Goal: Task Accomplishment & Management: Manage account settings

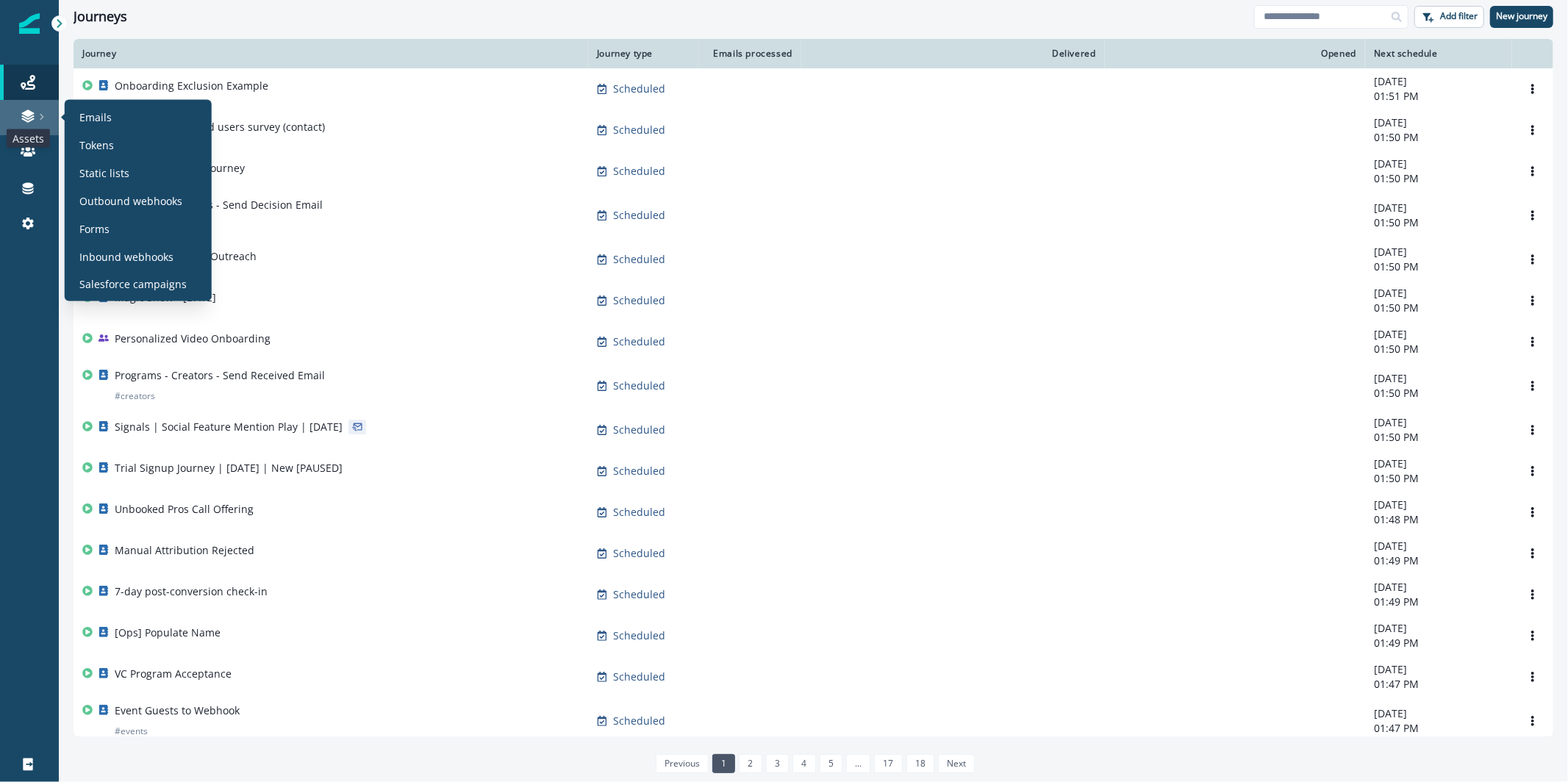
click at [27, 121] on icon at bounding box center [28, 120] width 13 height 5
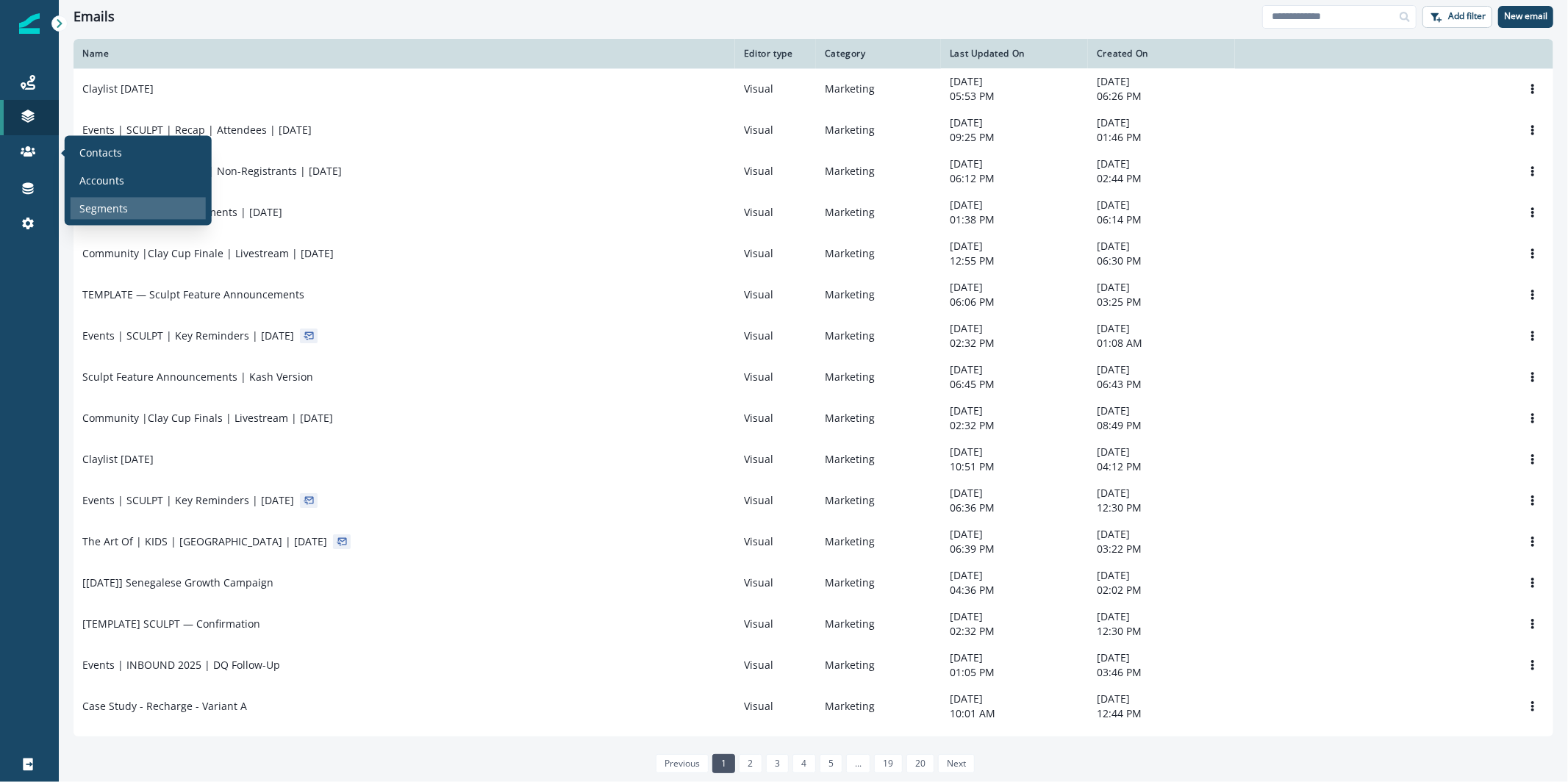
click at [91, 206] on p "Segments" at bounding box center [103, 208] width 49 height 16
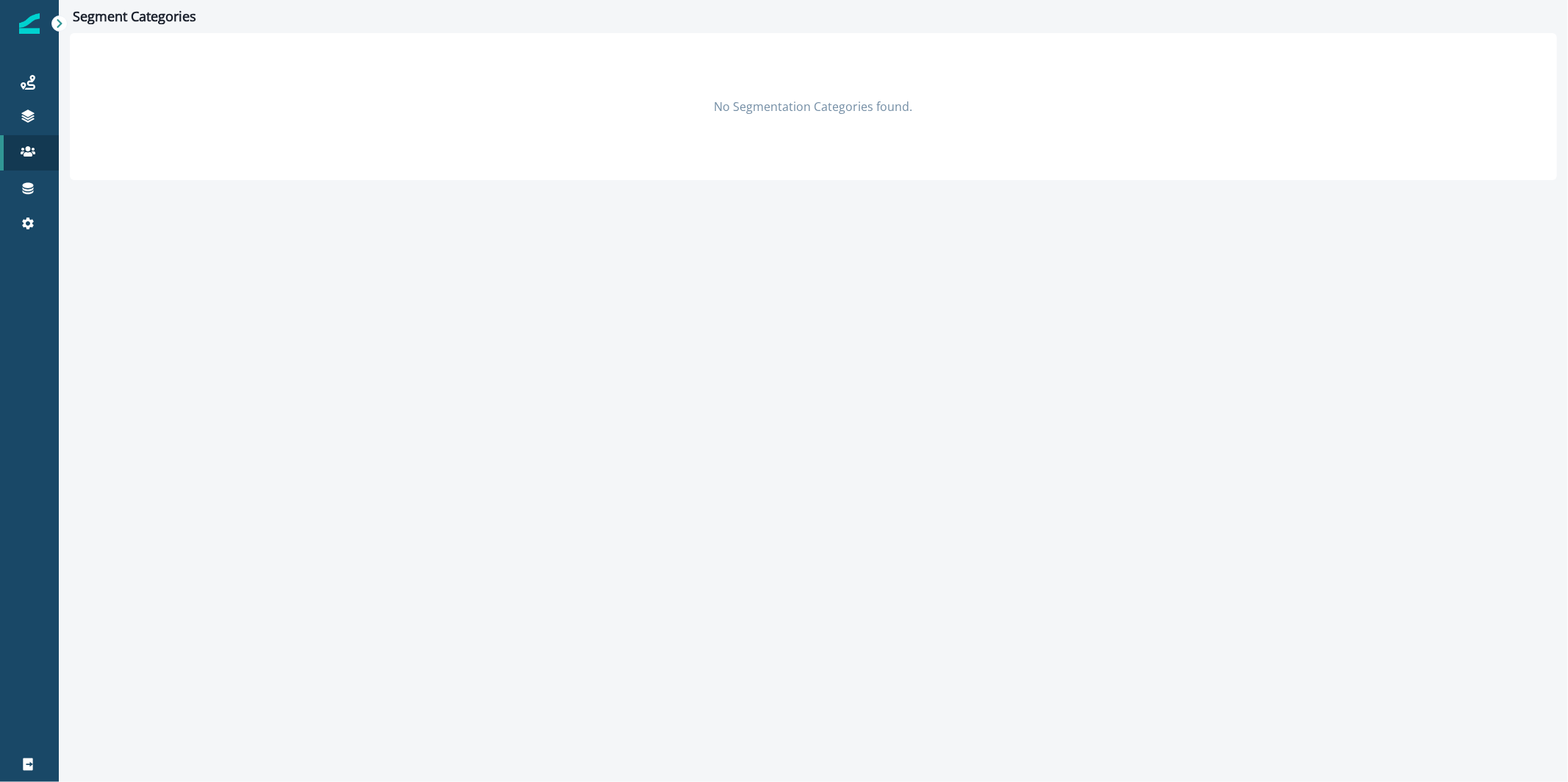
click at [1007, 106] on div "No Segmentation Categories found." at bounding box center [814, 106] width 1488 height 147
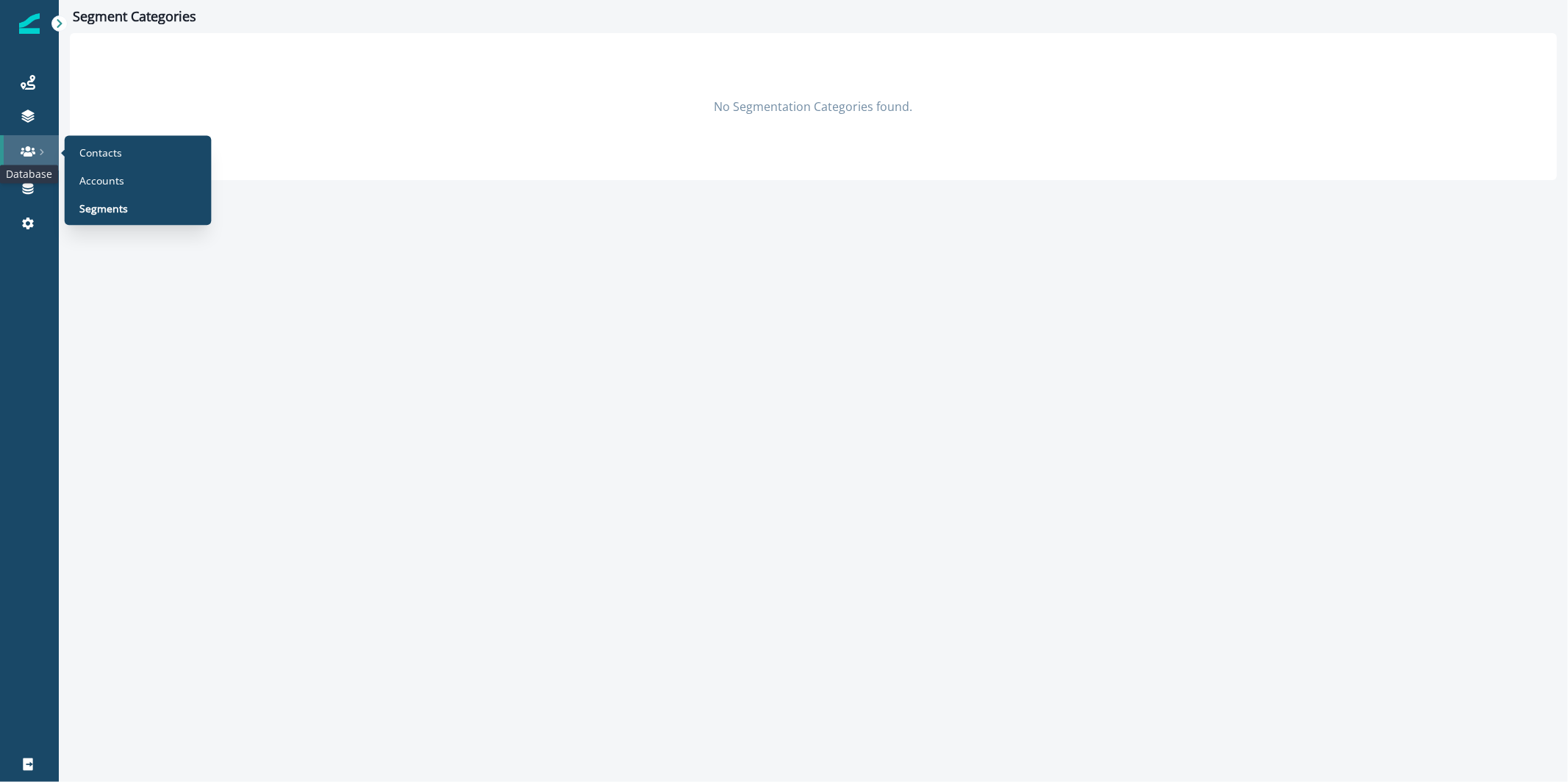
click at [31, 144] on icon at bounding box center [28, 151] width 15 height 15
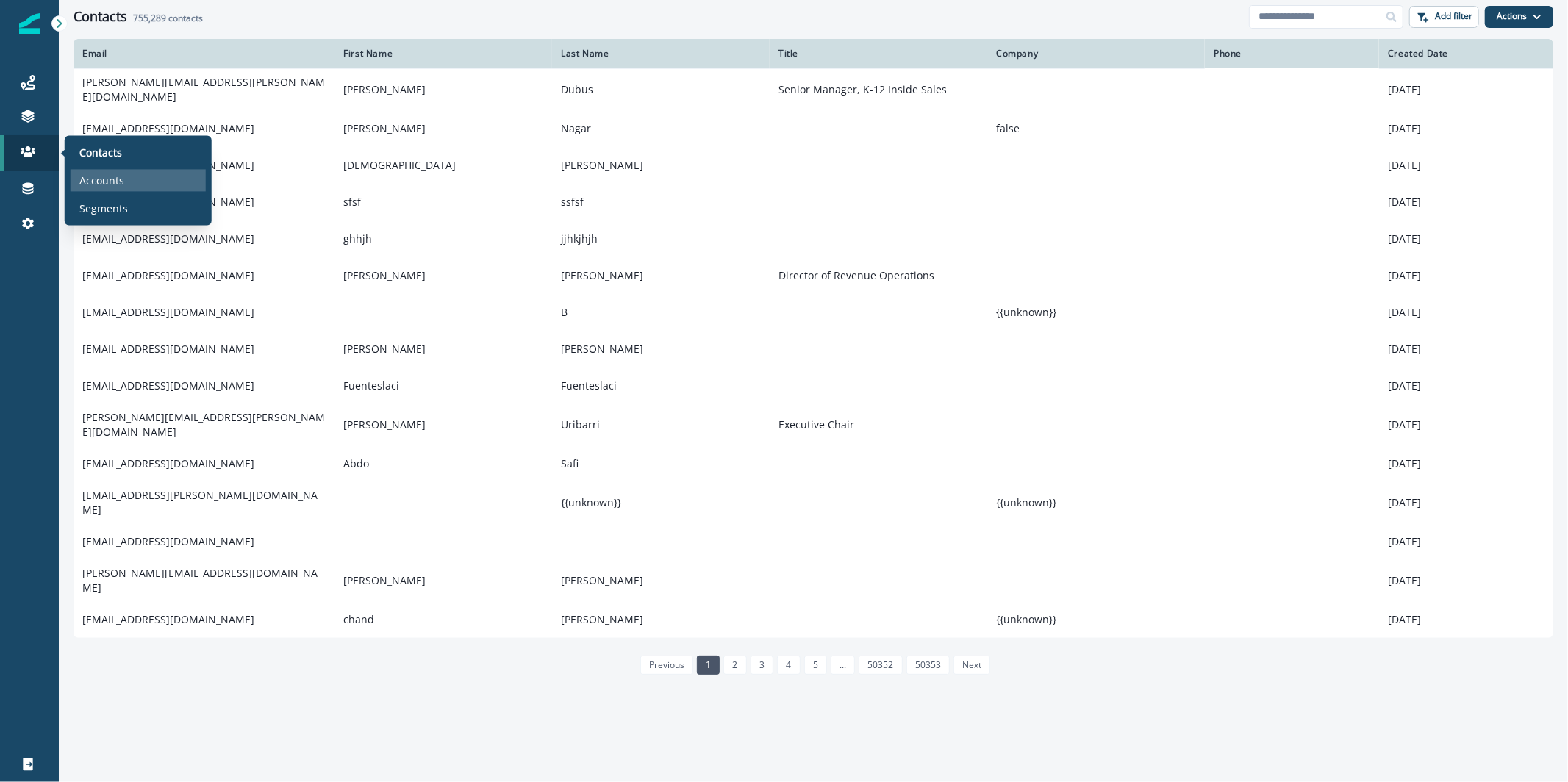
click at [102, 174] on p "Accounts" at bounding box center [102, 180] width 45 height 16
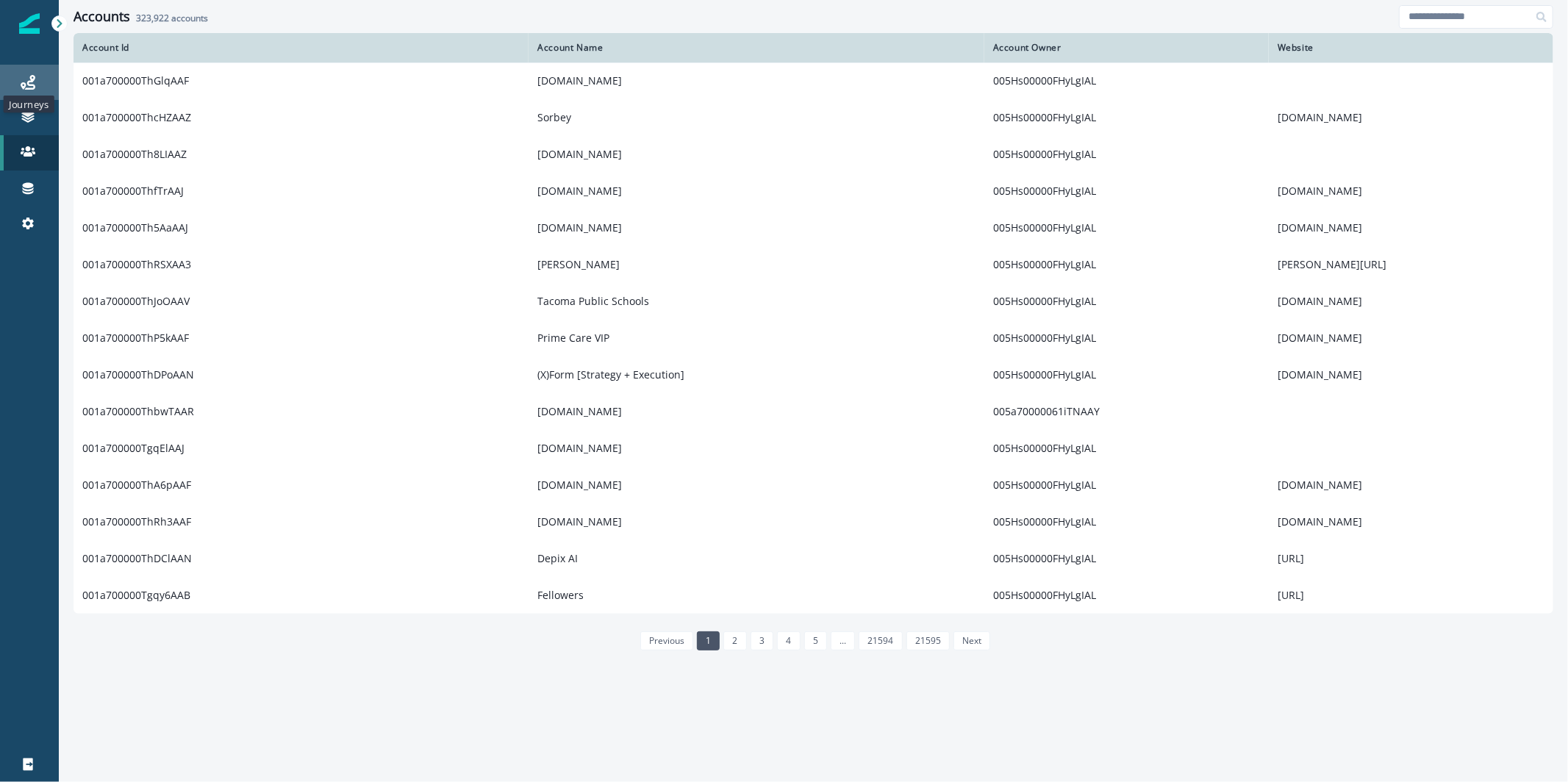
click at [32, 76] on icon at bounding box center [28, 82] width 15 height 15
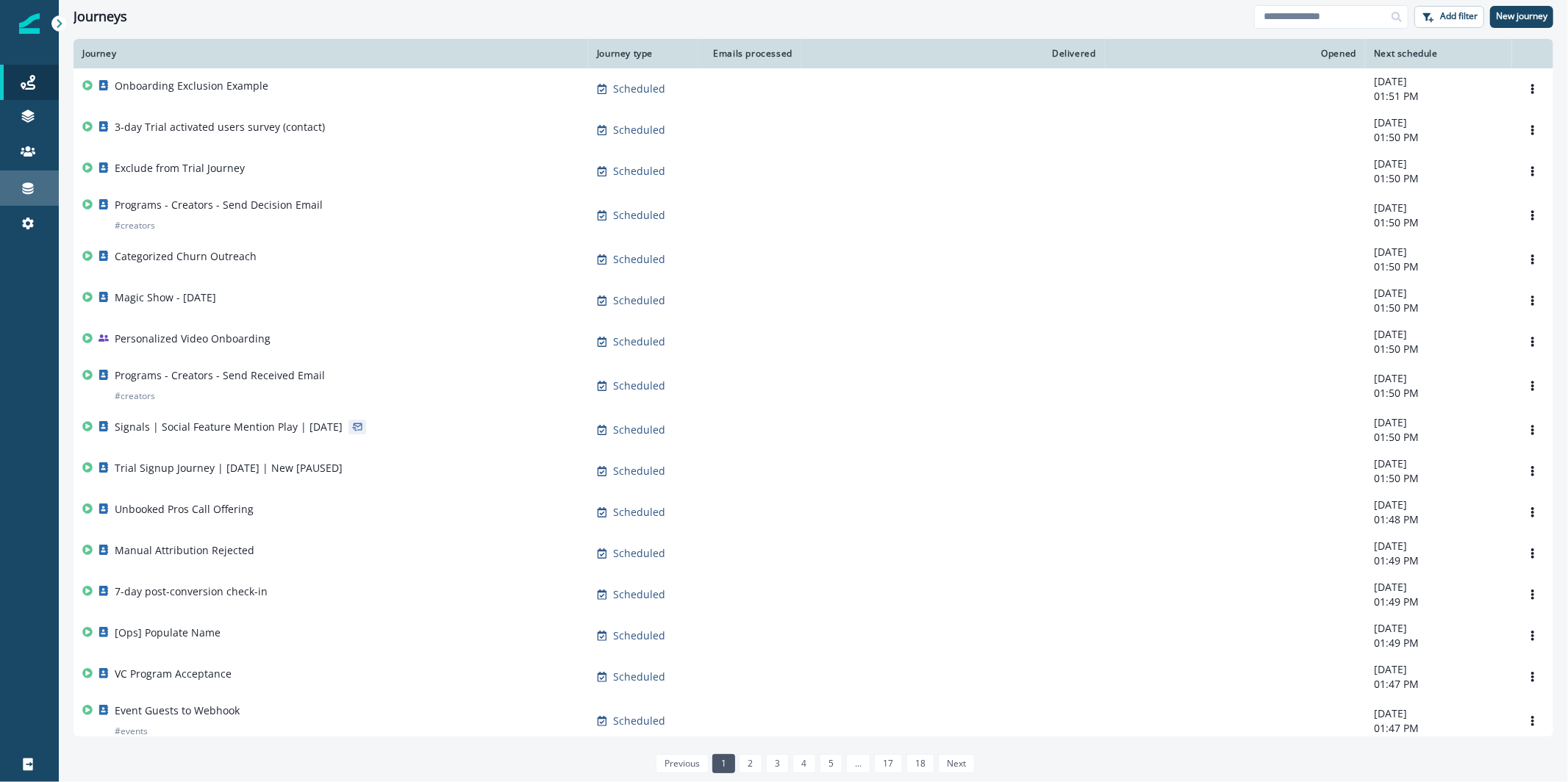
click at [38, 192] on div "Connections" at bounding box center [29, 187] width 47 height 18
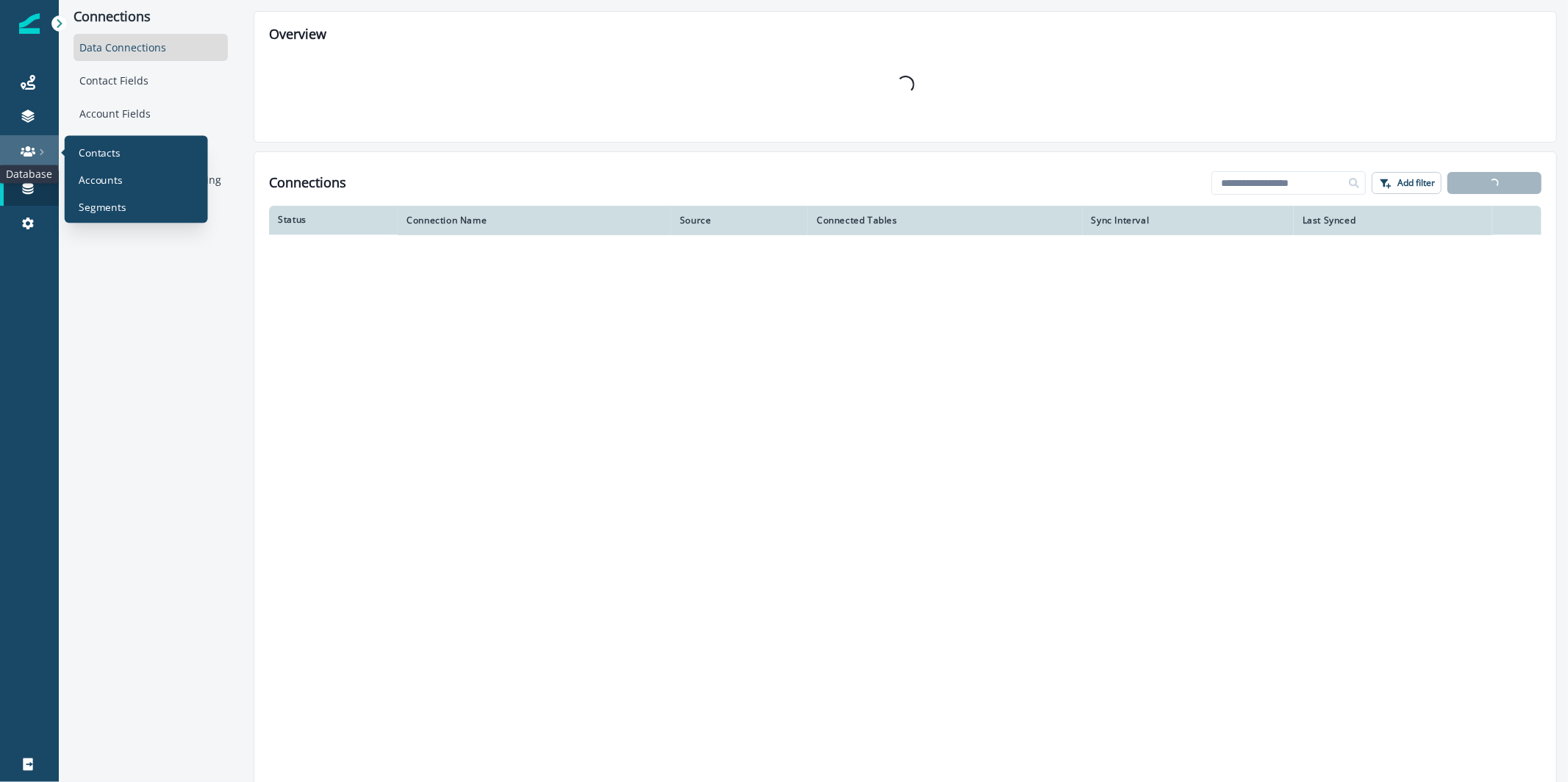
click at [30, 153] on icon at bounding box center [28, 150] width 15 height 10
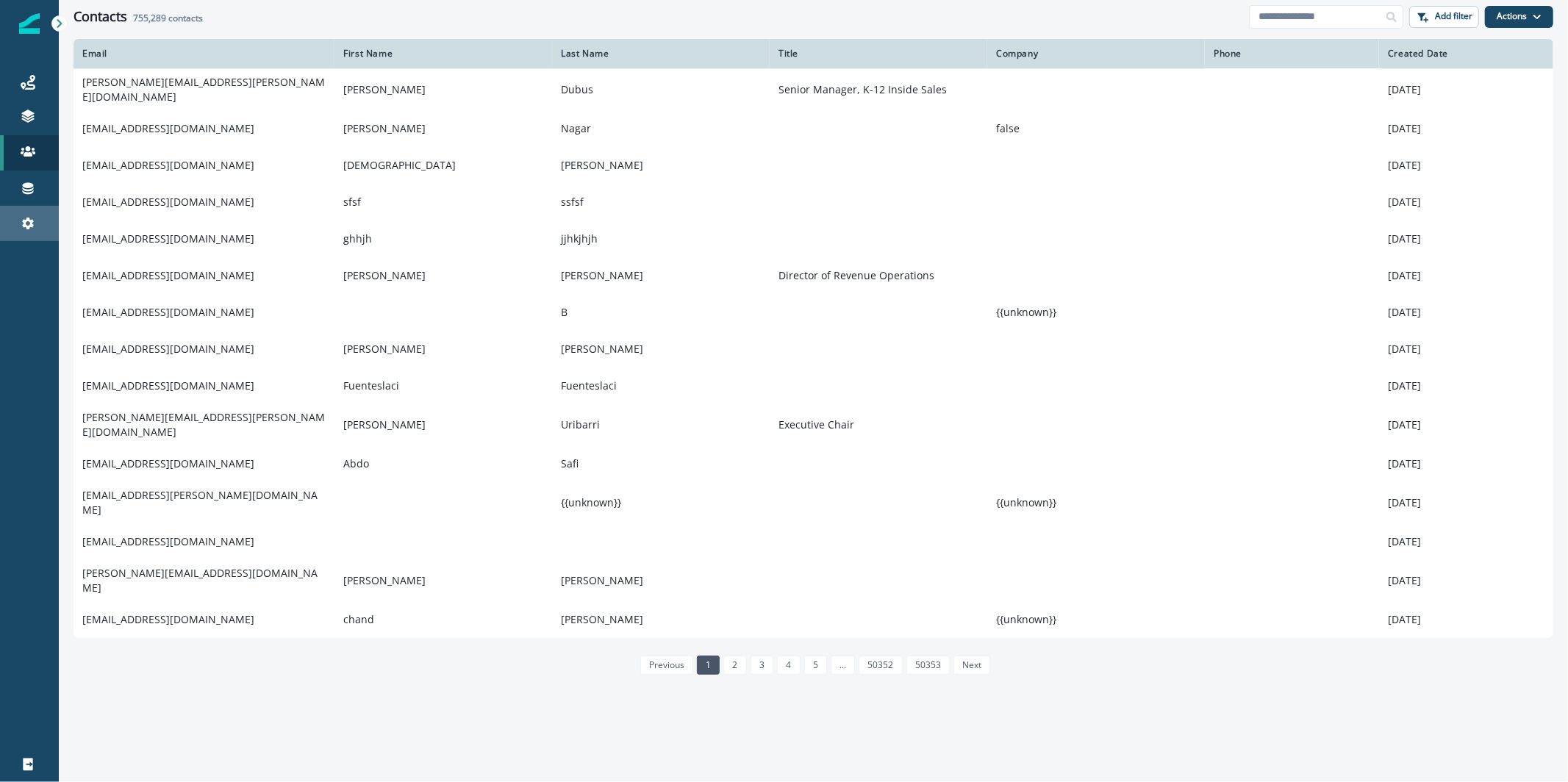
click at [34, 234] on link "Settings" at bounding box center [30, 223] width 59 height 35
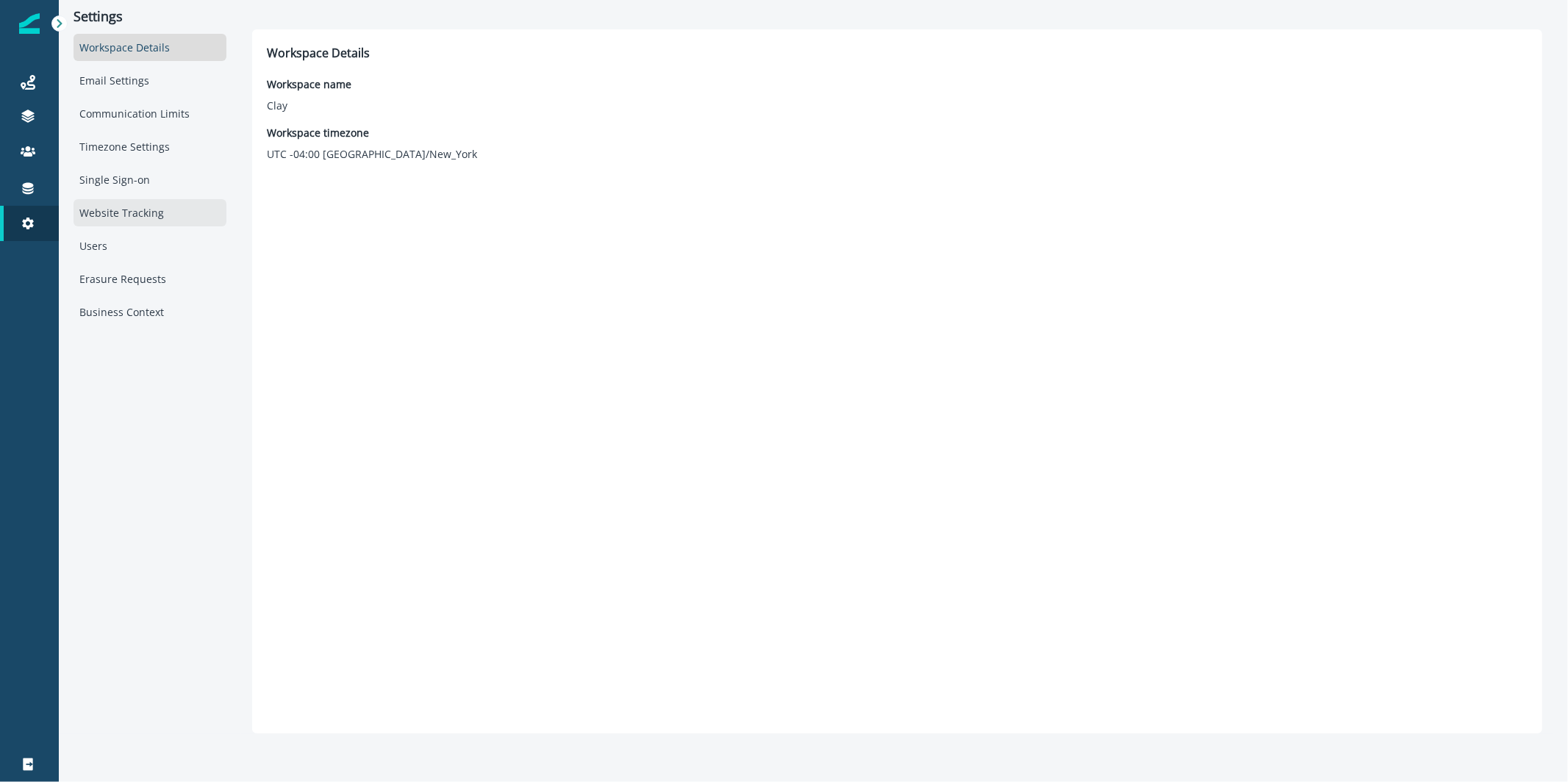
click at [143, 199] on div "Website Tracking" at bounding box center [151, 212] width 153 height 27
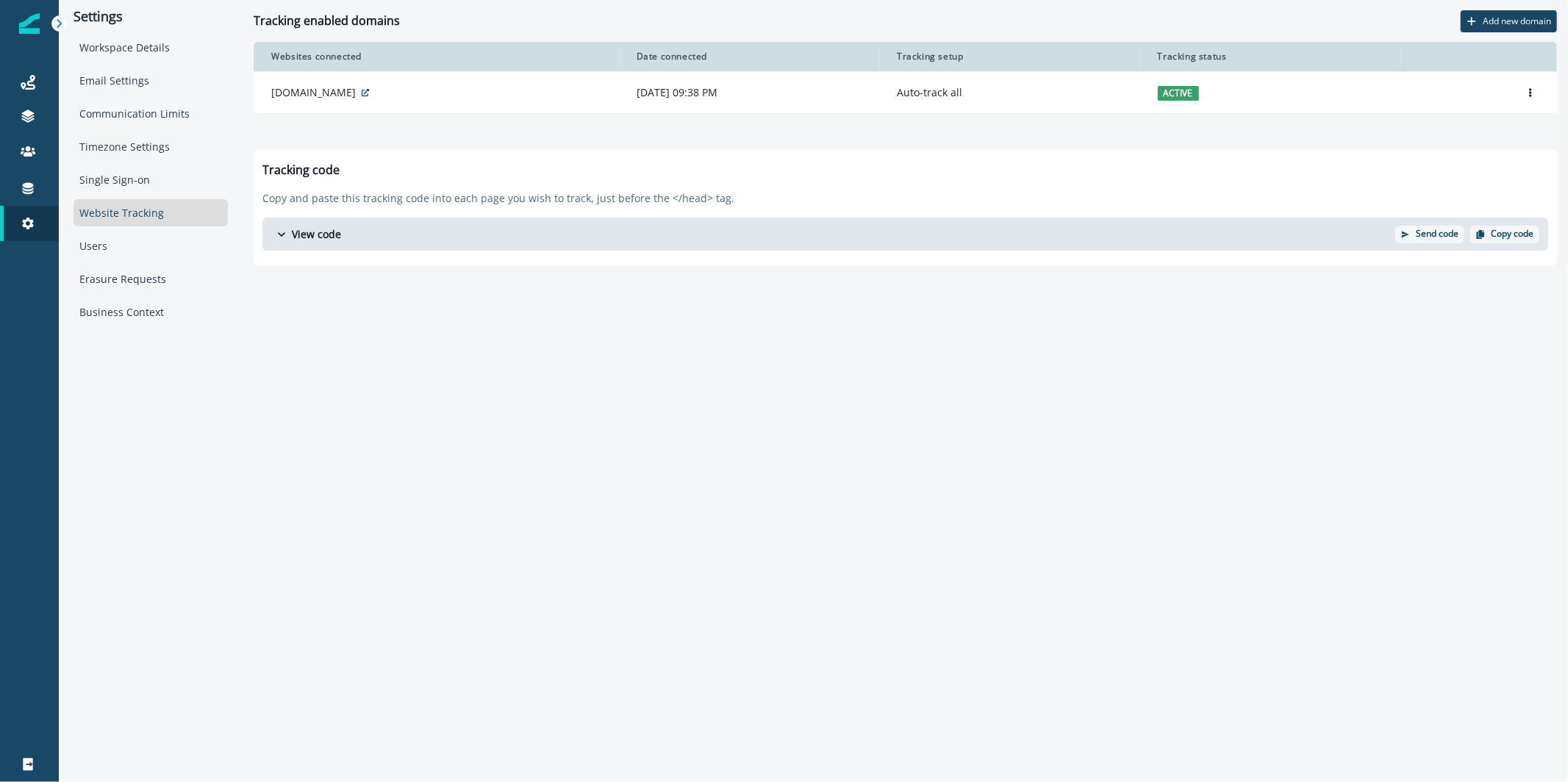
click at [768, 97] on p "[DATE] 09:38 PM" at bounding box center [750, 92] width 225 height 15
click at [1532, 92] on icon "Options" at bounding box center [1531, 93] width 9 height 9
click at [609, 81] on td "[DOMAIN_NAME]" at bounding box center [436, 92] width 365 height 42
click at [30, 96] on link "Journeys" at bounding box center [30, 82] width 59 height 35
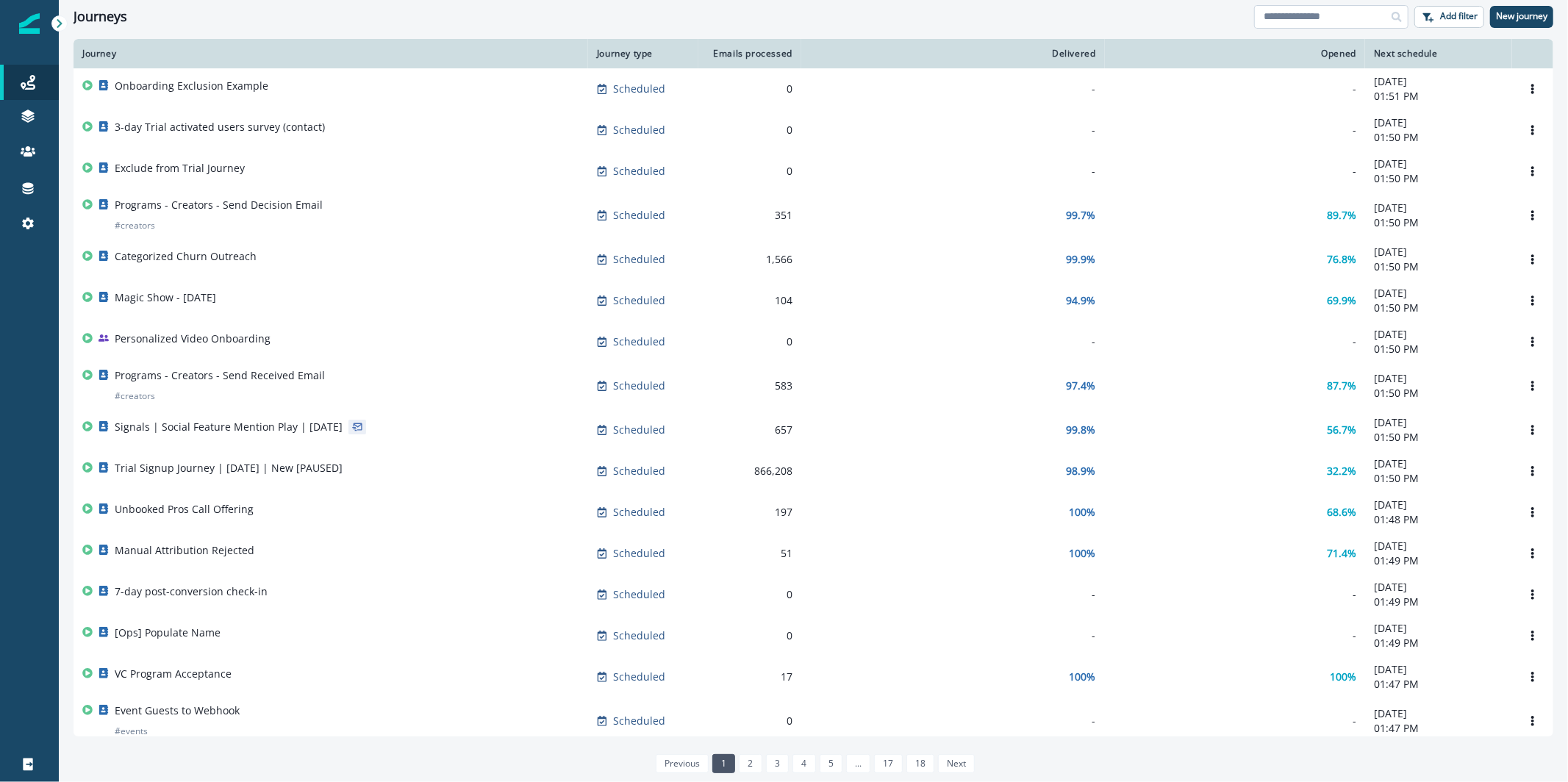
click at [1339, 16] on input at bounding box center [1331, 17] width 154 height 23
type input "****"
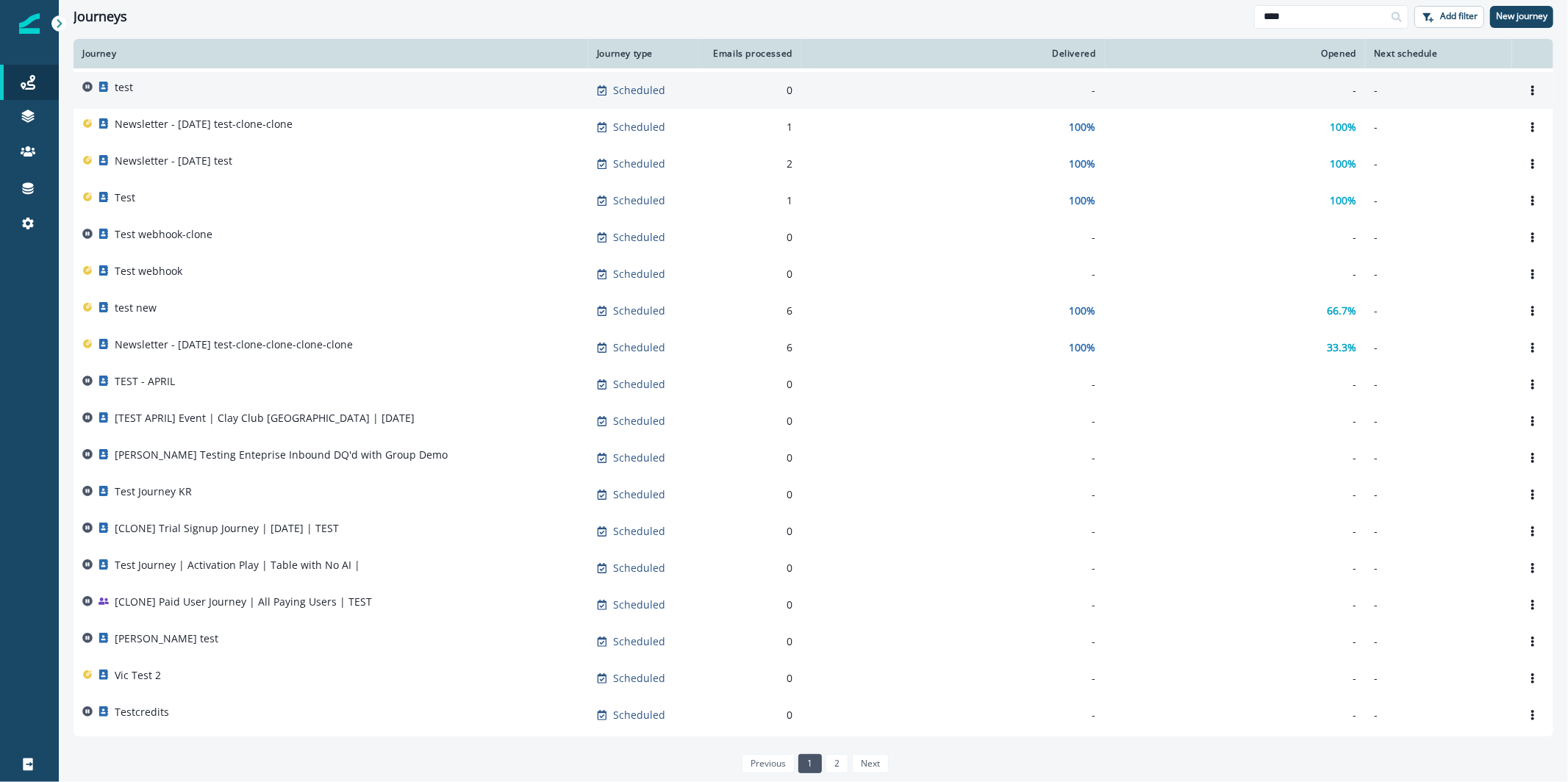
scroll to position [119, 0]
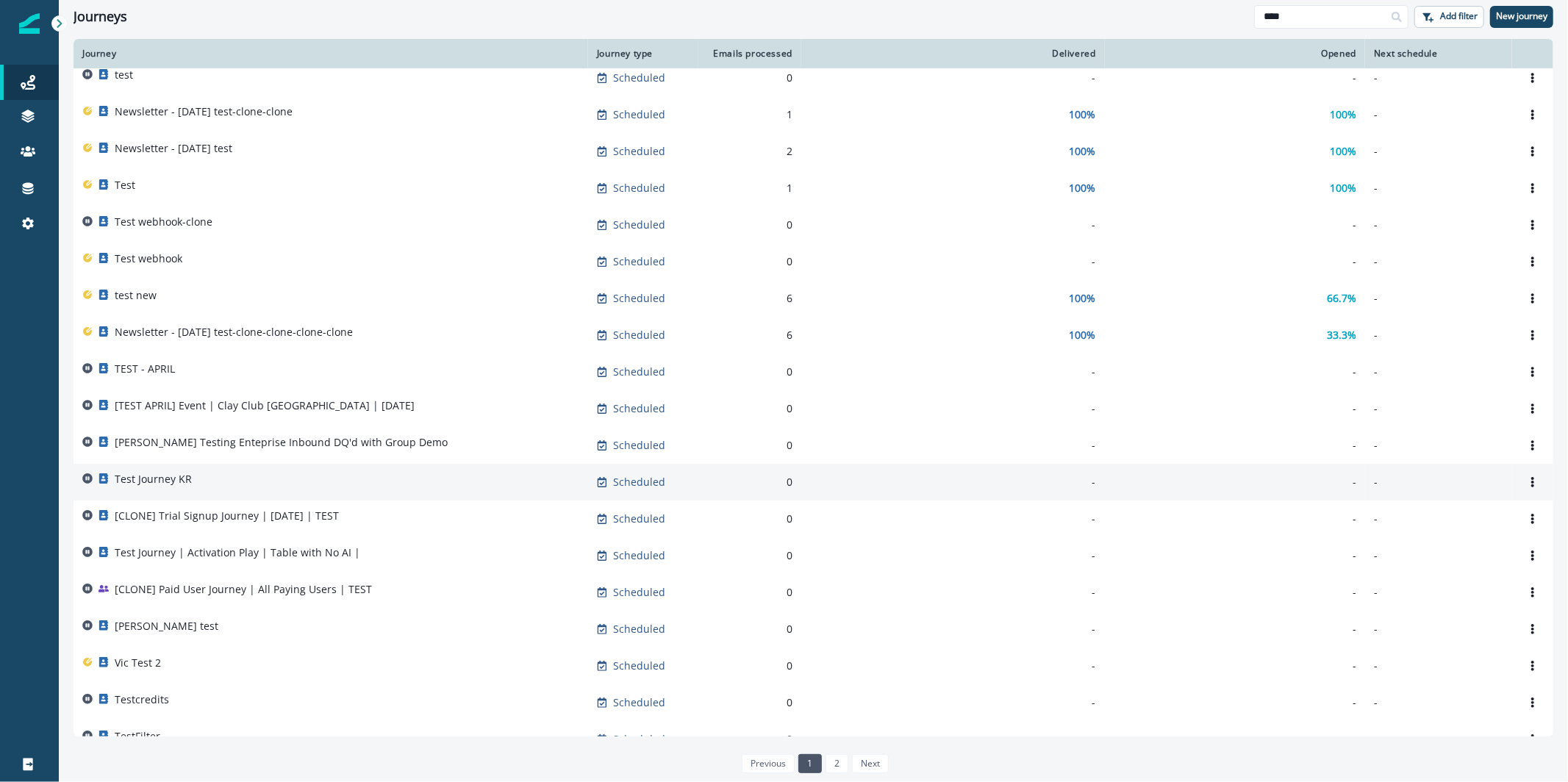
click at [430, 472] on div "Test Journey KR" at bounding box center [331, 482] width 497 height 20
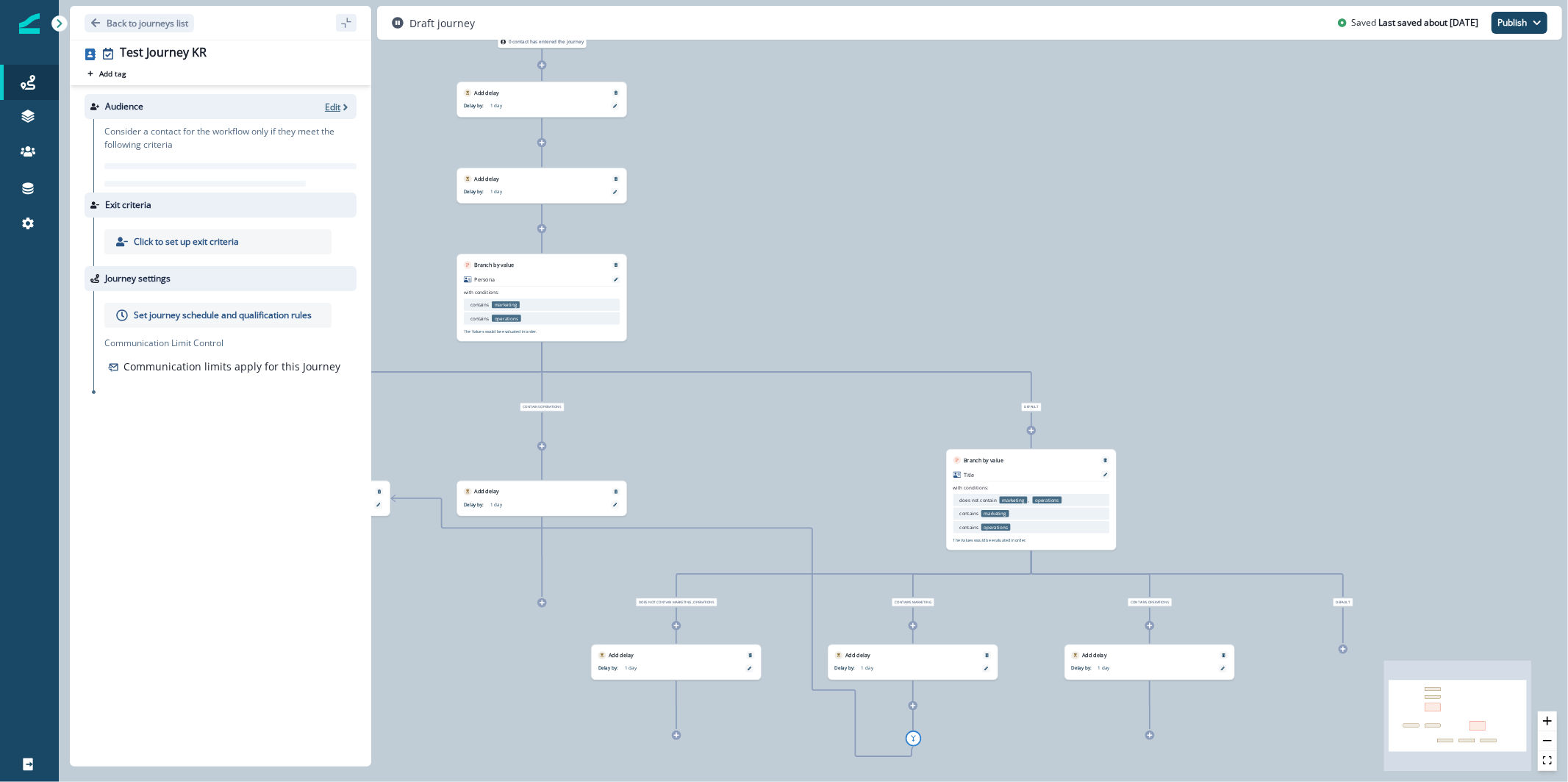
click at [349, 109] on div "Audience Edit" at bounding box center [221, 106] width 272 height 25
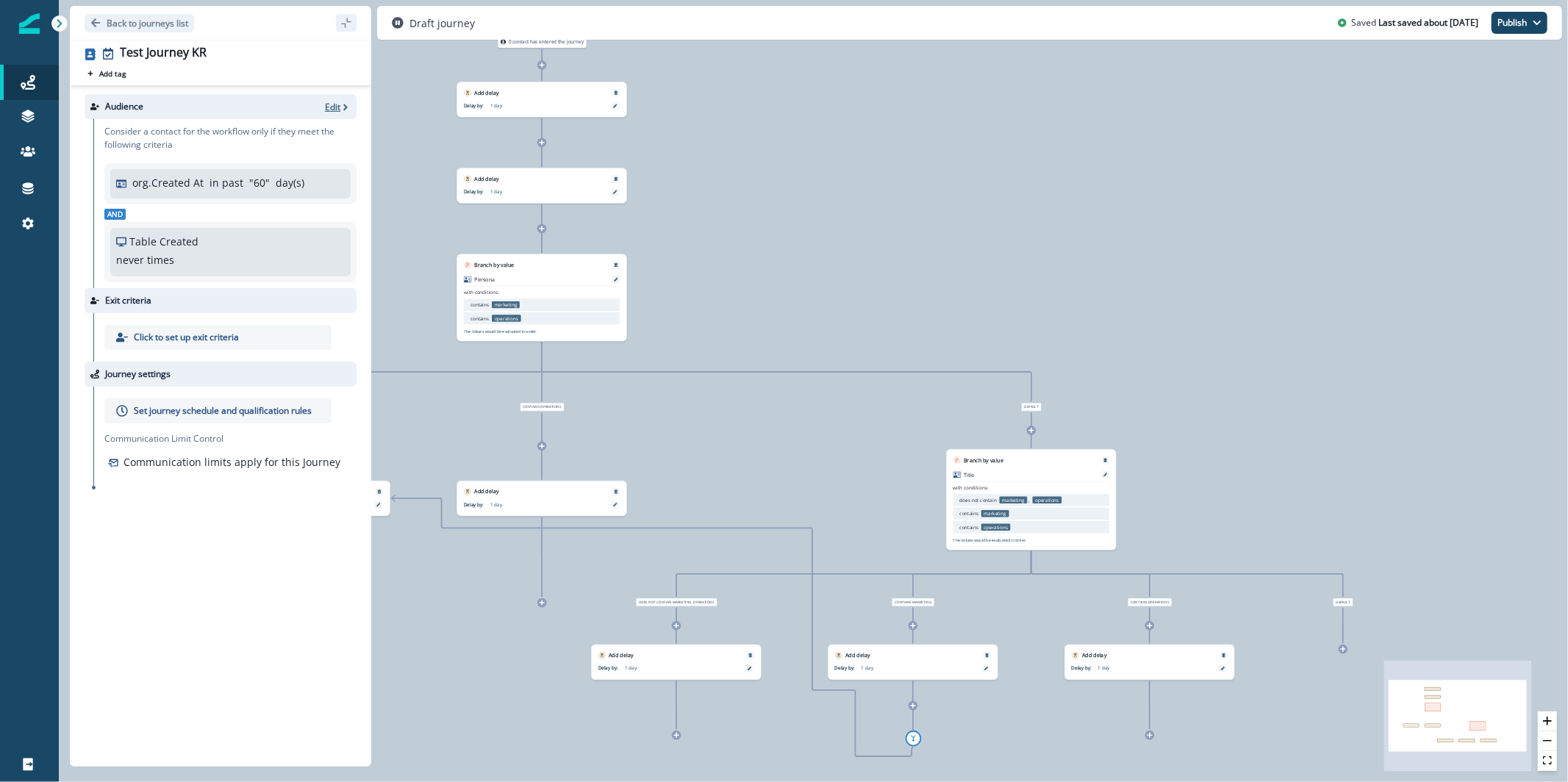
click at [334, 109] on p "Edit" at bounding box center [332, 107] width 16 height 13
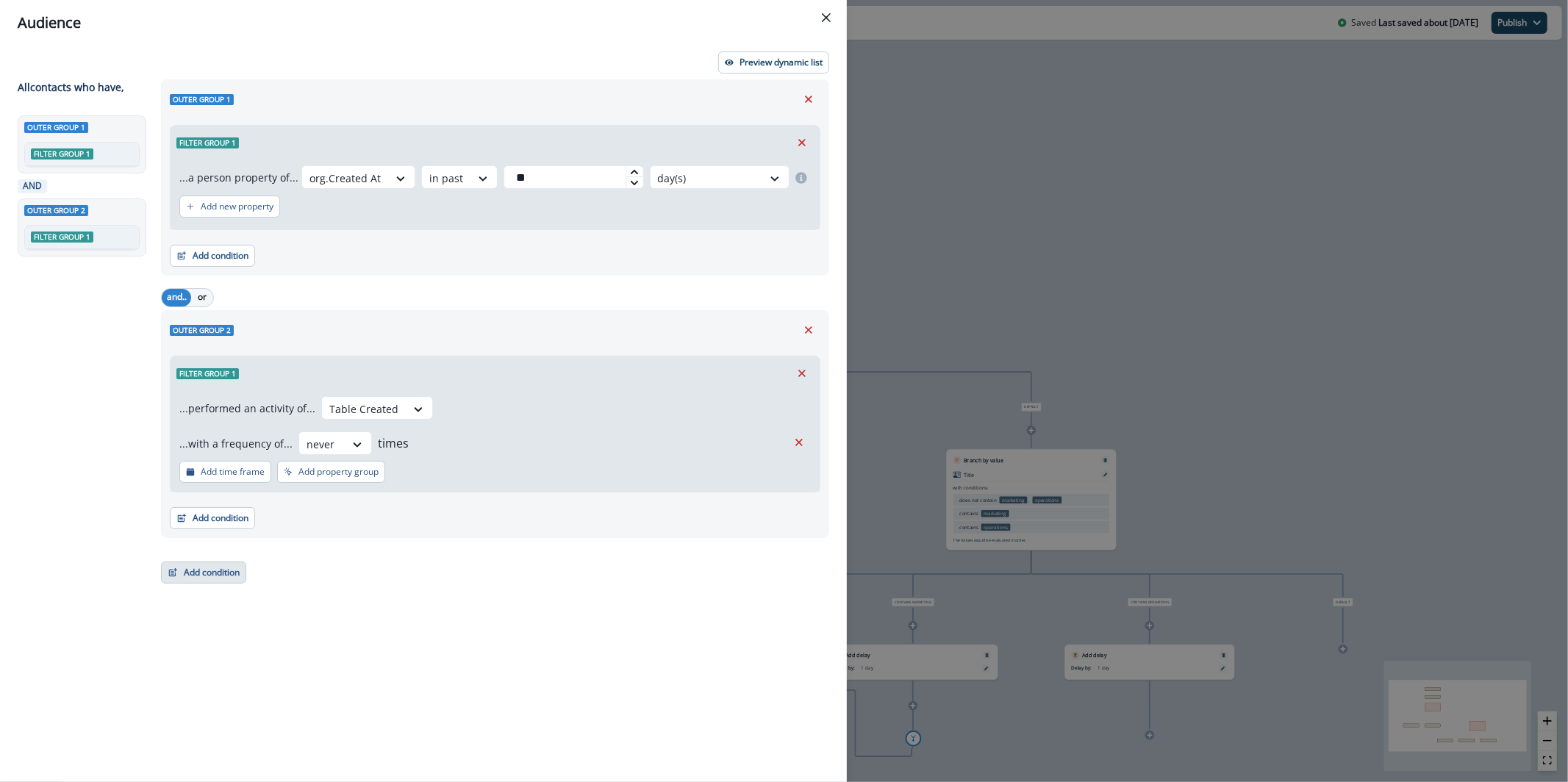
click at [234, 572] on button "Add condition" at bounding box center [203, 572] width 85 height 22
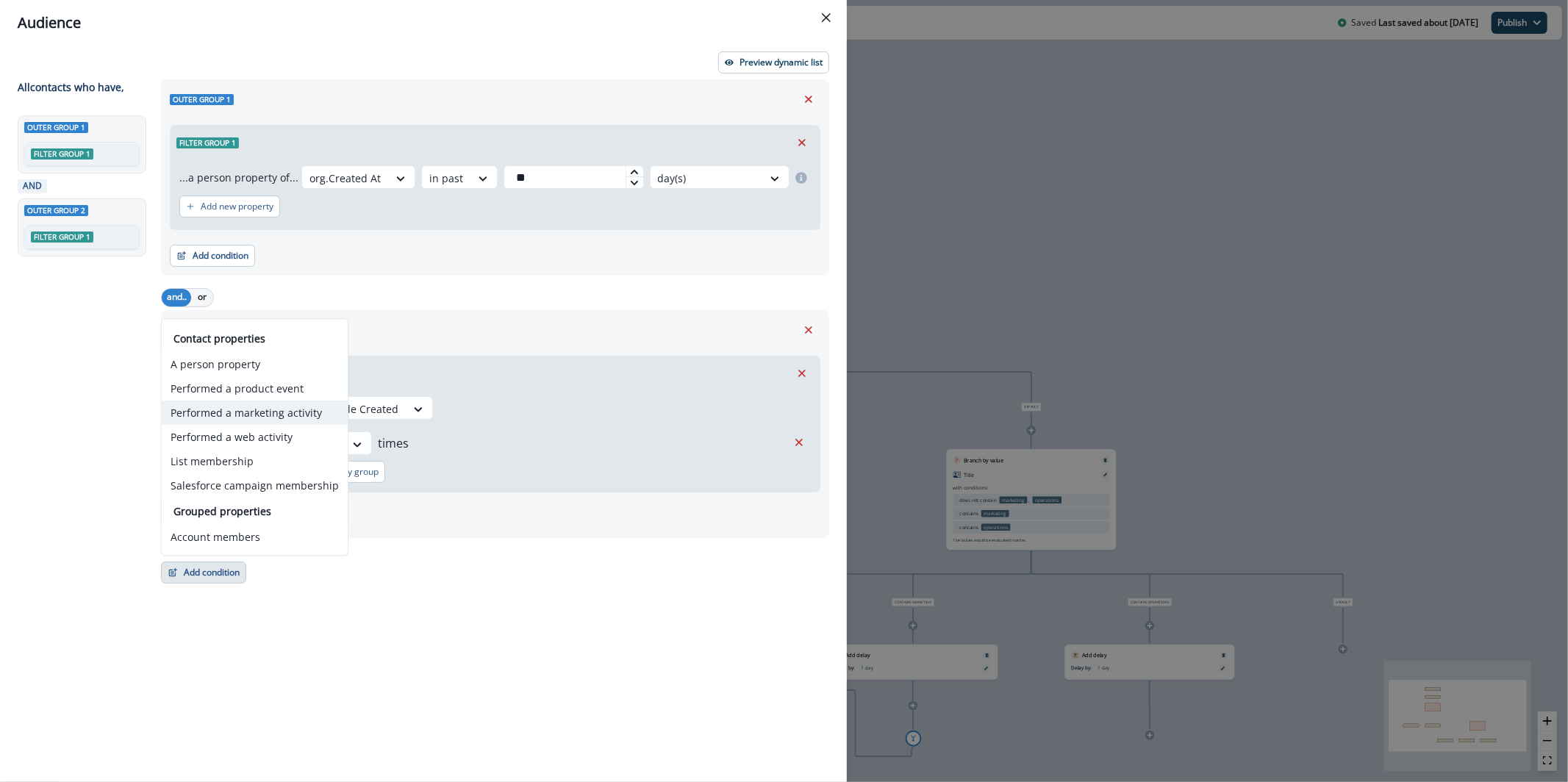
click at [314, 418] on button "Performed a marketing activity" at bounding box center [254, 413] width 186 height 24
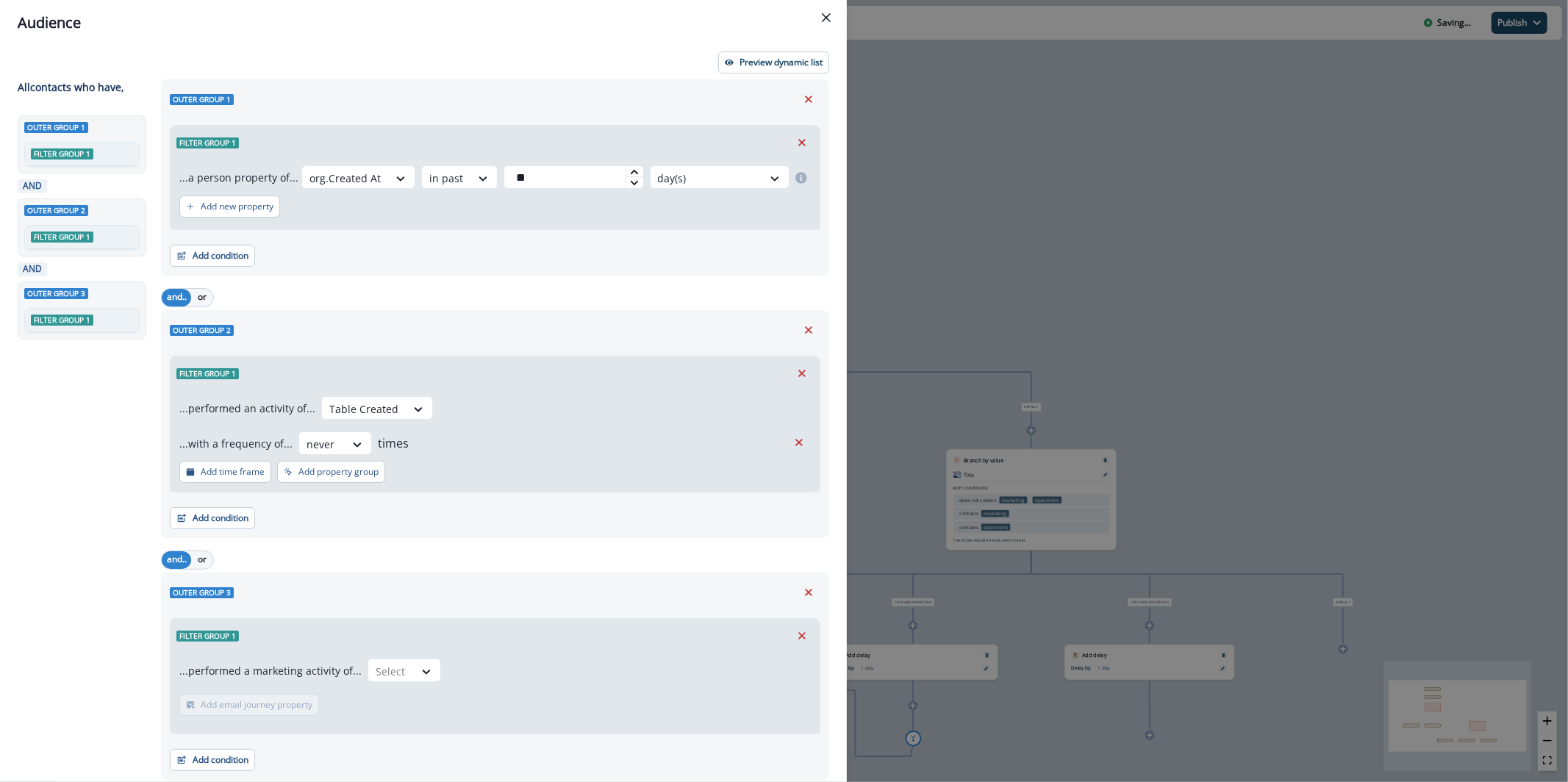
drag, startPoint x: 799, startPoint y: 594, endPoint x: 781, endPoint y: 569, distance: 30.8
click at [802, 594] on icon "Remove" at bounding box center [809, 593] width 13 height 13
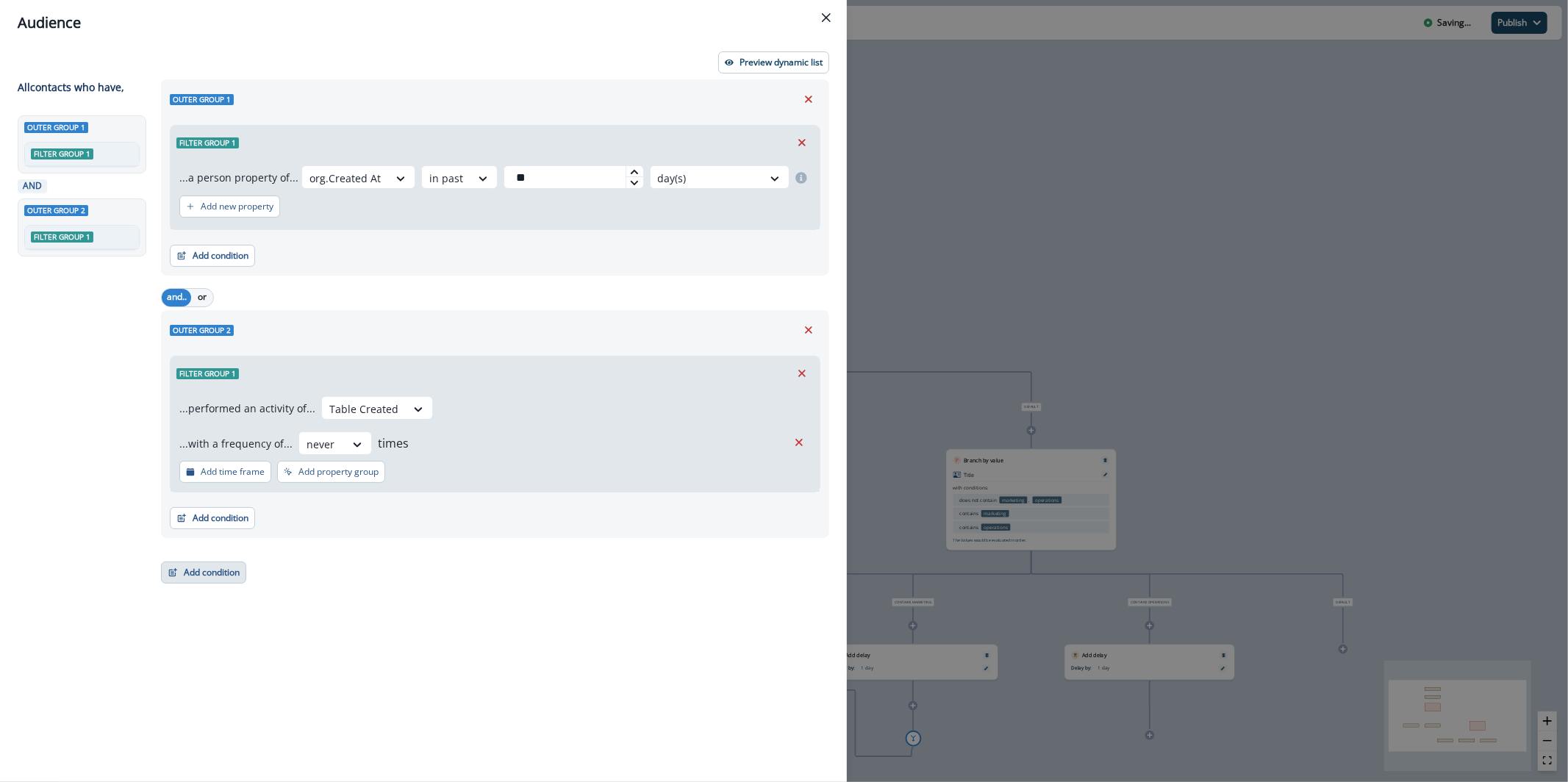
click at [213, 578] on button "Add condition" at bounding box center [203, 572] width 85 height 22
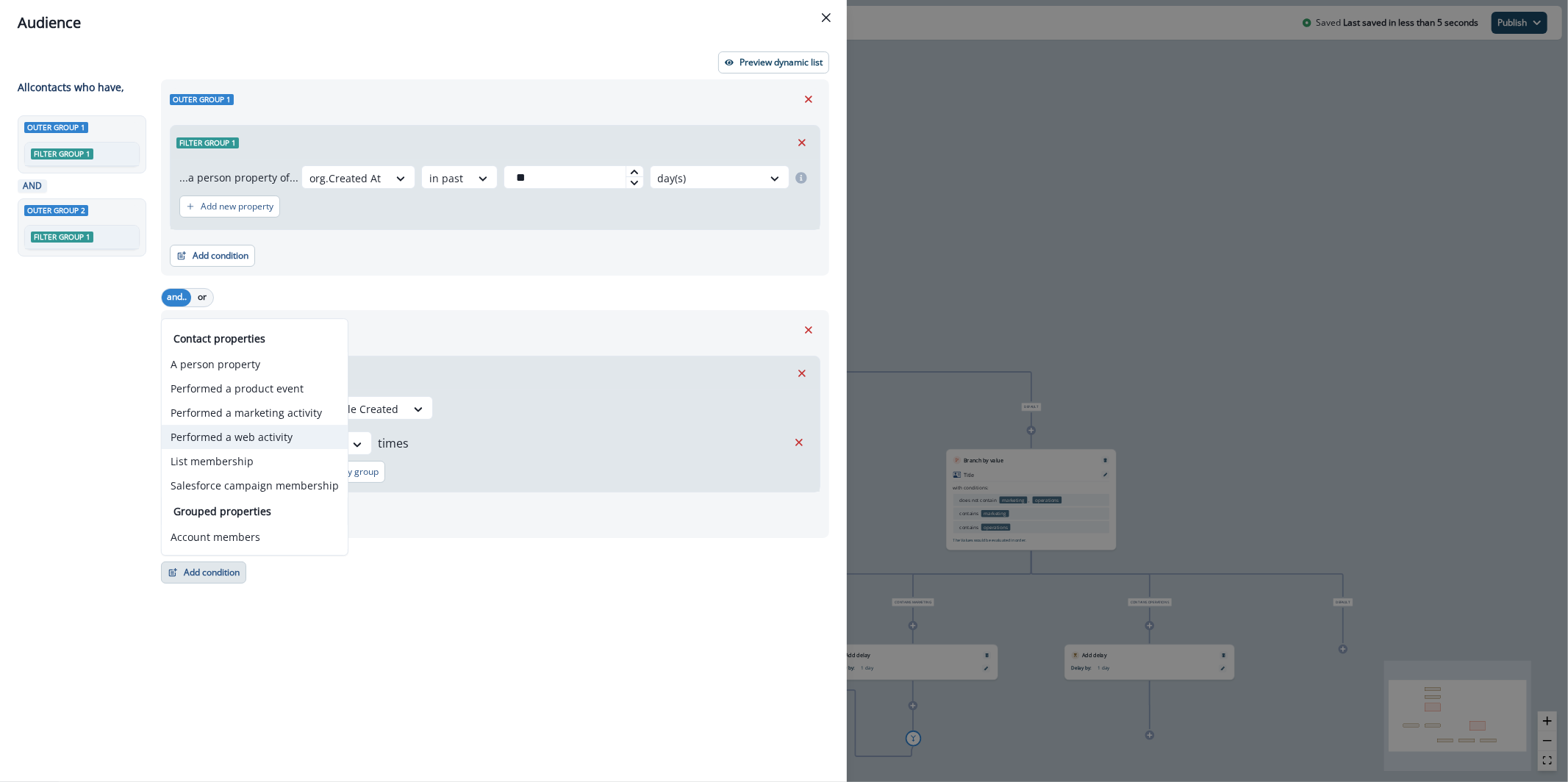
click at [280, 436] on button "Performed a web activity" at bounding box center [254, 437] width 186 height 24
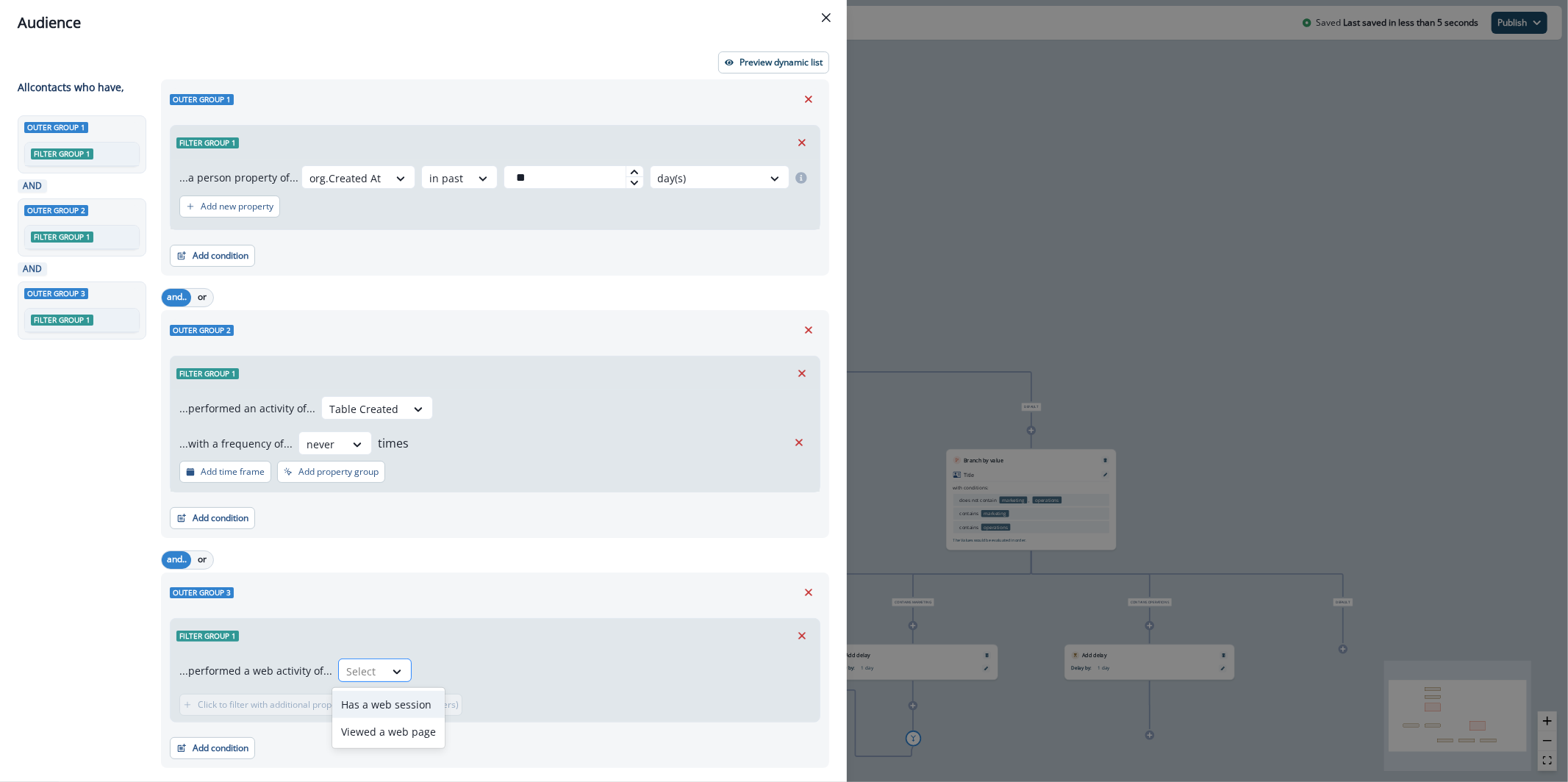
click at [348, 675] on div at bounding box center [361, 671] width 30 height 18
click at [381, 738] on div "Viewed a web page" at bounding box center [389, 731] width 113 height 27
click at [827, 15] on icon "Close" at bounding box center [826, 18] width 9 height 9
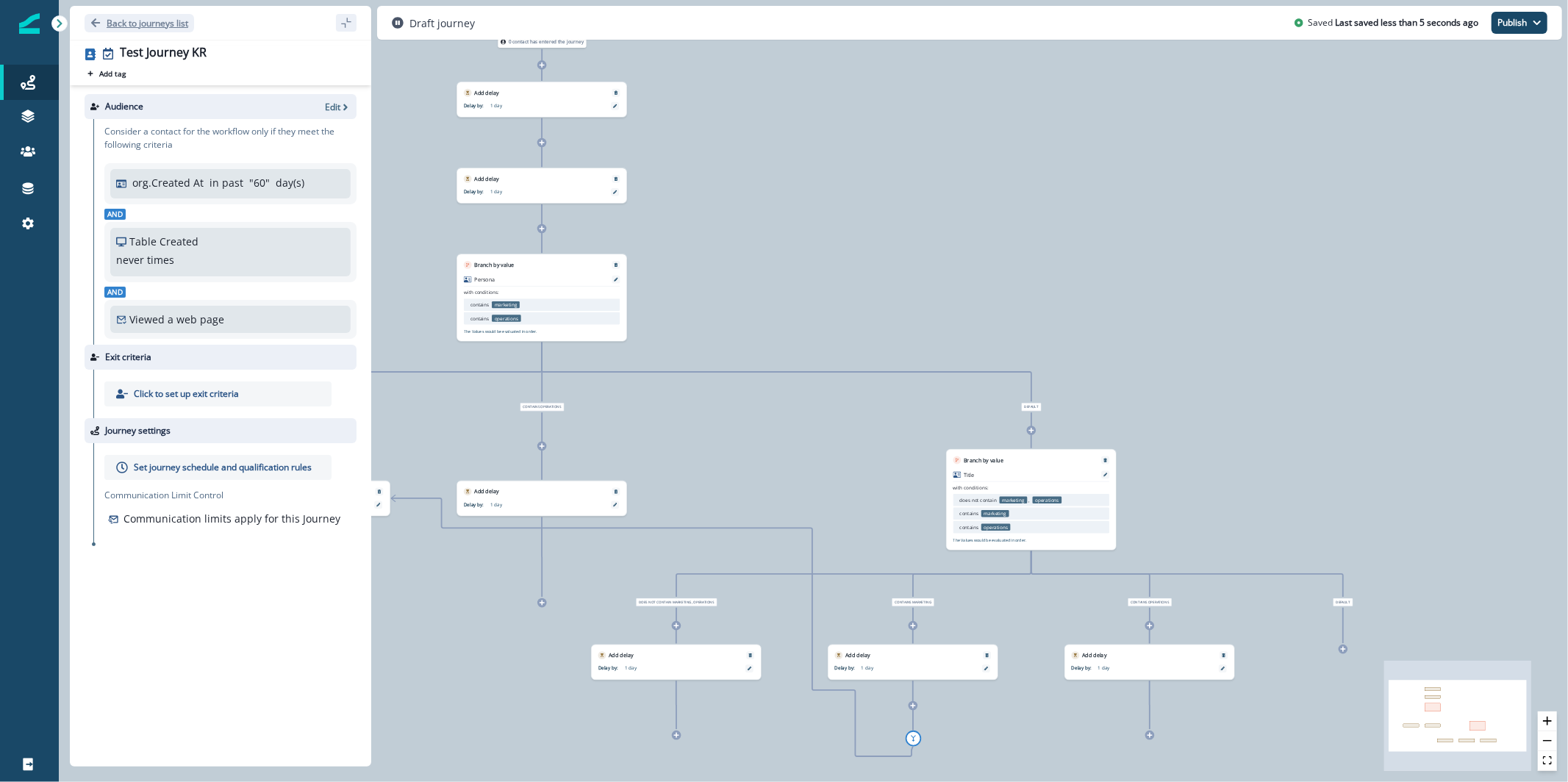
click at [120, 25] on p "Back to journeys list" at bounding box center [147, 23] width 81 height 13
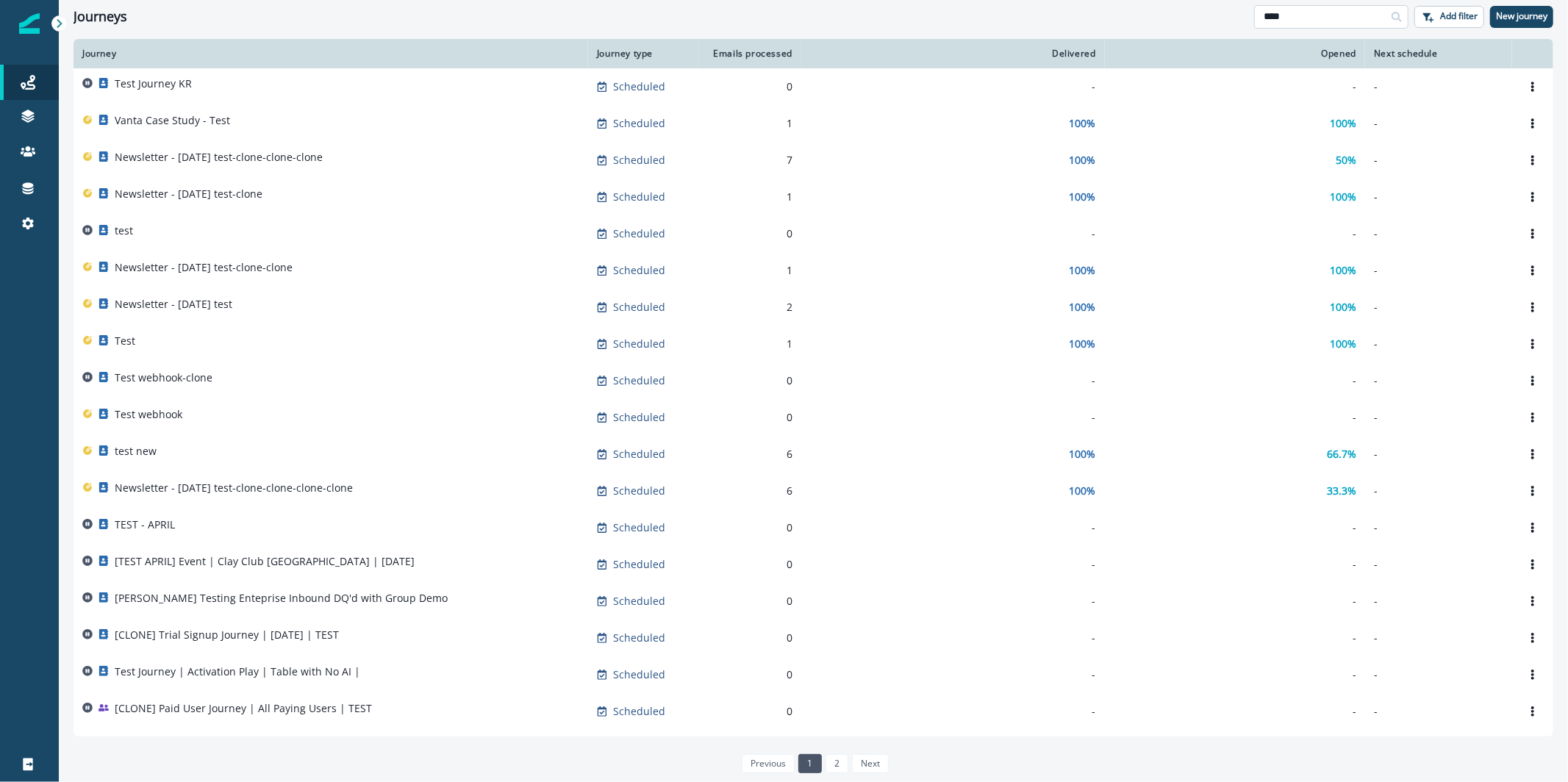
click at [1336, 20] on input "****" at bounding box center [1331, 17] width 154 height 23
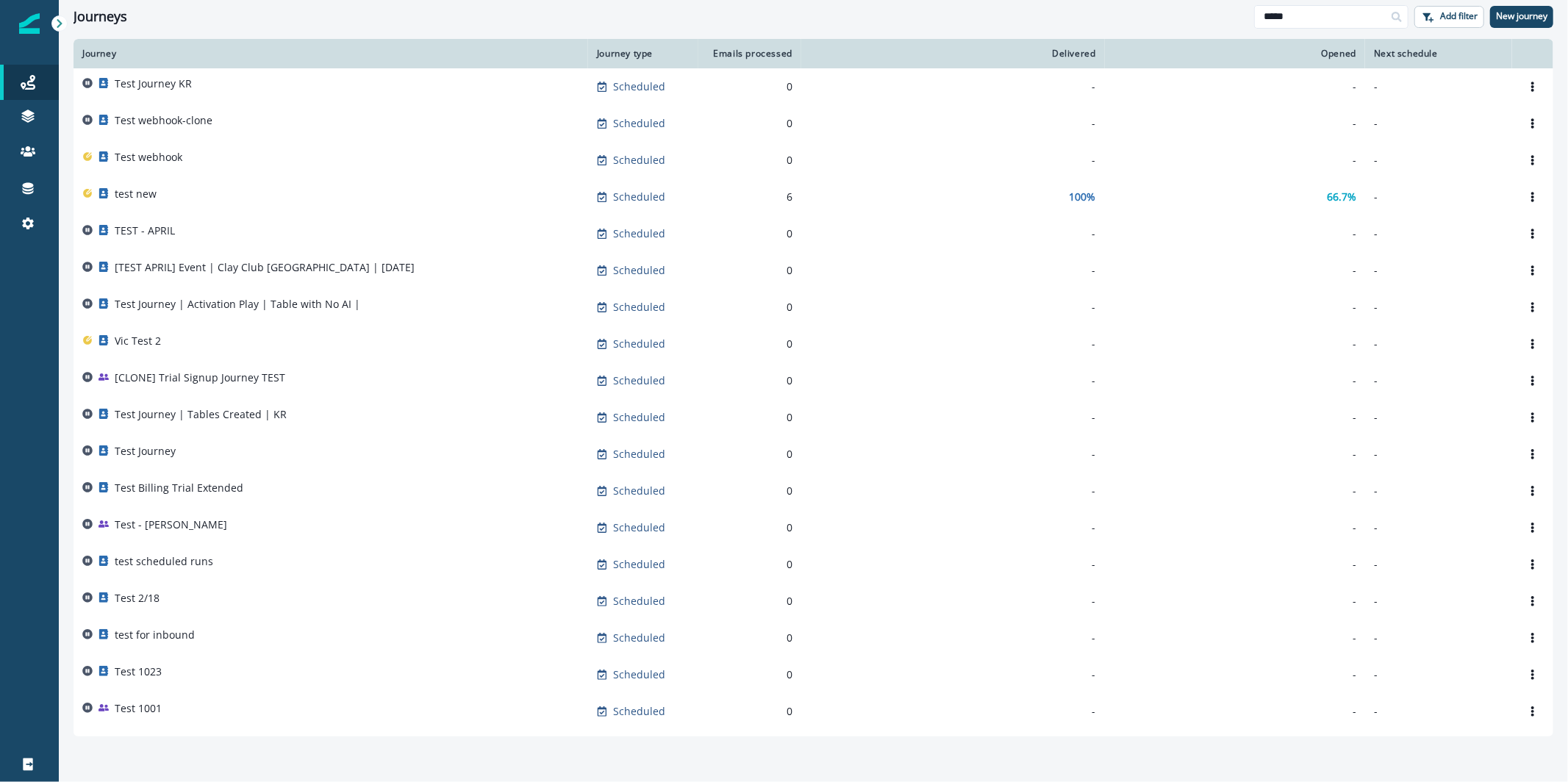
type input "****"
click at [1543, 2] on div "Journeys **** Add filter New journey" at bounding box center [814, 17] width 1510 height 33
click at [1541, 11] on p "New journey" at bounding box center [1522, 16] width 52 height 10
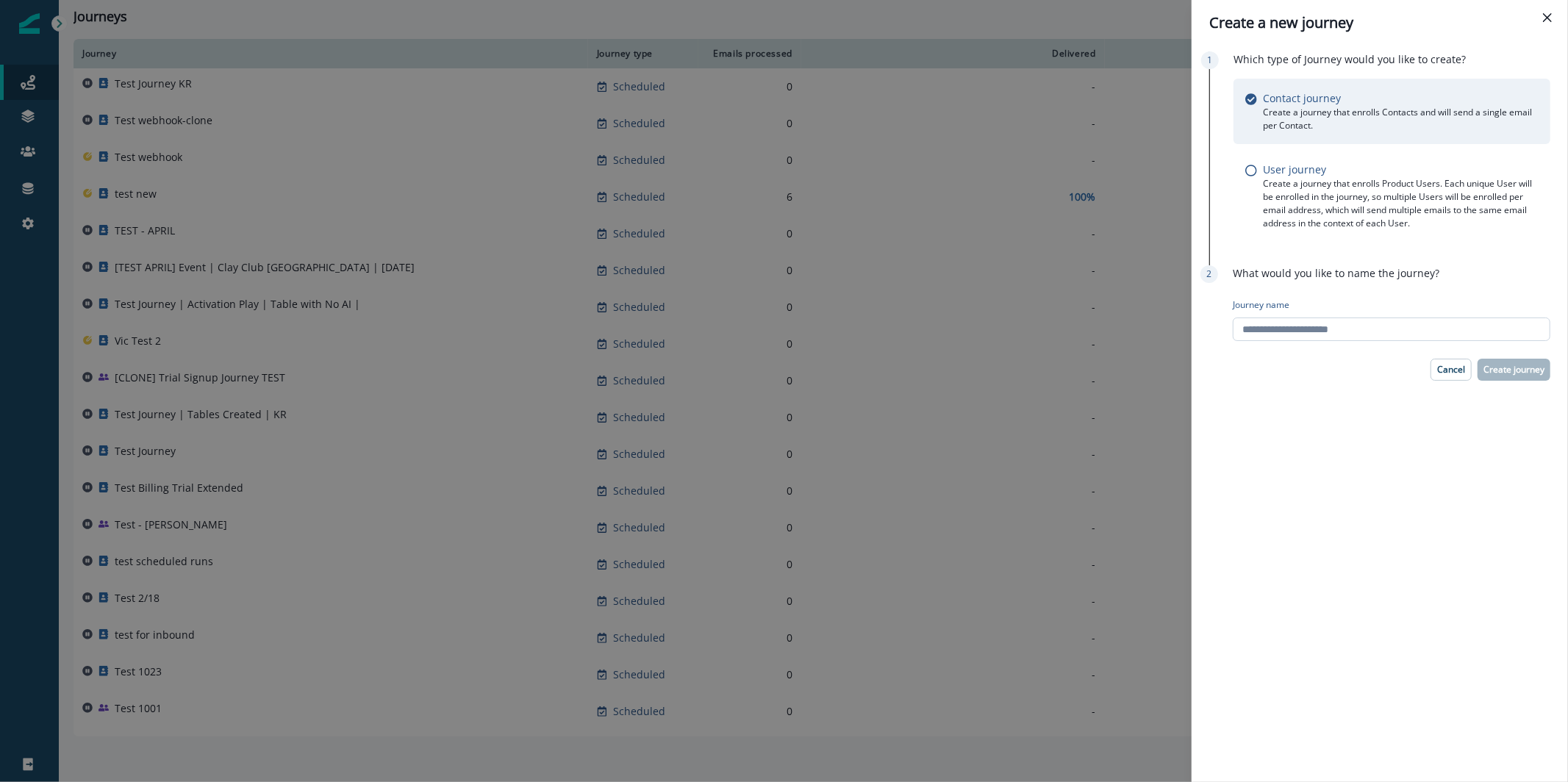
click at [1313, 331] on input "Journey name" at bounding box center [1392, 329] width 318 height 23
type input "**********"
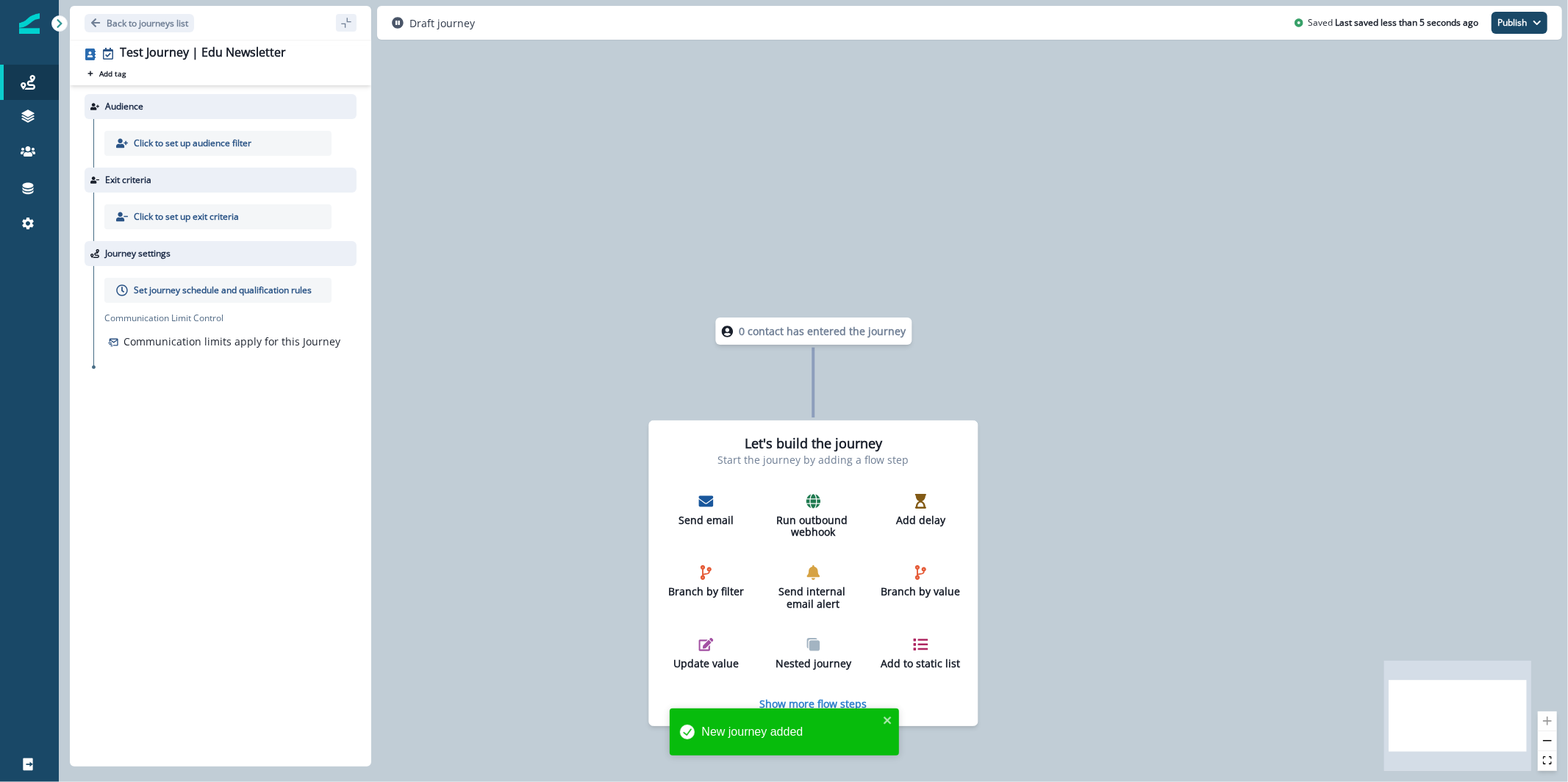
click at [192, 141] on p "Click to set up audience filter" at bounding box center [192, 143] width 117 height 13
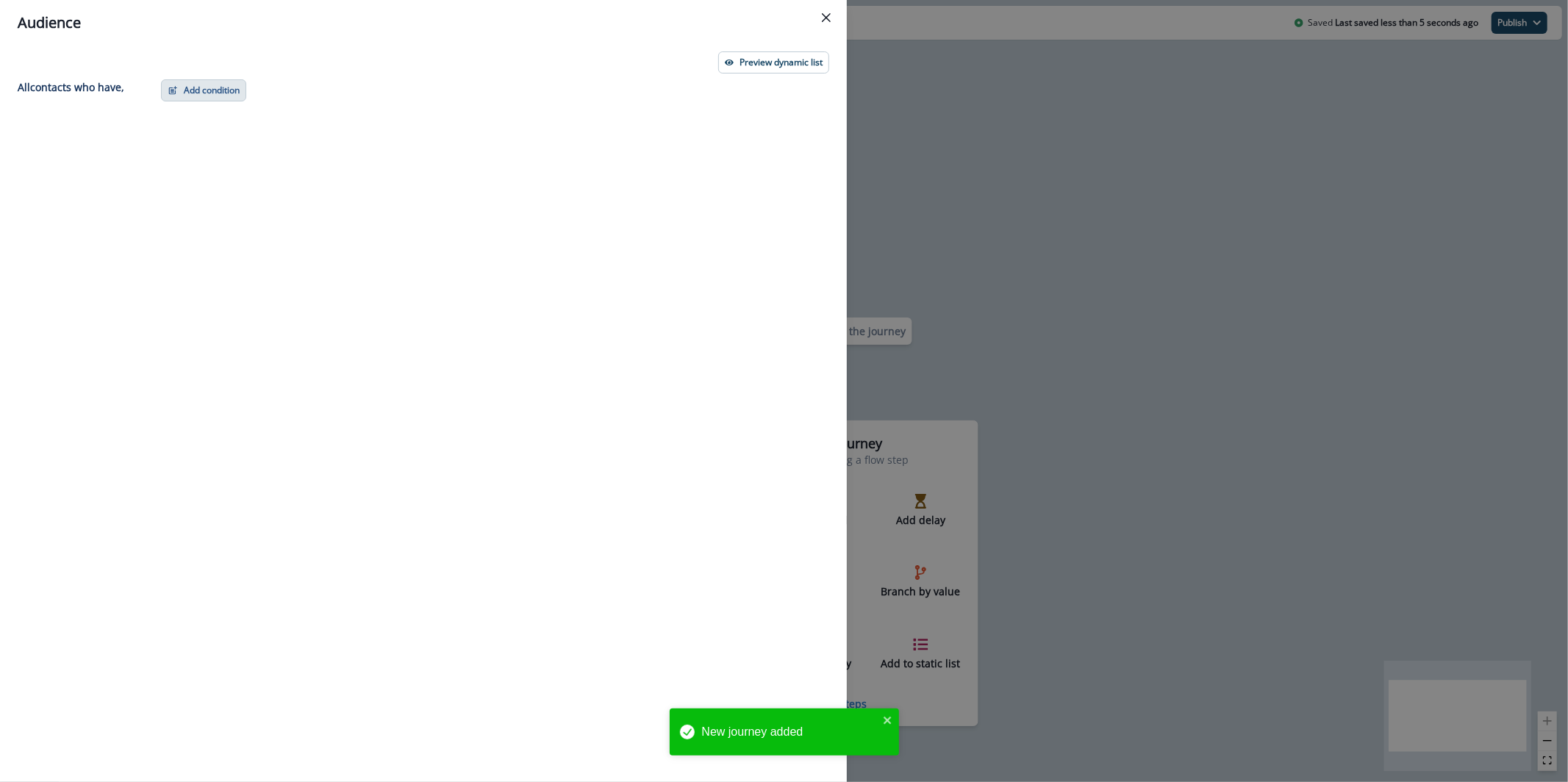
click at [213, 92] on button "Add condition" at bounding box center [203, 90] width 85 height 22
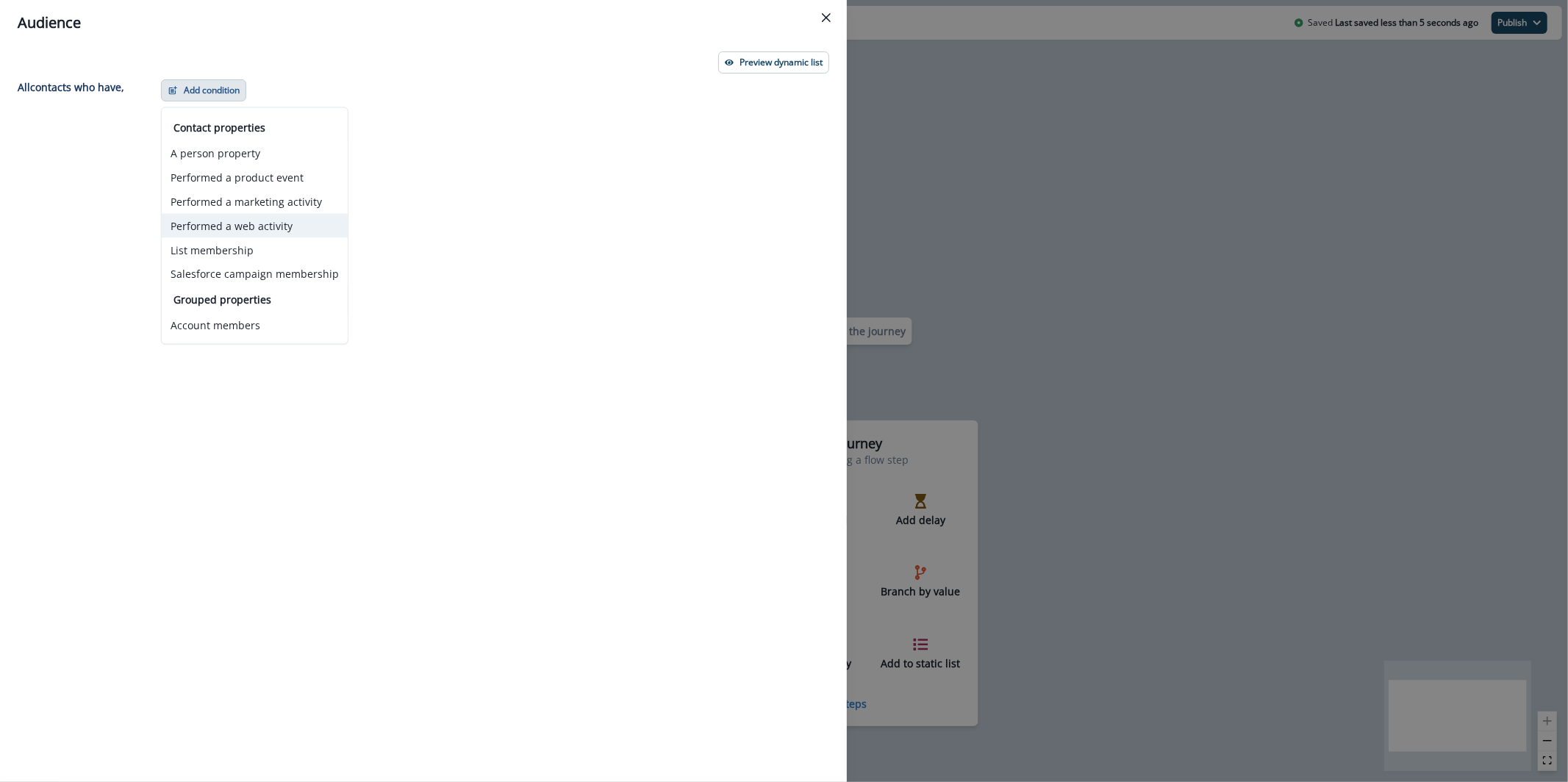
click at [266, 229] on button "Performed a web activity" at bounding box center [254, 226] width 186 height 24
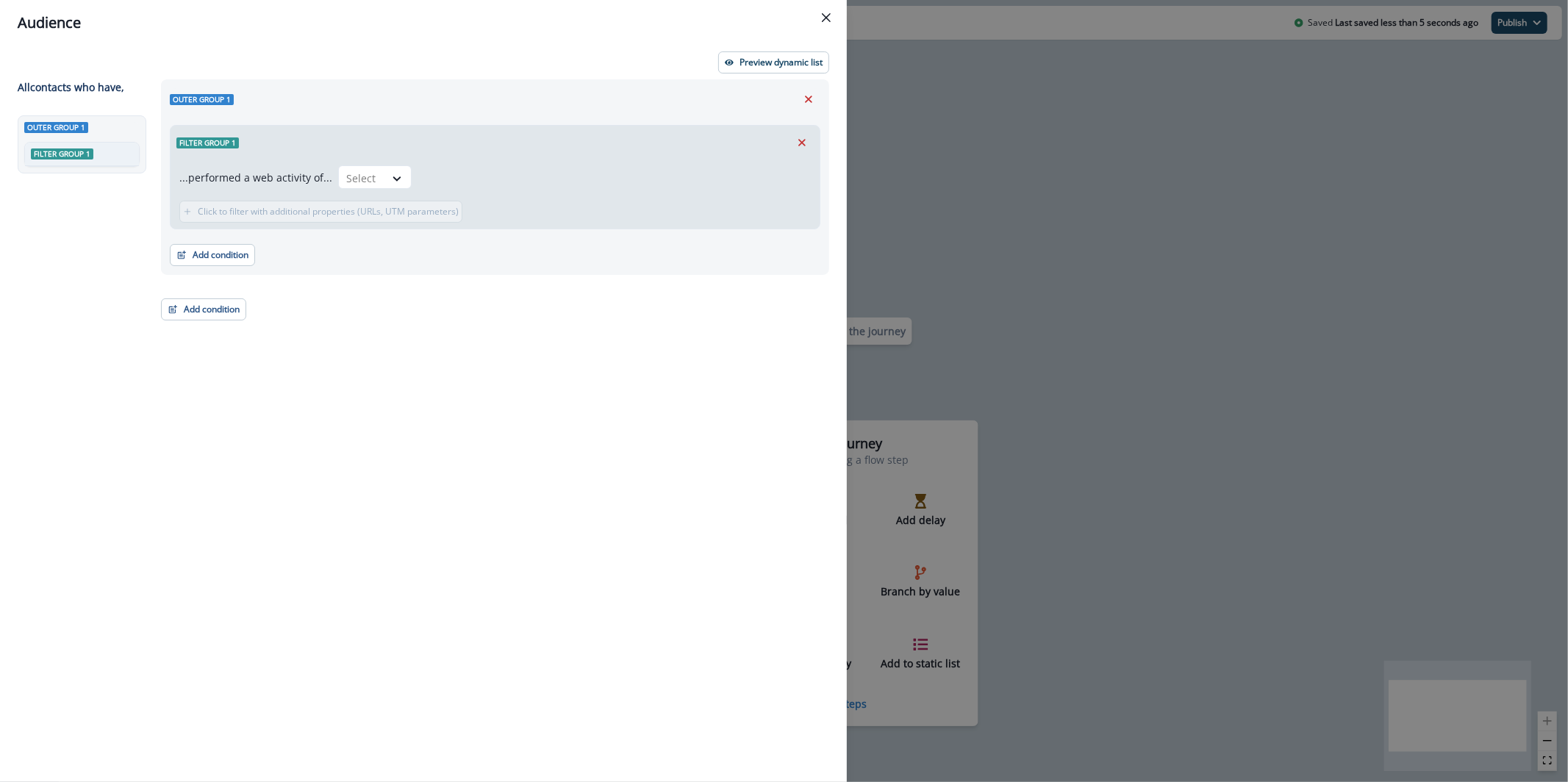
click at [362, 158] on div "Filter group 1" at bounding box center [495, 142] width 649 height 34
click at [373, 178] on div "Select" at bounding box center [361, 178] width 45 height 24
click at [416, 211] on div "Has a web session" at bounding box center [390, 211] width 113 height 27
click at [511, 168] on button "Add frequency" at bounding box center [521, 176] width 88 height 22
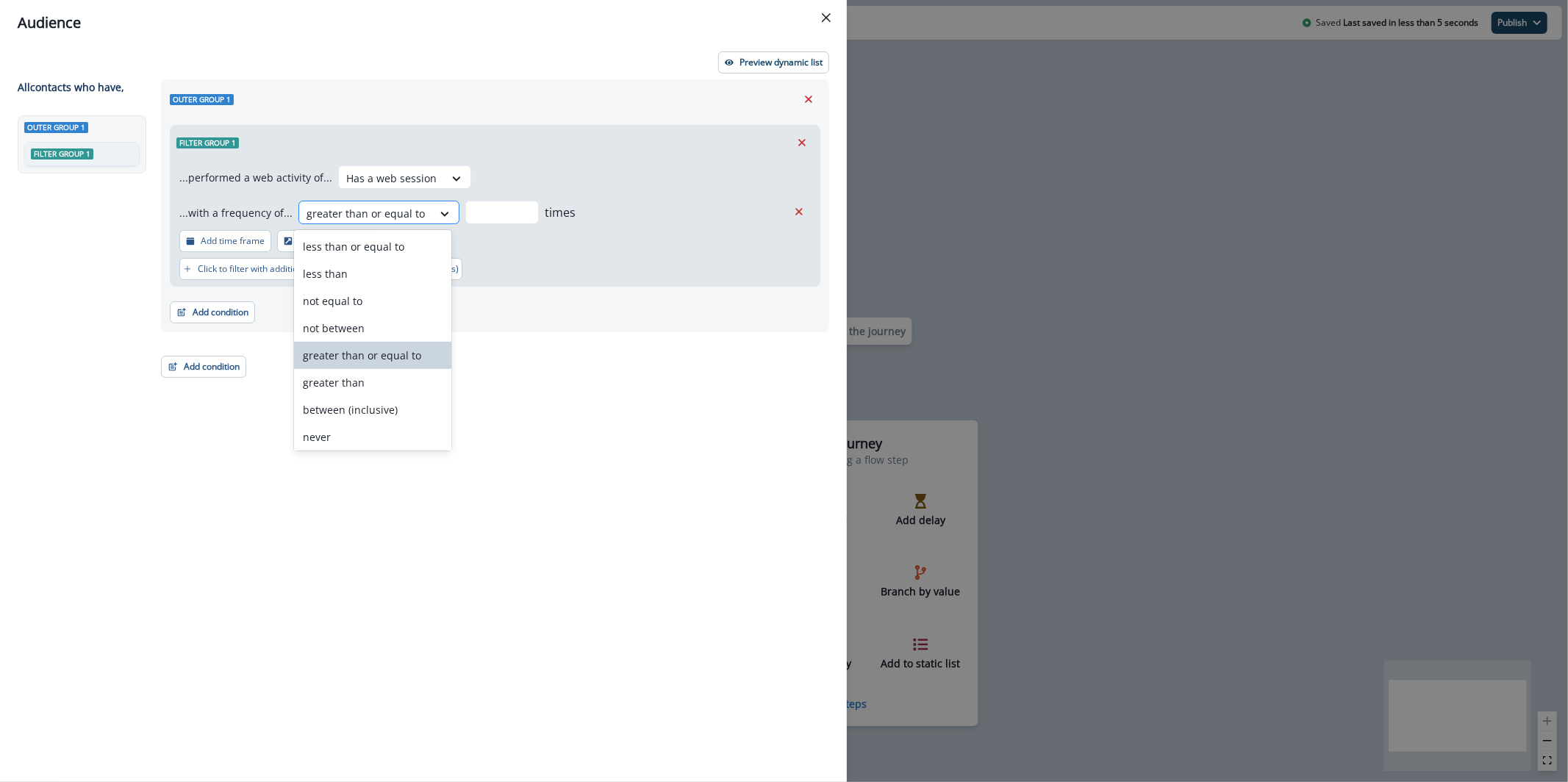
click at [395, 216] on div at bounding box center [366, 213] width 118 height 18
click at [538, 280] on div "...performed a web activity of... Has a web session ...with a frequency of... n…" at bounding box center [495, 223] width 649 height 126
click at [409, 204] on div at bounding box center [366, 213] width 118 height 18
click at [512, 222] on input "number" at bounding box center [502, 211] width 74 height 23
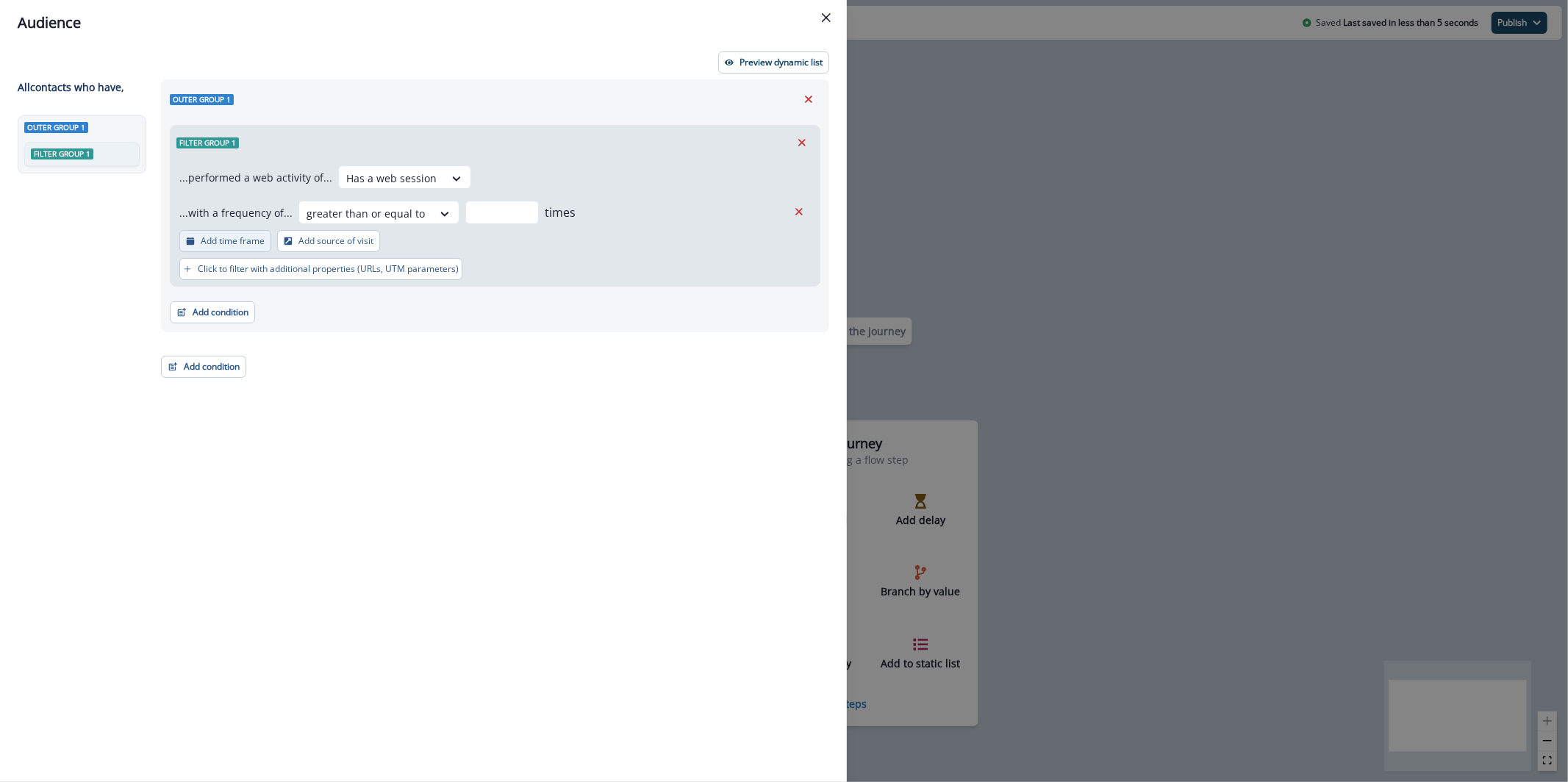
type input "*"
click at [233, 237] on p "Add time frame" at bounding box center [232, 241] width 64 height 10
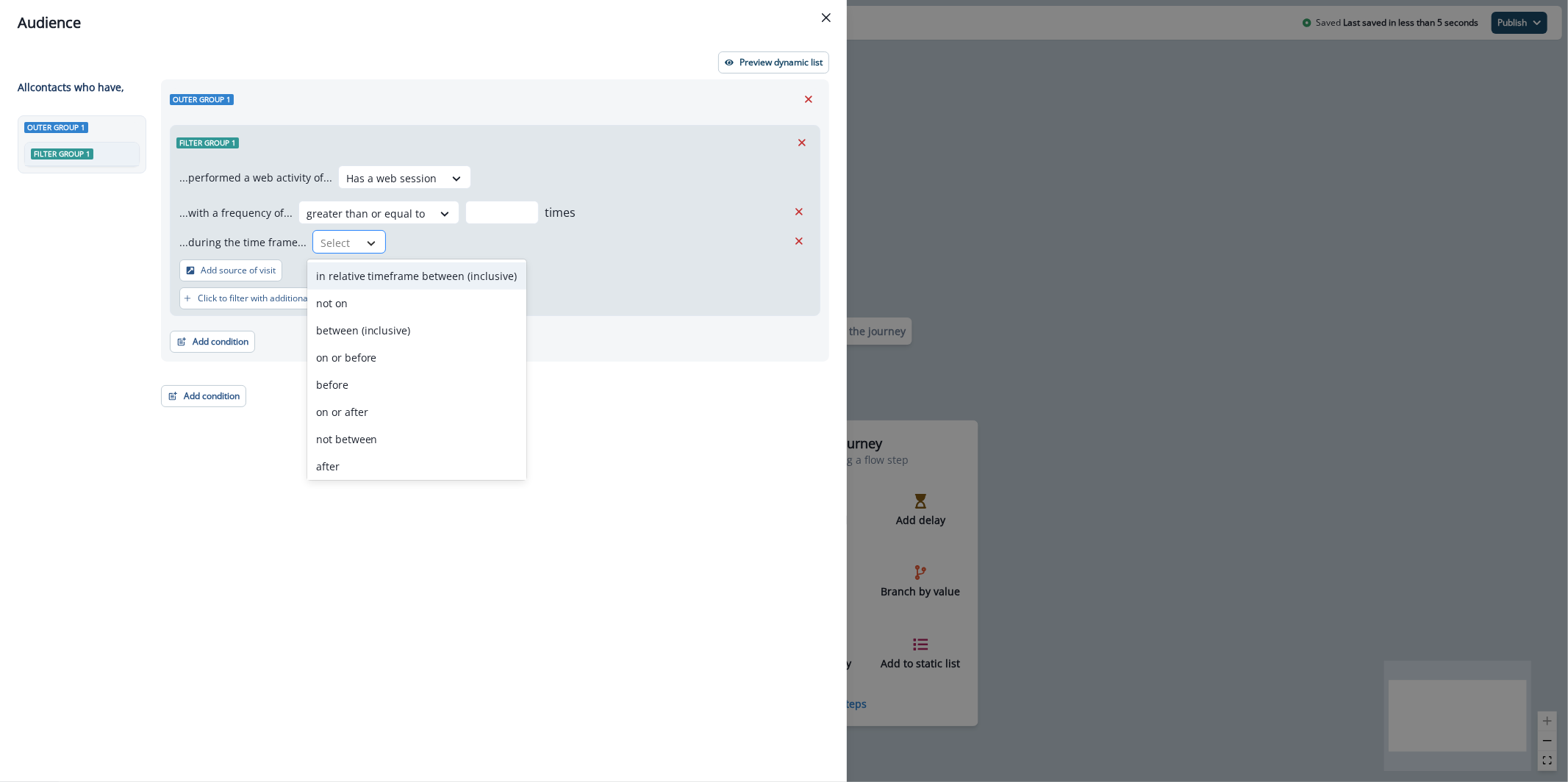
click at [365, 240] on icon at bounding box center [371, 244] width 13 height 15
click at [424, 448] on div "in past" at bounding box center [416, 444] width 219 height 27
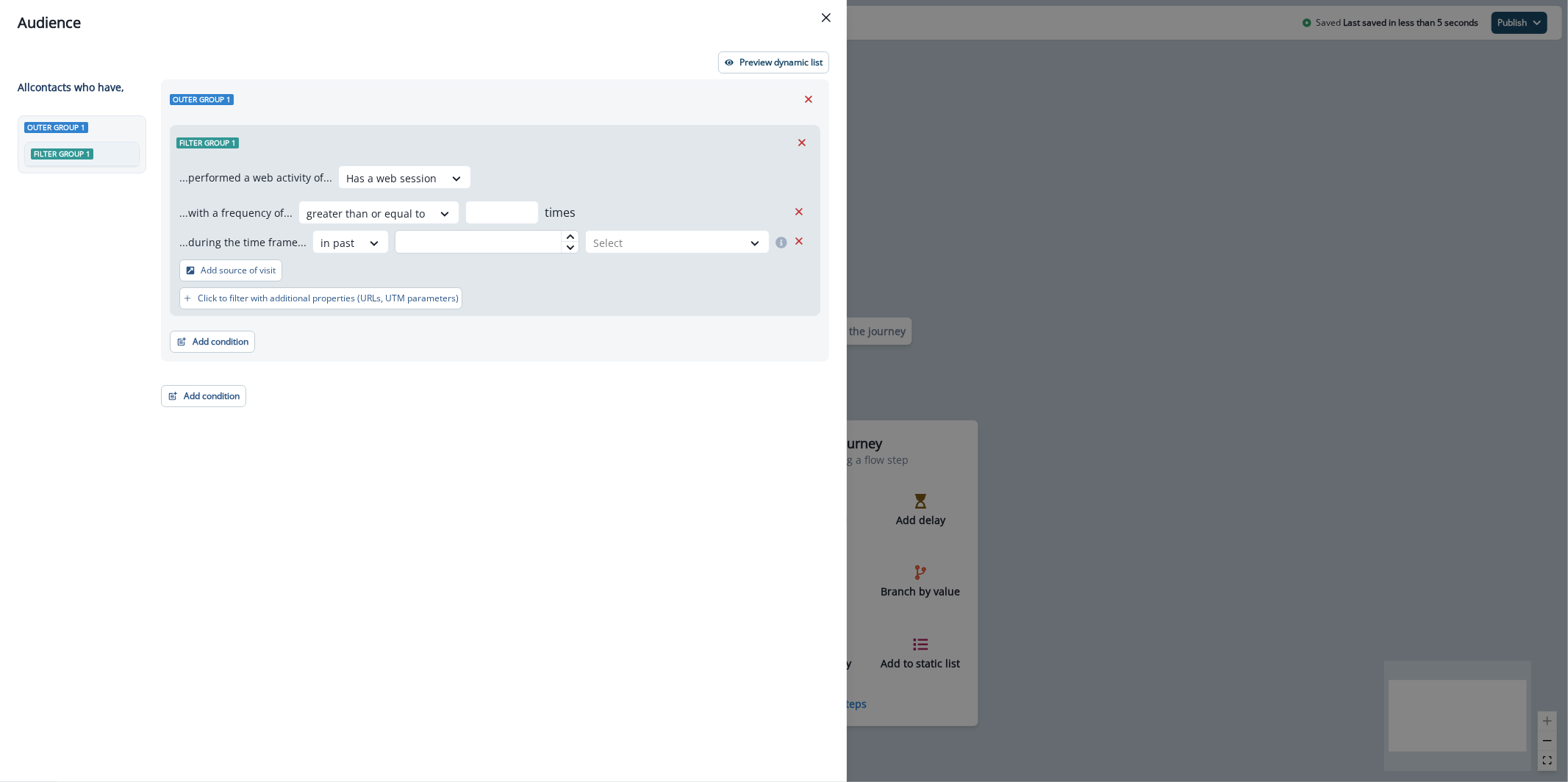
click at [450, 246] on input "text" at bounding box center [488, 241] width 185 height 23
type input "**"
click at [621, 239] on div at bounding box center [665, 243] width 142 height 18
drag, startPoint x: 633, startPoint y: 268, endPoint x: 541, endPoint y: 269, distance: 92.0
click at [633, 268] on div "day(s)" at bounding box center [676, 275] width 188 height 27
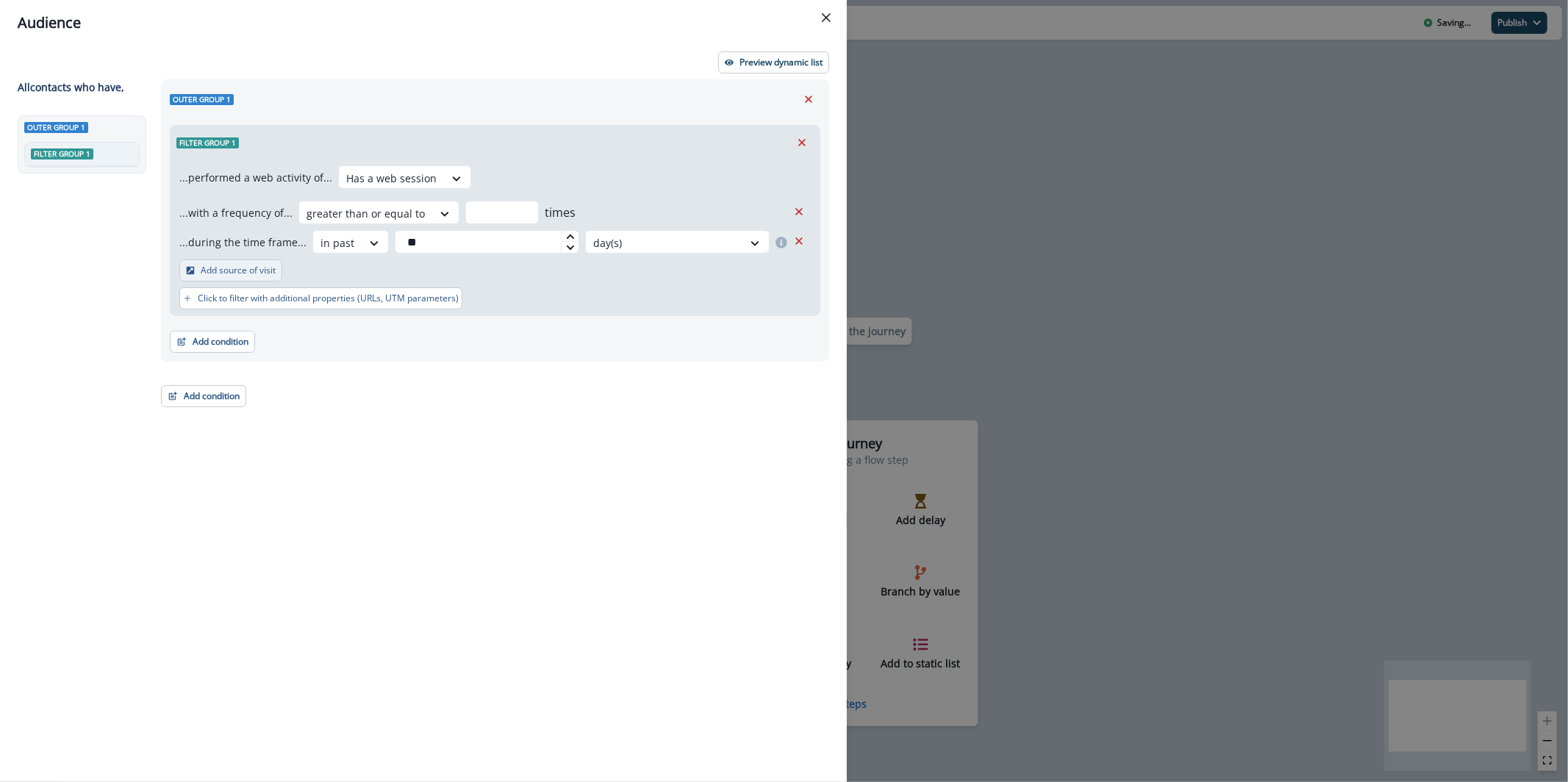
click at [247, 271] on p "Add source of visit" at bounding box center [237, 270] width 75 height 10
click at [352, 270] on div at bounding box center [364, 272] width 25 height 15
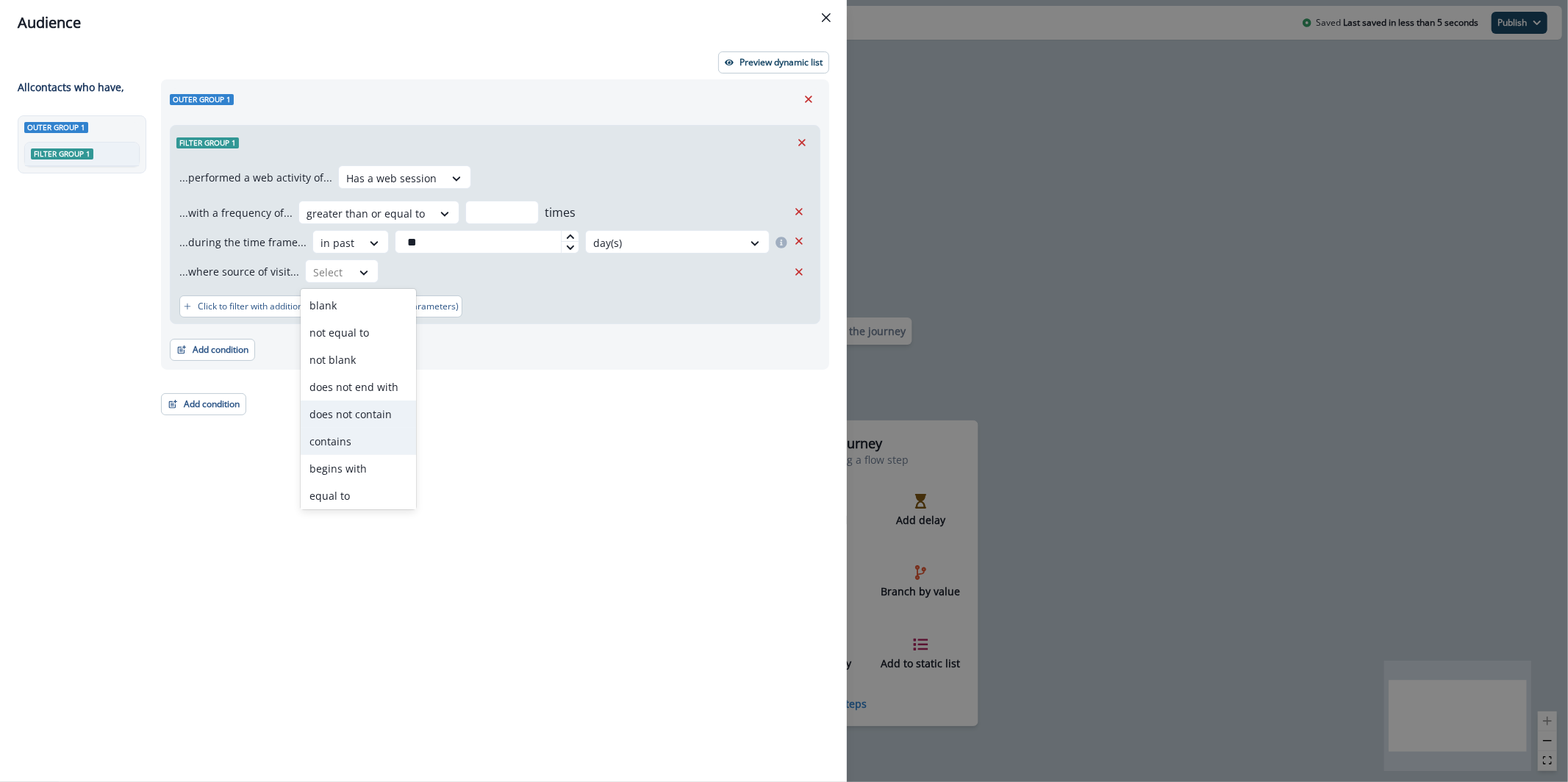
scroll to position [27, 0]
click at [380, 407] on div "contains" at bounding box center [358, 415] width 115 height 27
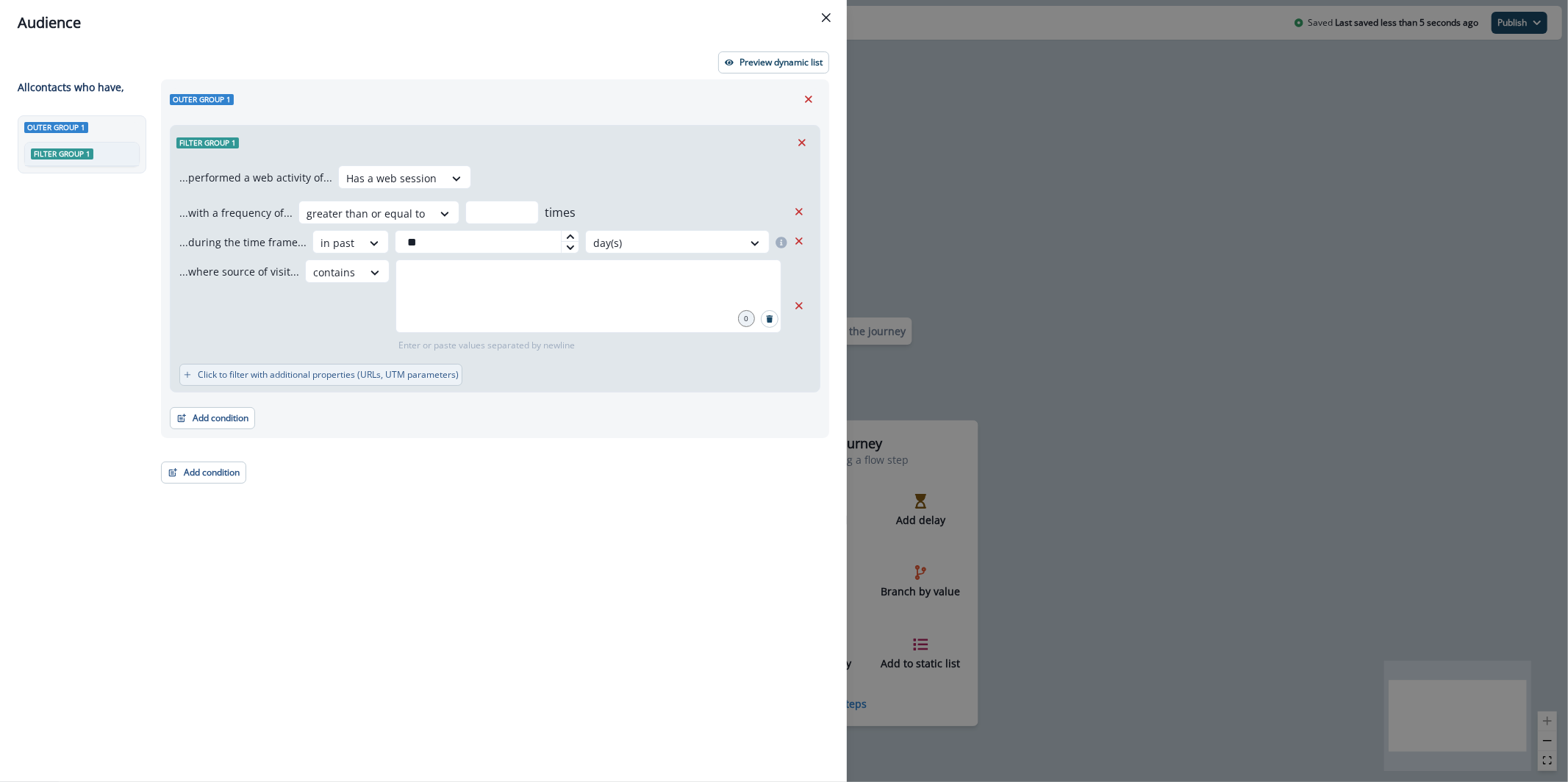
click at [397, 382] on button "Click to filter with additional properties (URLs, UTM parameters)" at bounding box center [320, 375] width 283 height 22
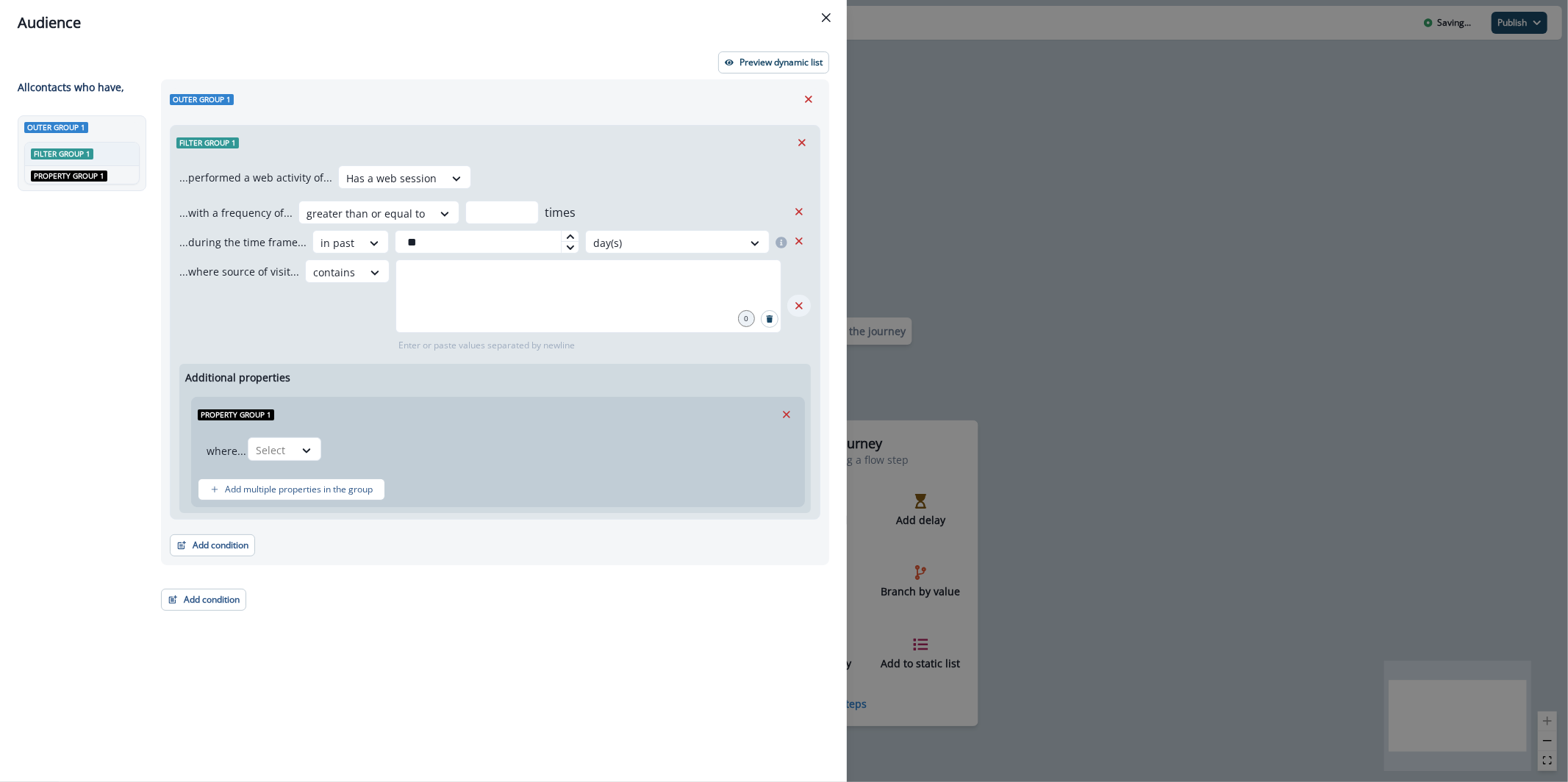
click at [802, 308] on icon "Remove" at bounding box center [799, 306] width 13 height 13
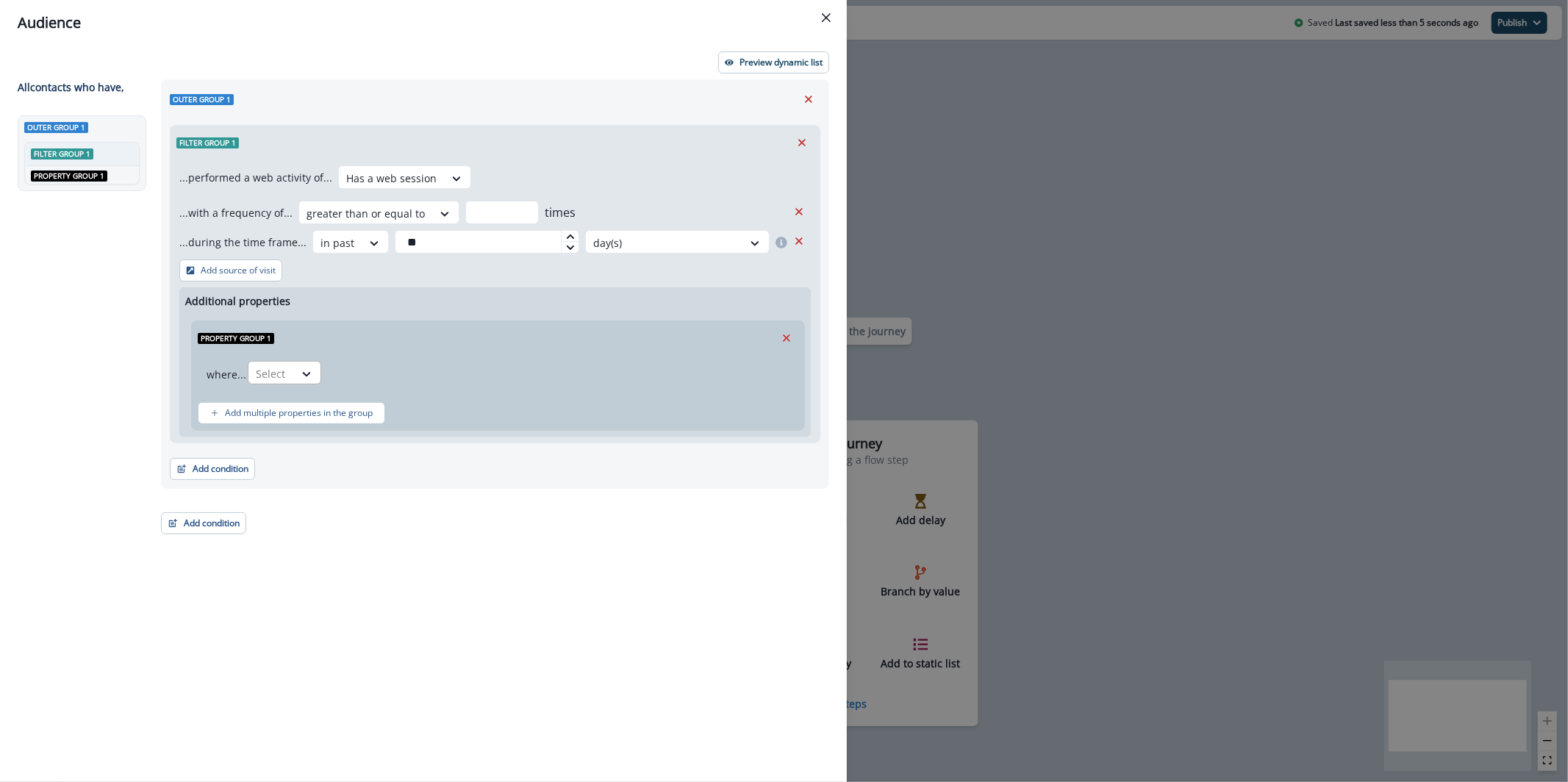
click at [288, 382] on div "Select" at bounding box center [271, 374] width 45 height 24
click at [316, 428] on div "Page URL" at bounding box center [323, 433] width 151 height 27
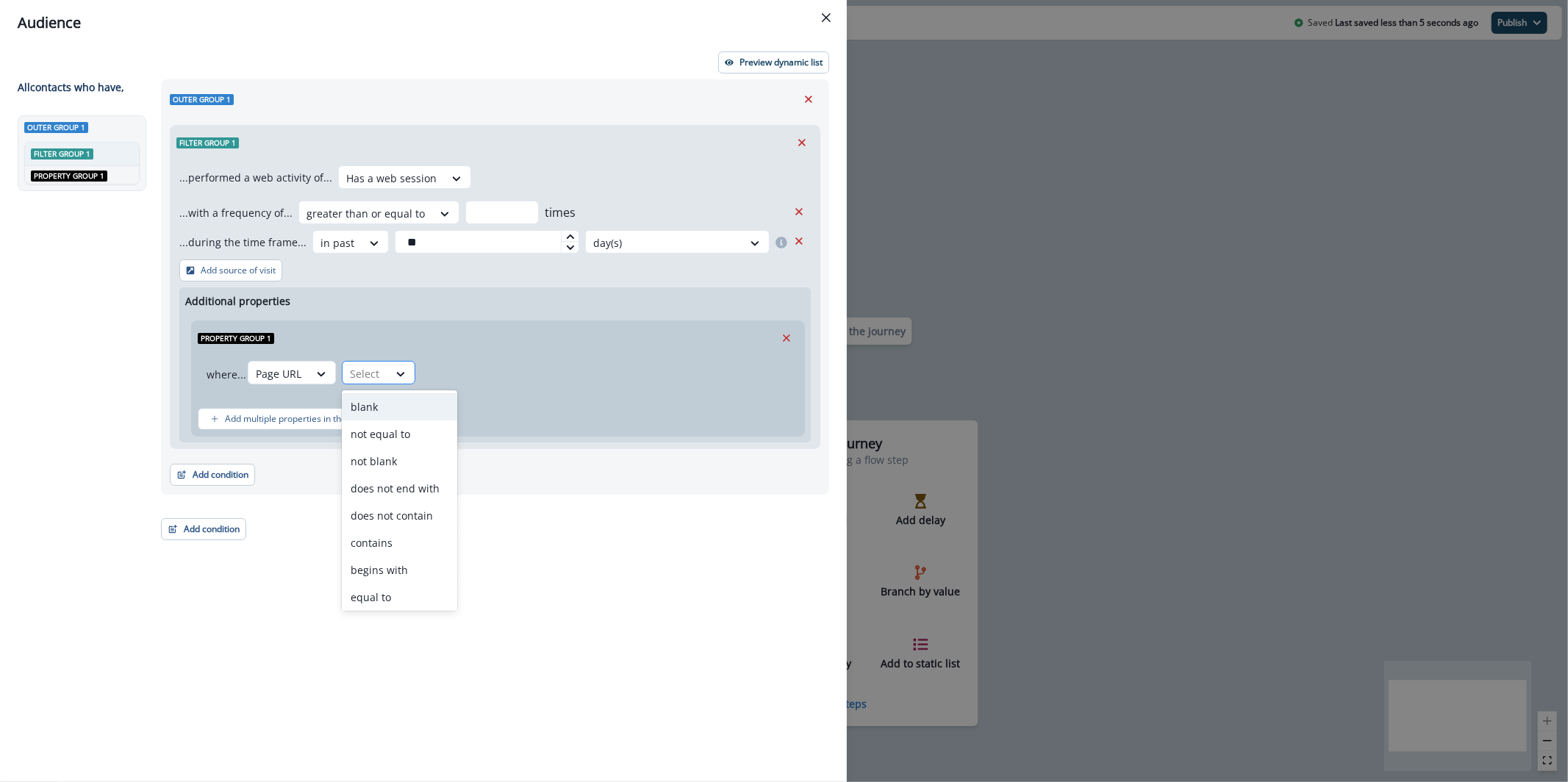
click at [405, 362] on div at bounding box center [401, 374] width 27 height 24
drag, startPoint x: 442, startPoint y: 544, endPoint x: 437, endPoint y: 468, distance: 76.2
click at [442, 544] on div "contains" at bounding box center [399, 542] width 115 height 27
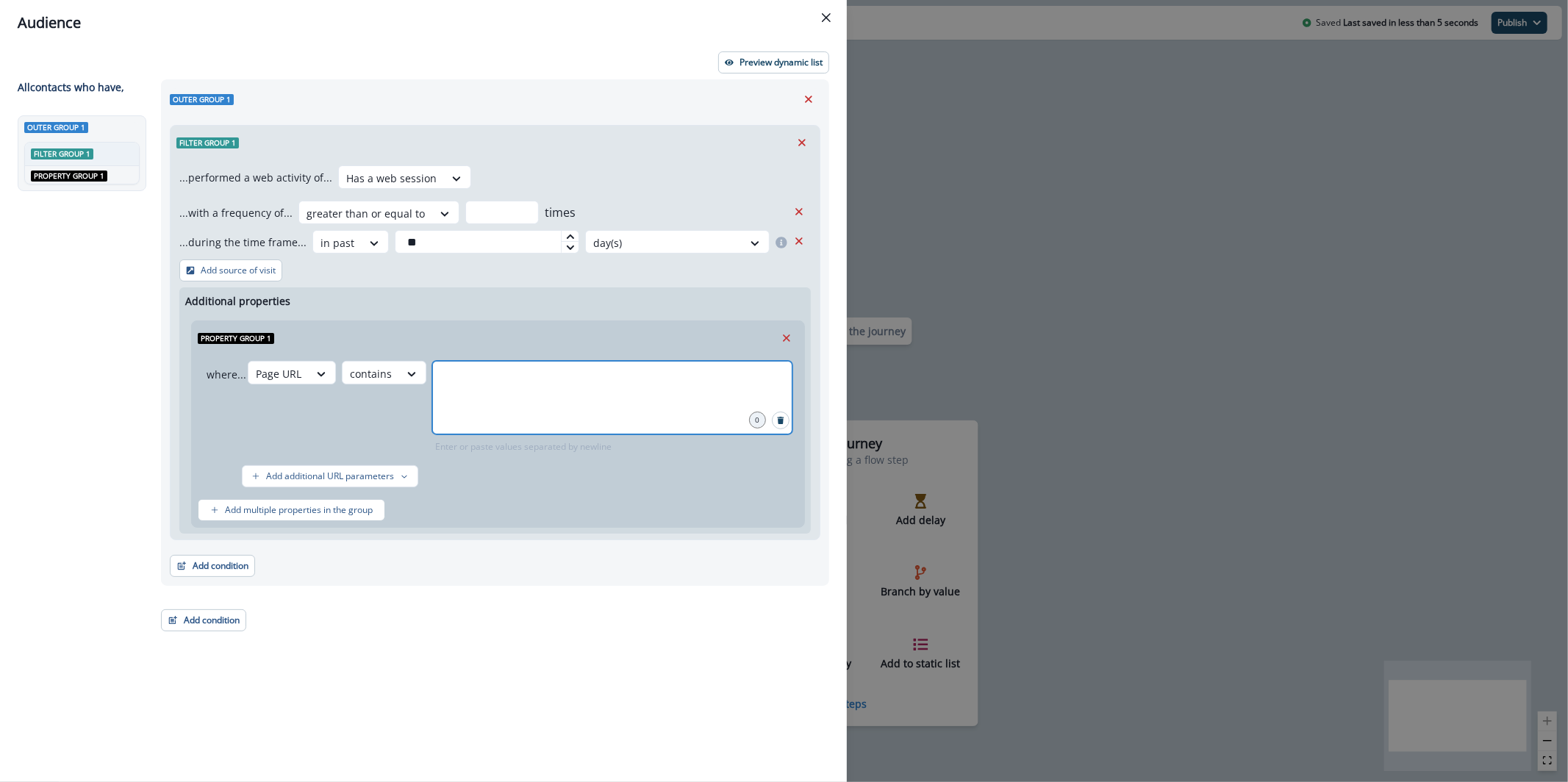
click at [472, 368] on input "text" at bounding box center [612, 379] width 356 height 30
type input "**********"
click at [781, 60] on p "Preview dynamic list" at bounding box center [781, 62] width 83 height 10
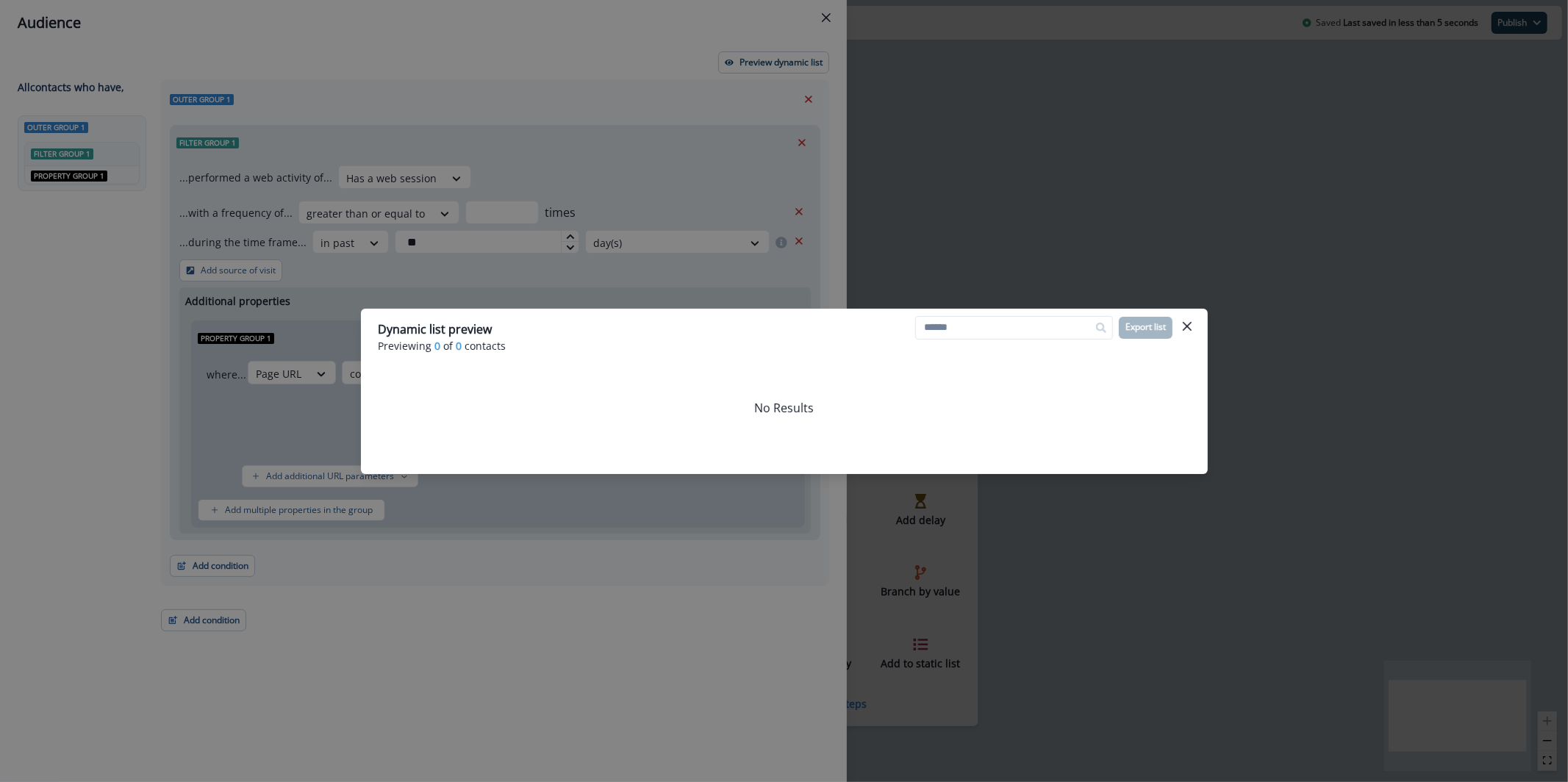
click at [655, 126] on div "Dynamic list preview Previewing 0 of 0 contacts Export list No Results" at bounding box center [784, 391] width 1568 height 782
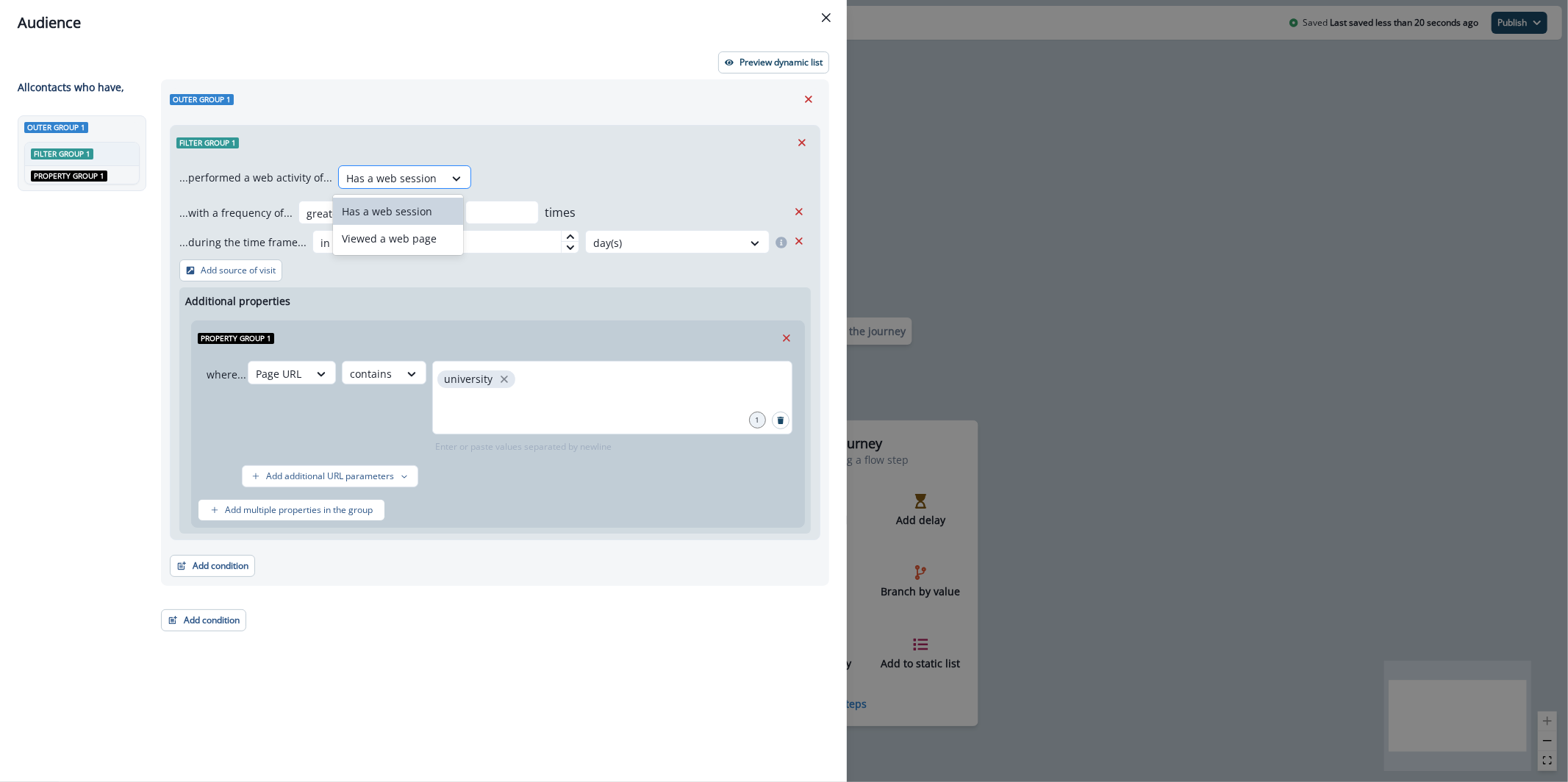
click at [380, 177] on div at bounding box center [392, 178] width 90 height 18
click at [386, 252] on div "Has a web session Viewed a web page" at bounding box center [398, 224] width 130 height 60
click at [420, 240] on div "Viewed a web page" at bounding box center [398, 238] width 130 height 27
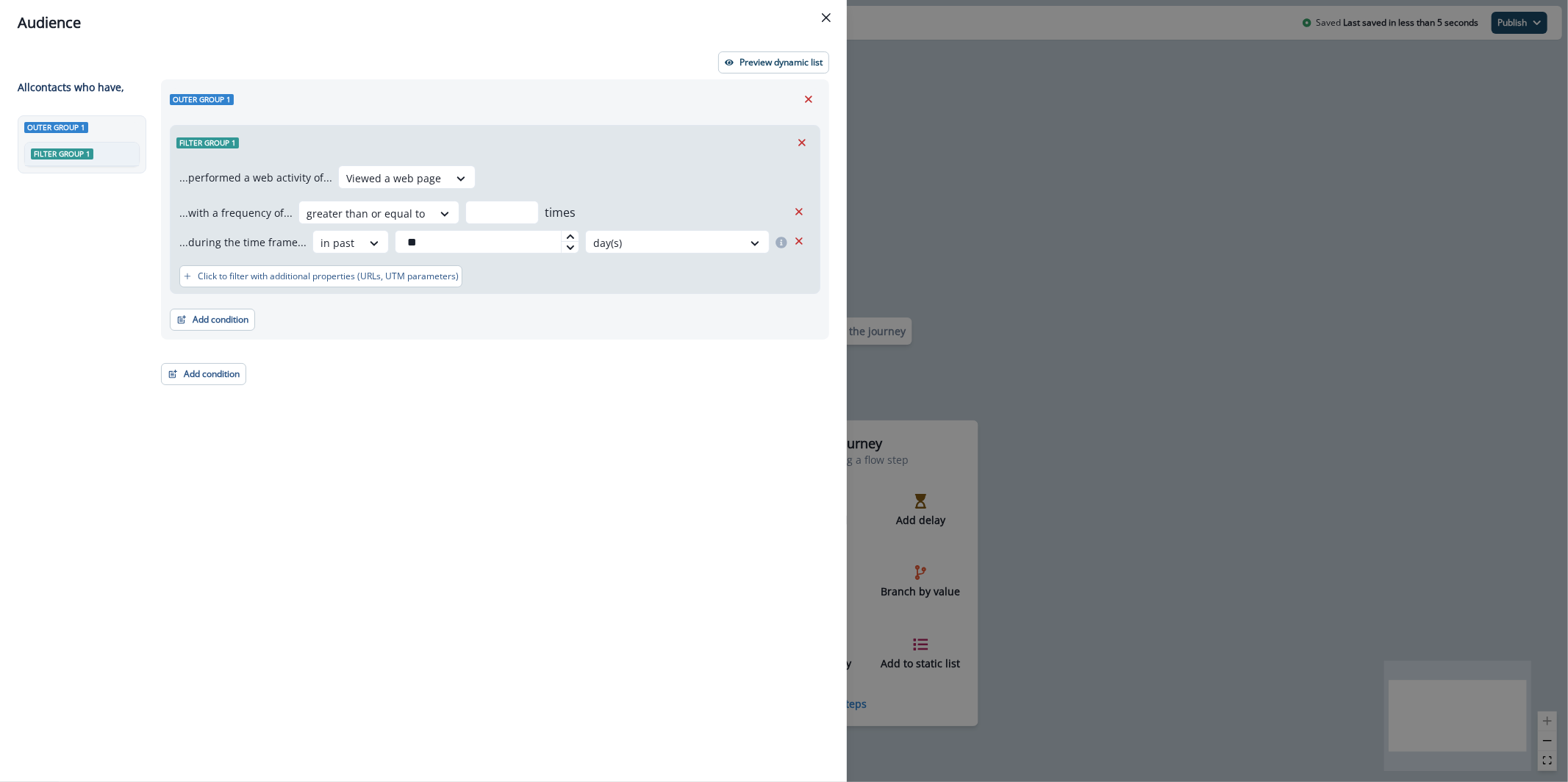
click at [356, 288] on div "...performed a web activity of... option Viewed a web page, selected. Viewed a …" at bounding box center [495, 226] width 649 height 134
click at [356, 281] on button "Click to filter with additional properties (URLs, UTM parameters)" at bounding box center [320, 276] width 283 height 22
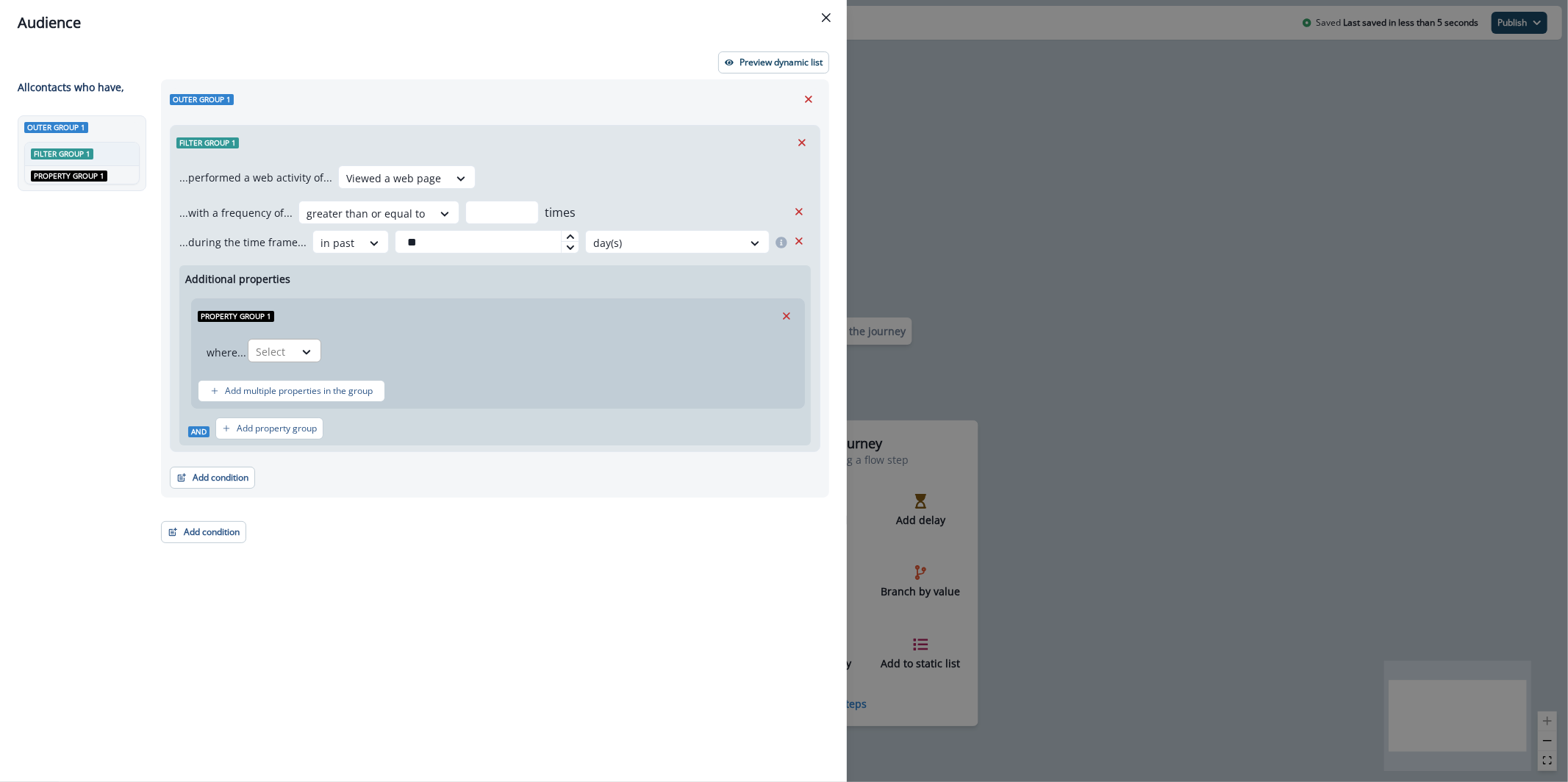
click at [307, 359] on div at bounding box center [307, 352] width 27 height 24
click at [375, 421] on div "Webpage URL" at bounding box center [327, 412] width 159 height 27
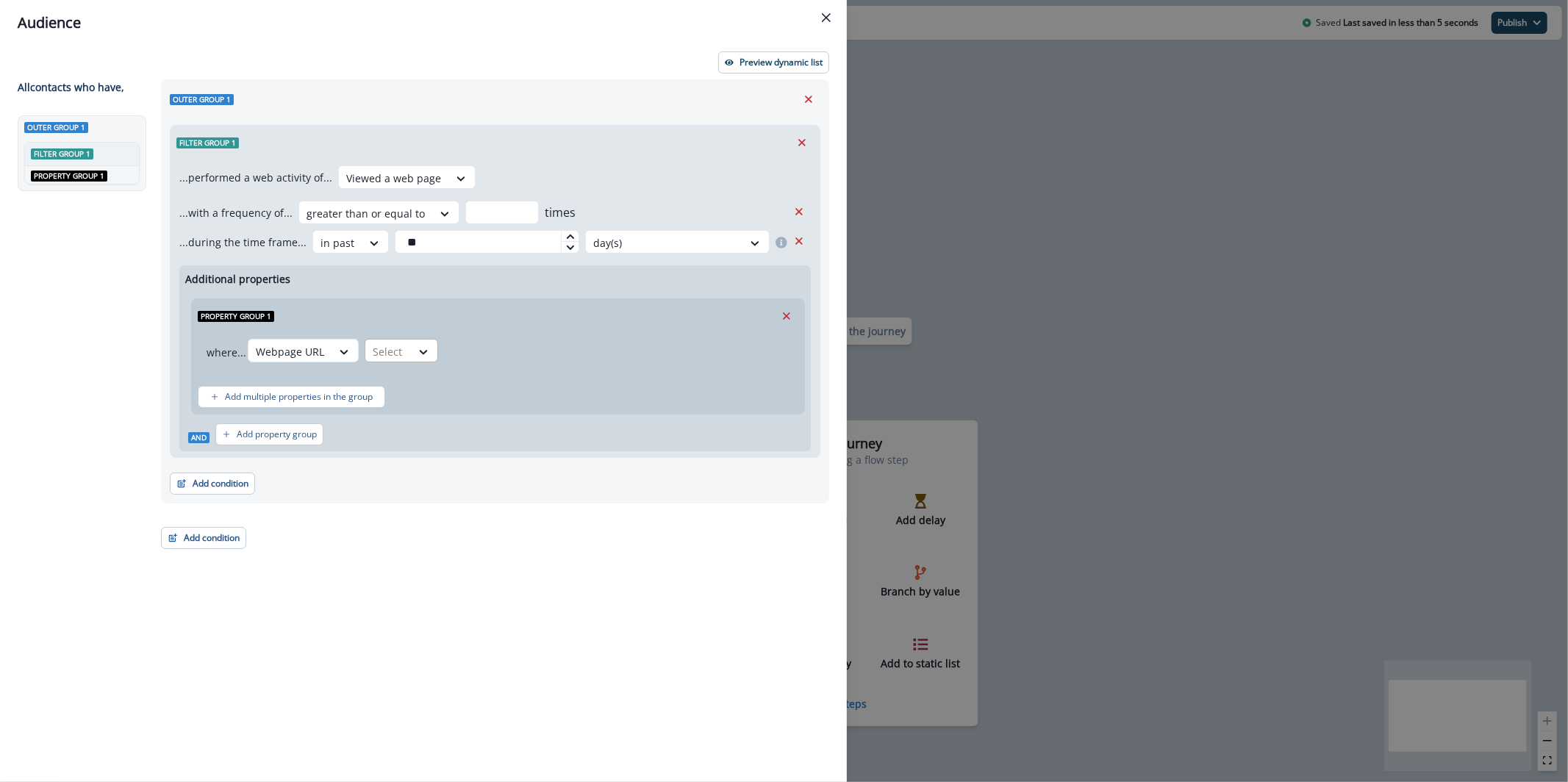
click at [407, 348] on div "Select" at bounding box center [388, 352] width 45 height 24
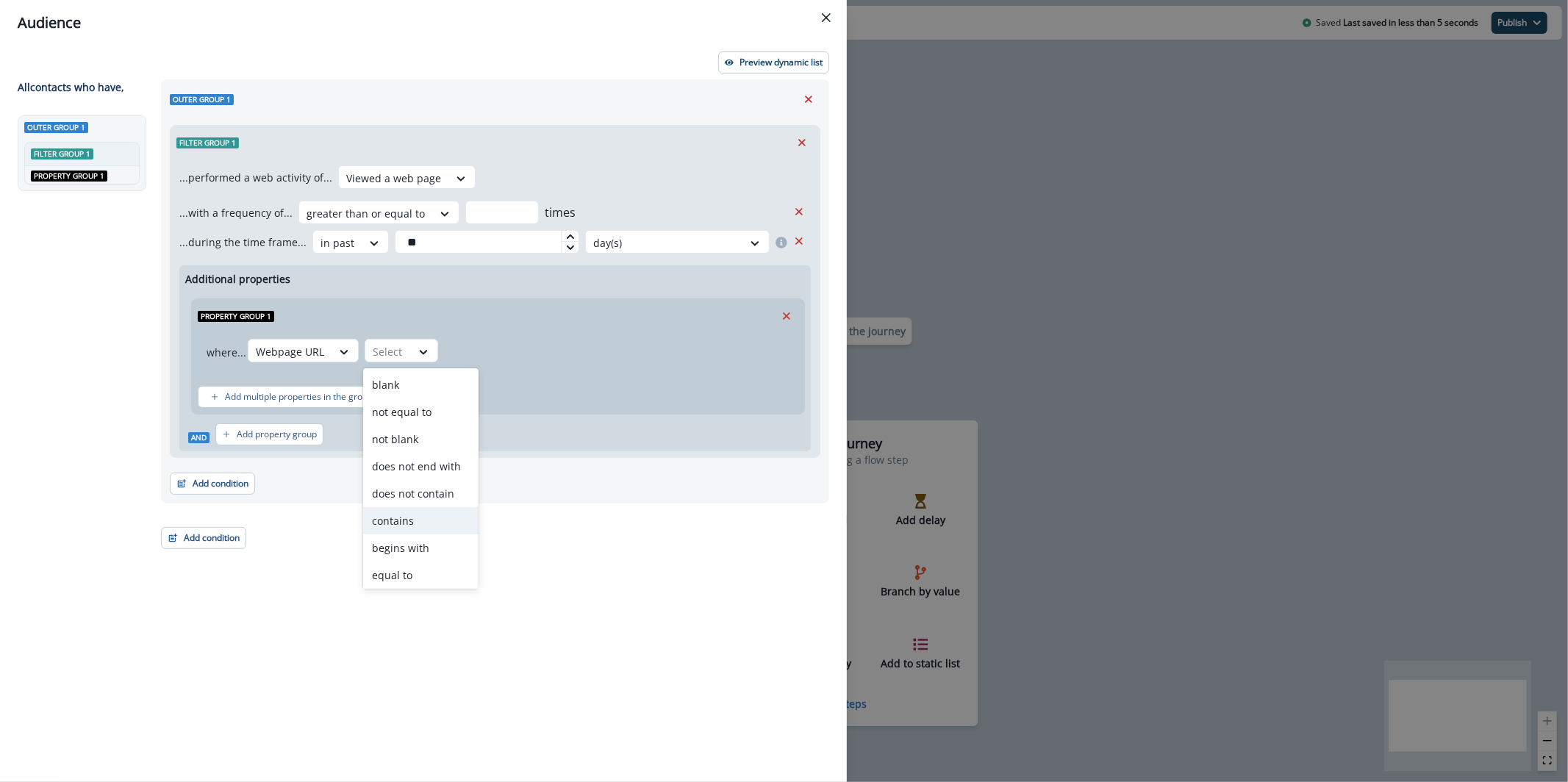
click at [429, 521] on div "contains" at bounding box center [420, 520] width 115 height 27
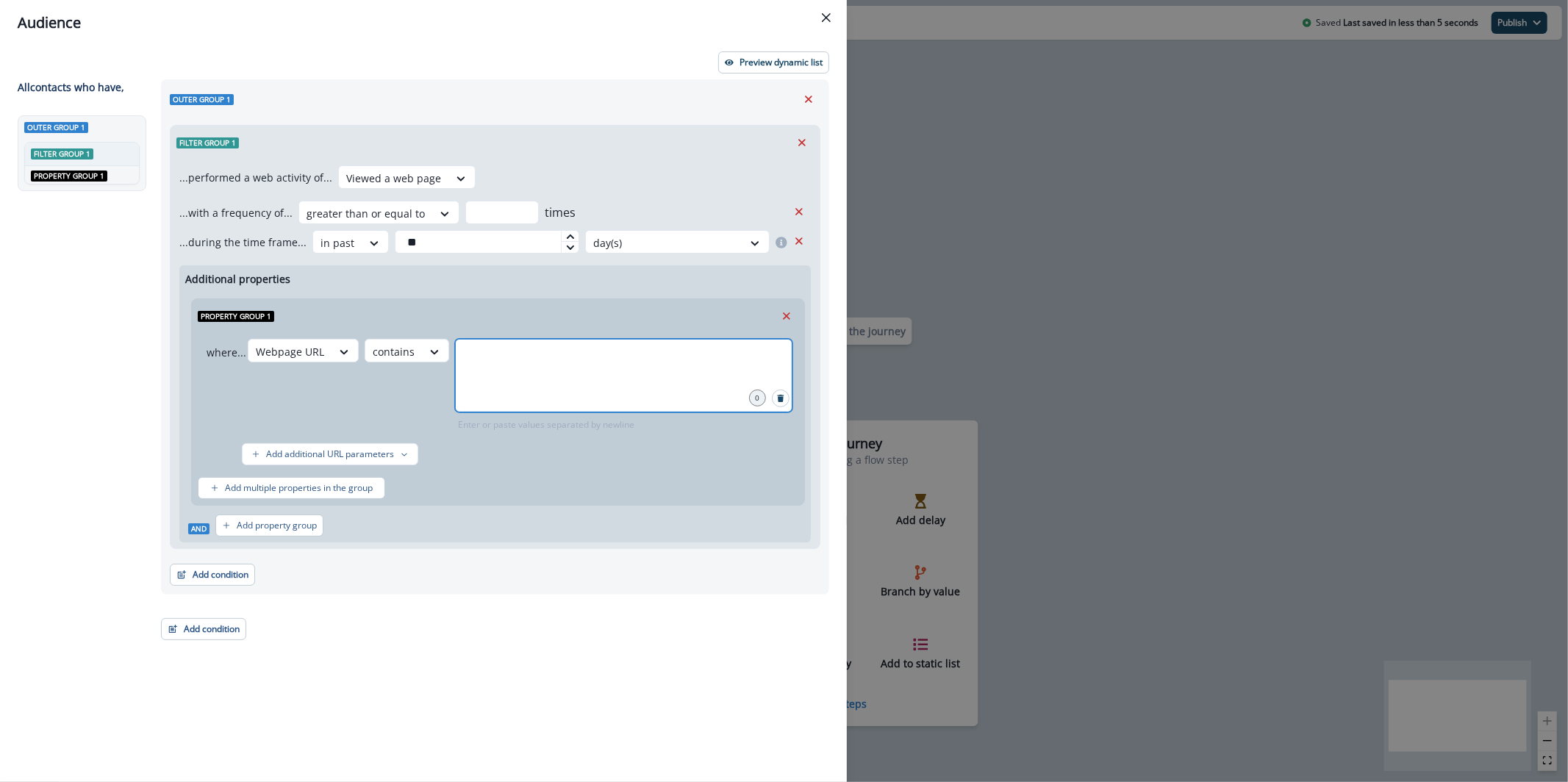
click at [490, 370] on input "text" at bounding box center [623, 357] width 333 height 30
type input "**********"
click at [778, 39] on header "Audience" at bounding box center [423, 22] width 847 height 45
click at [766, 78] on div "Preview dynamic list All contact s who have, Outer group 1 Filter group 1 OR Pr…" at bounding box center [423, 414] width 847 height 737
click at [770, 60] on p "Preview dynamic list" at bounding box center [781, 62] width 83 height 10
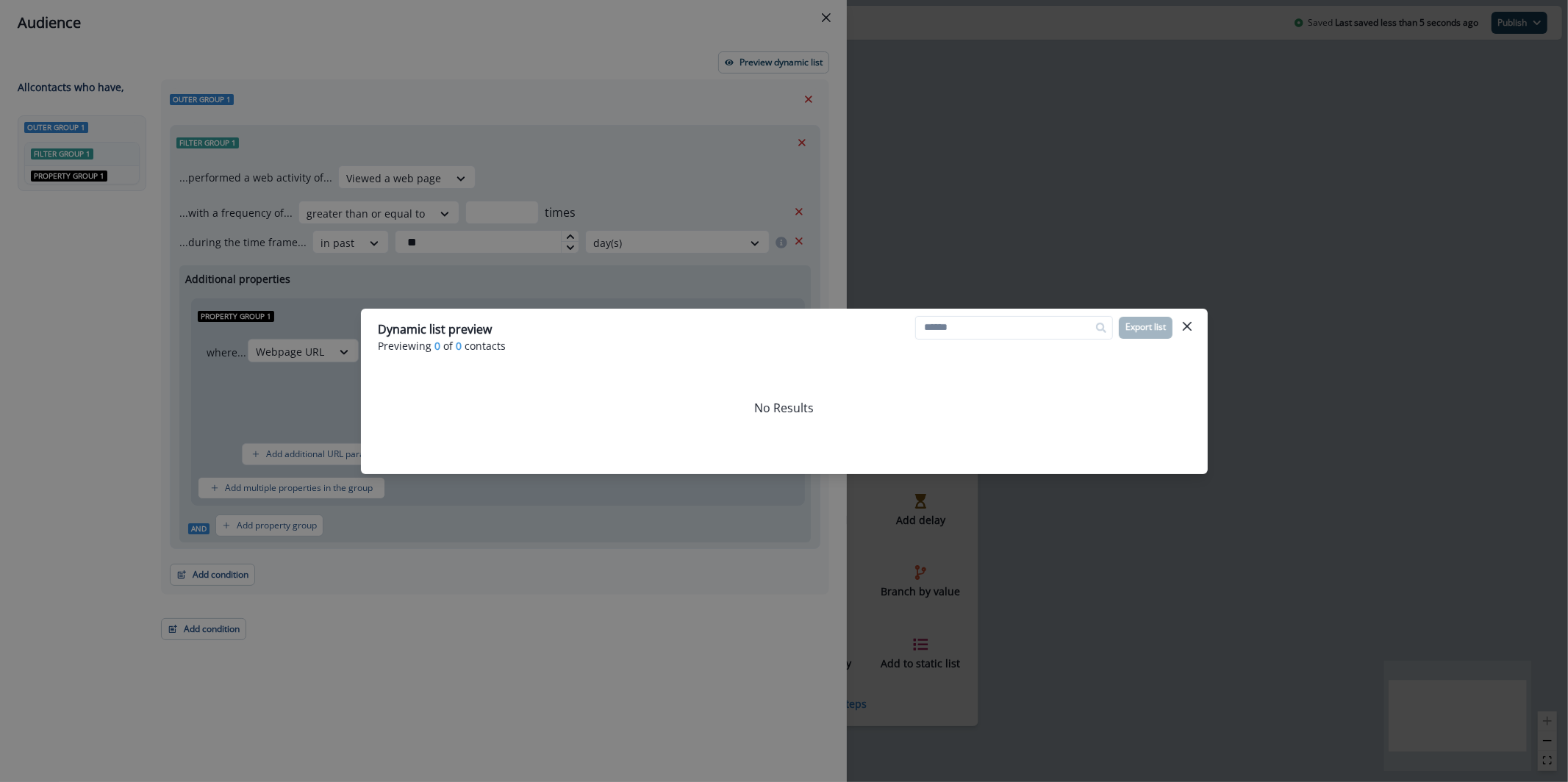
click at [755, 85] on div "Dynamic list preview Previewing 0 of 0 contacts Export list No Results" at bounding box center [784, 391] width 1568 height 782
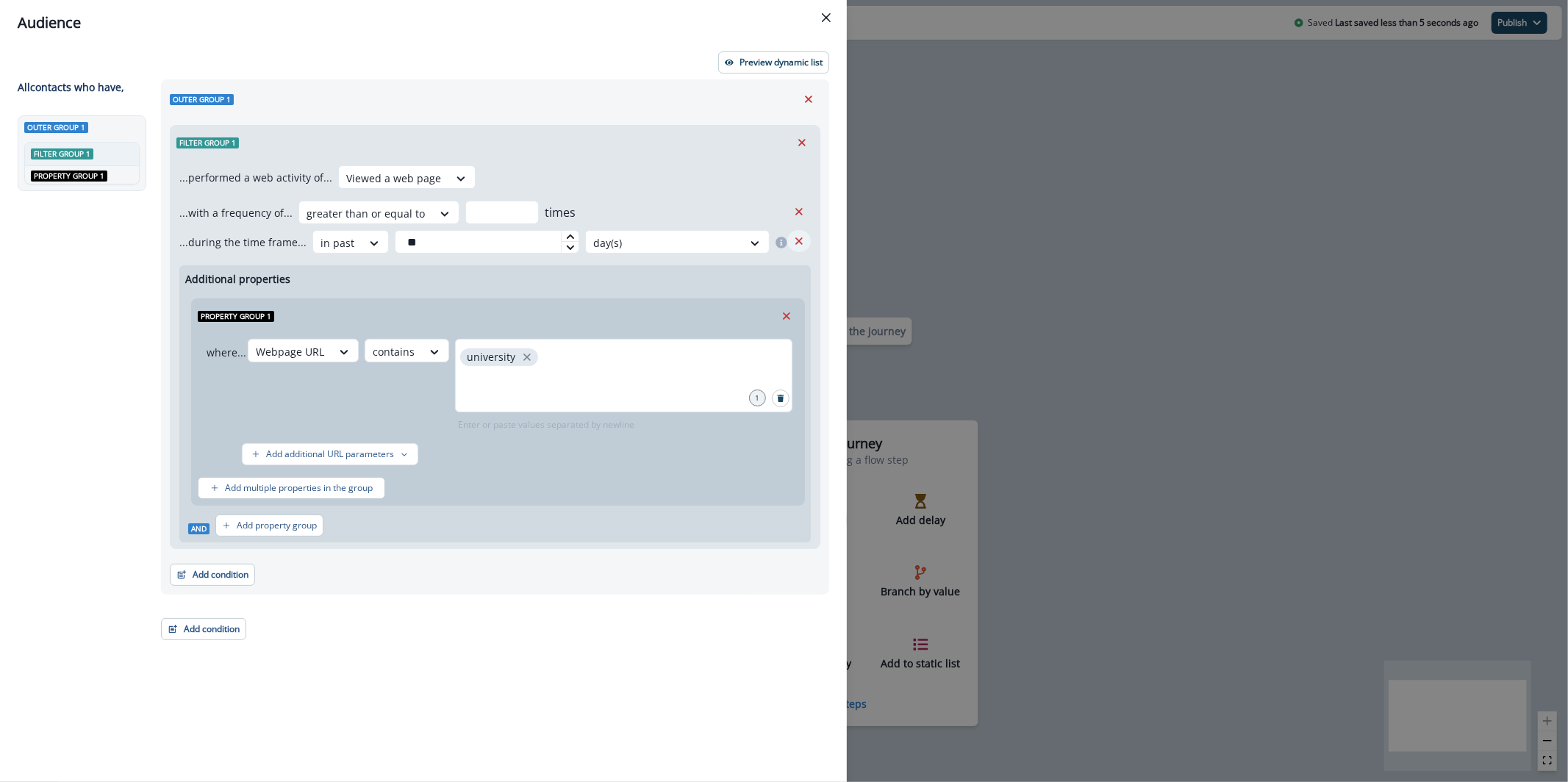
click at [801, 242] on icon "Remove" at bounding box center [799, 241] width 7 height 7
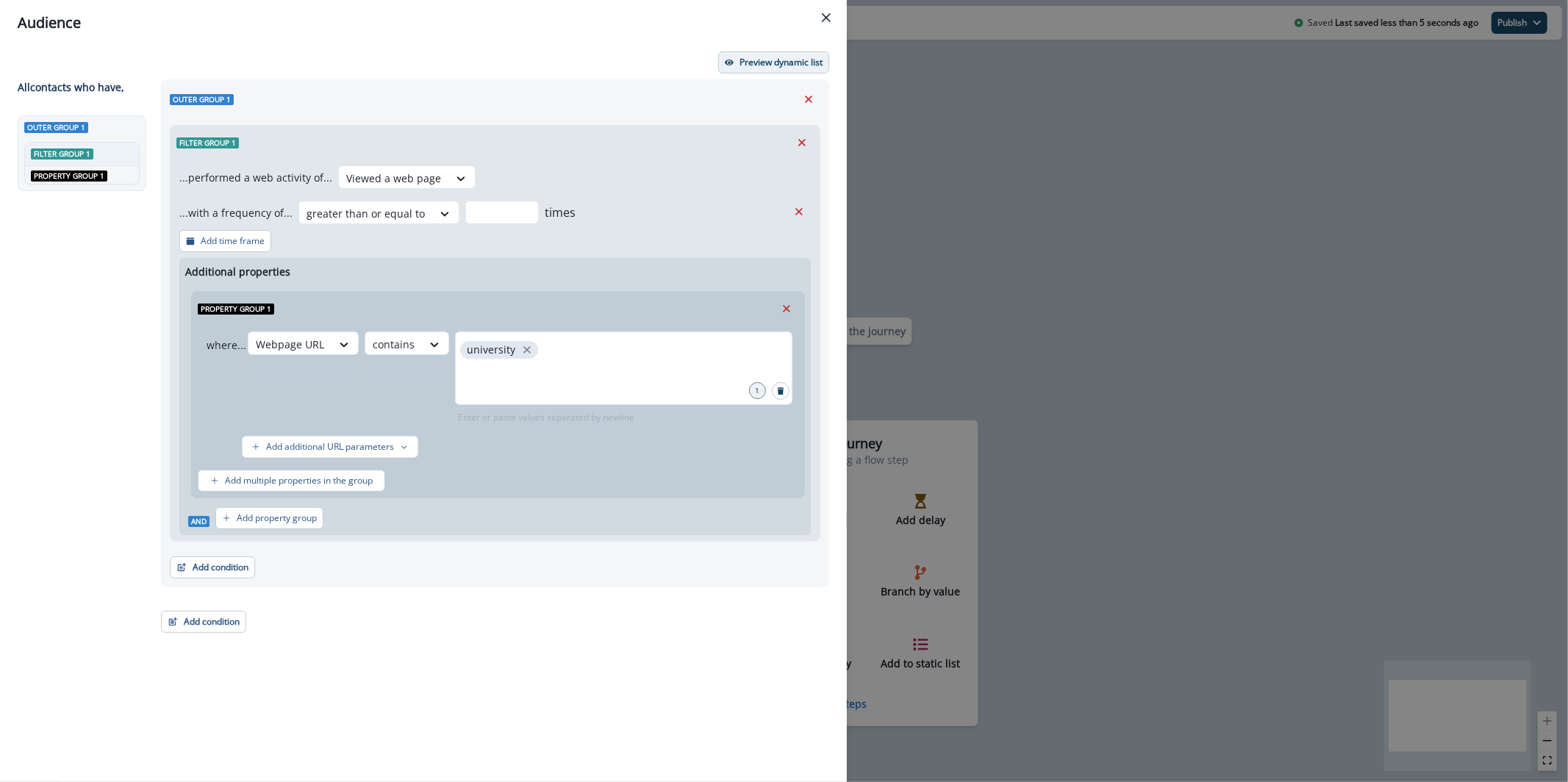
click at [778, 65] on p "Preview dynamic list" at bounding box center [781, 62] width 83 height 10
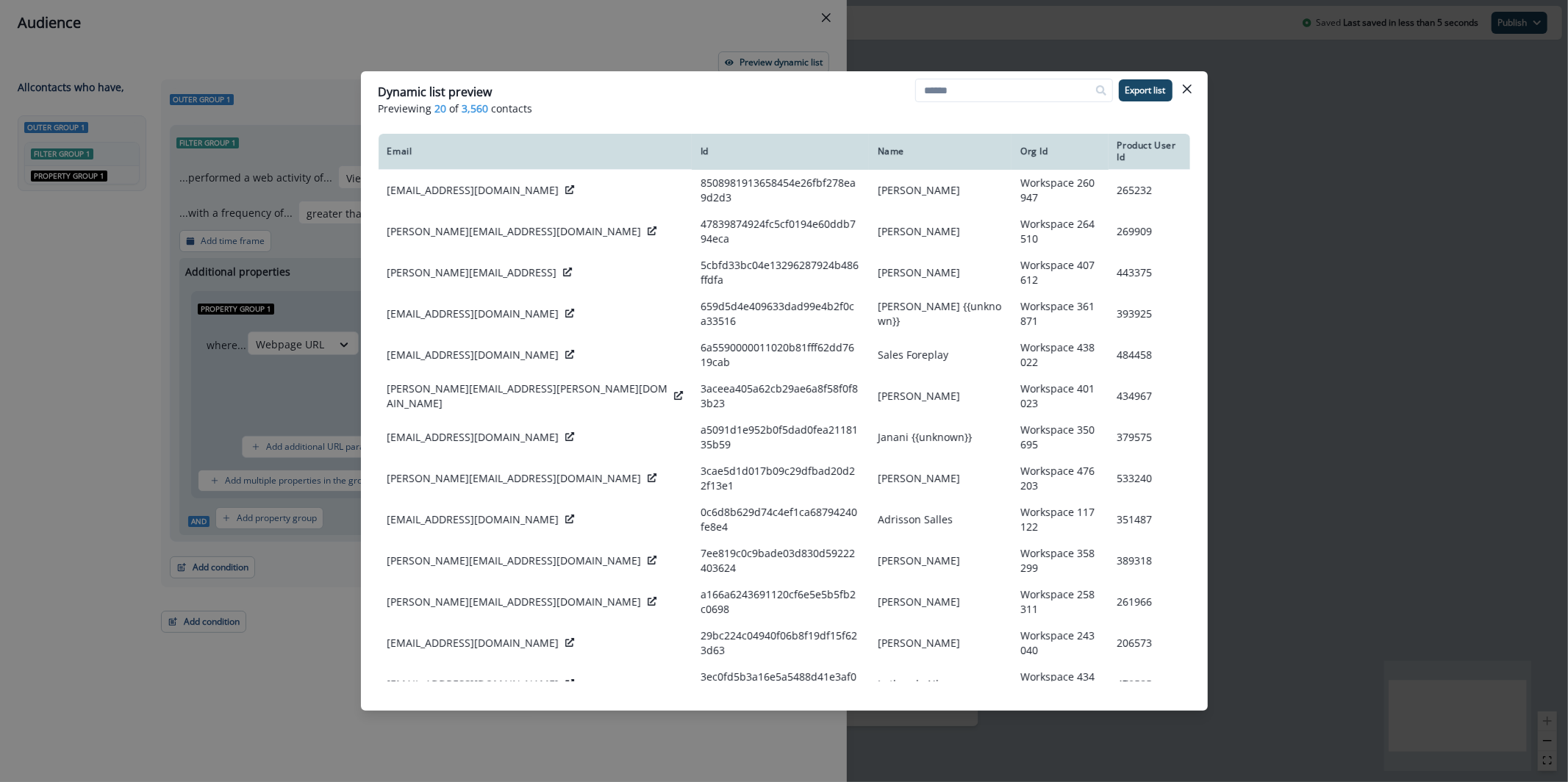
click at [743, 47] on div "Dynamic list preview Previewing 20 of 3,560 contacts Export list Email Id Name …" at bounding box center [784, 391] width 1568 height 782
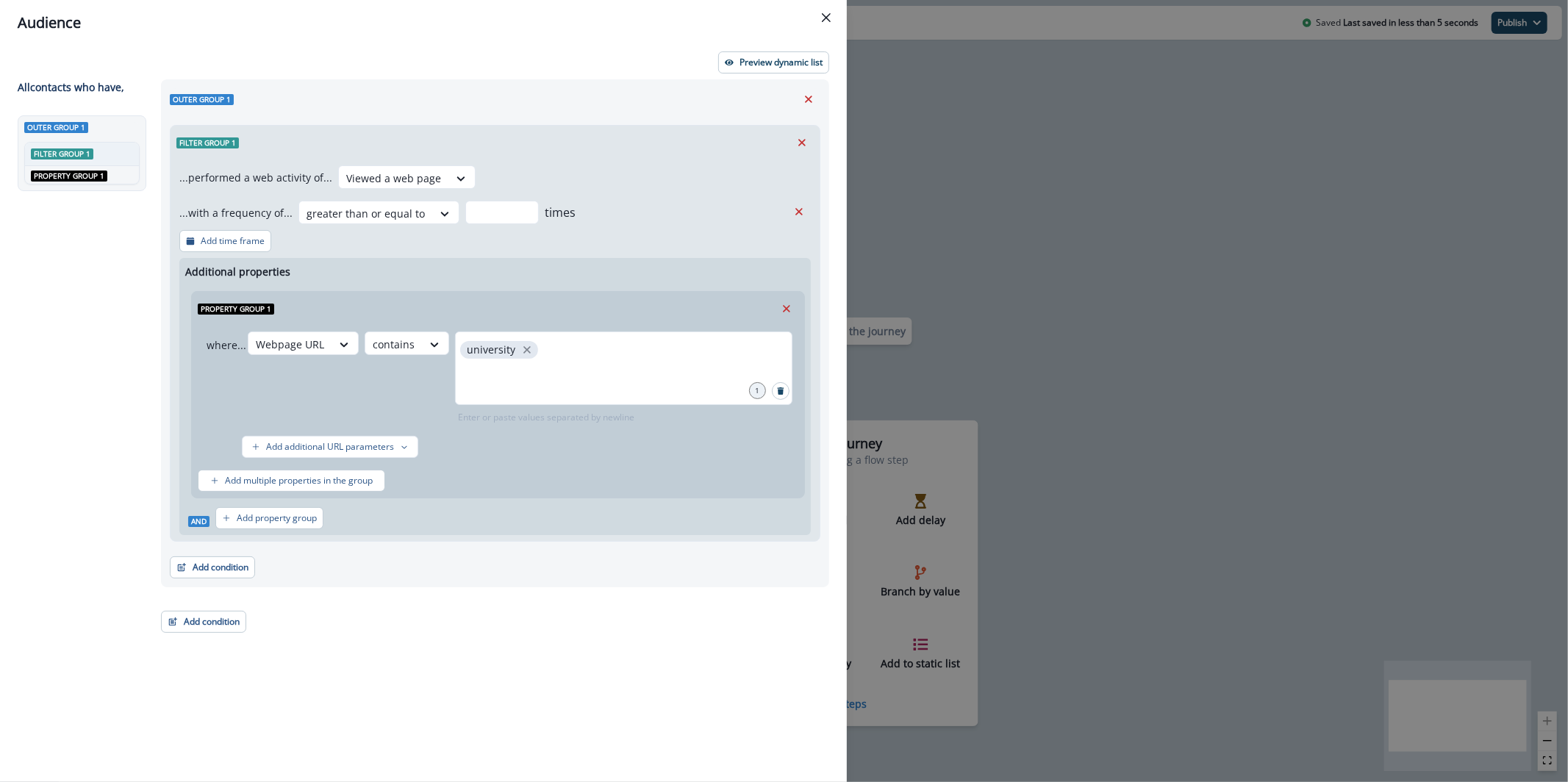
click at [753, 74] on div "Preview dynamic list All contact s who have, Outer group 1 Filter group 1 OR Pr…" at bounding box center [423, 414] width 847 height 737
click at [754, 63] on p "Preview dynamic list" at bounding box center [781, 62] width 83 height 10
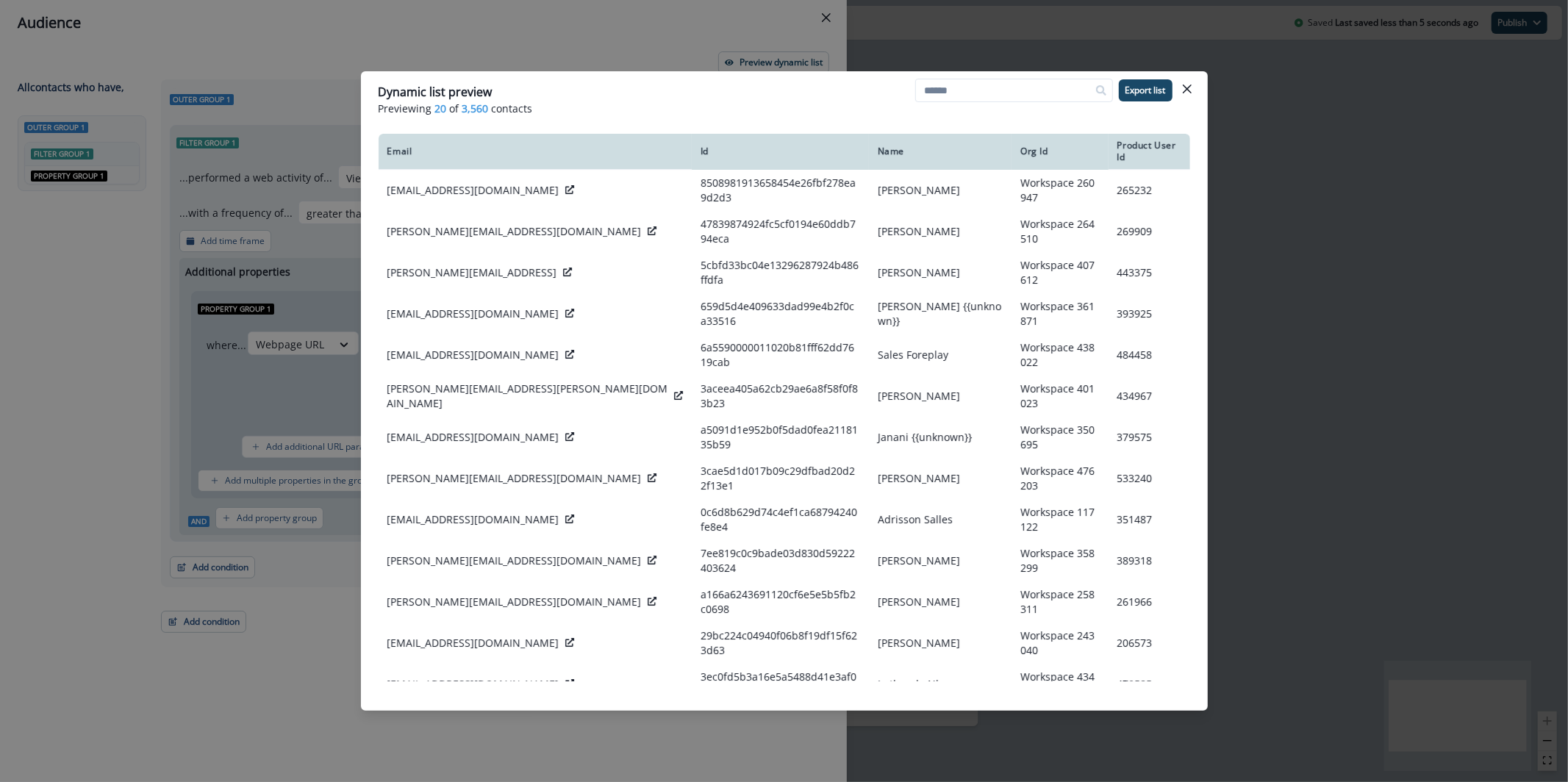
click at [664, 31] on div "Dynamic list preview Previewing 20 of 3,560 contacts Export list Email Id Name …" at bounding box center [784, 391] width 1568 height 782
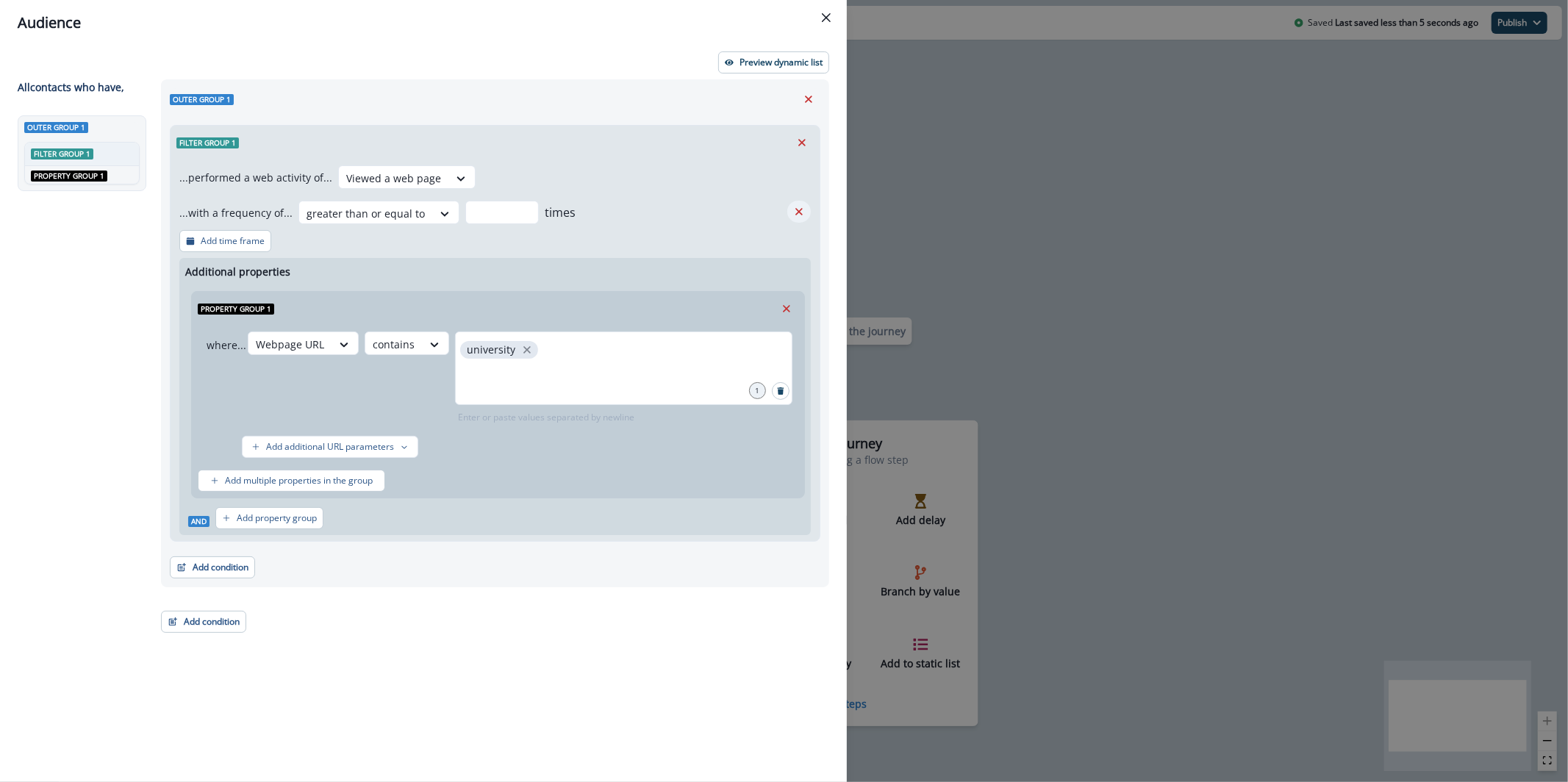
click at [789, 207] on button "Remove" at bounding box center [799, 211] width 23 height 22
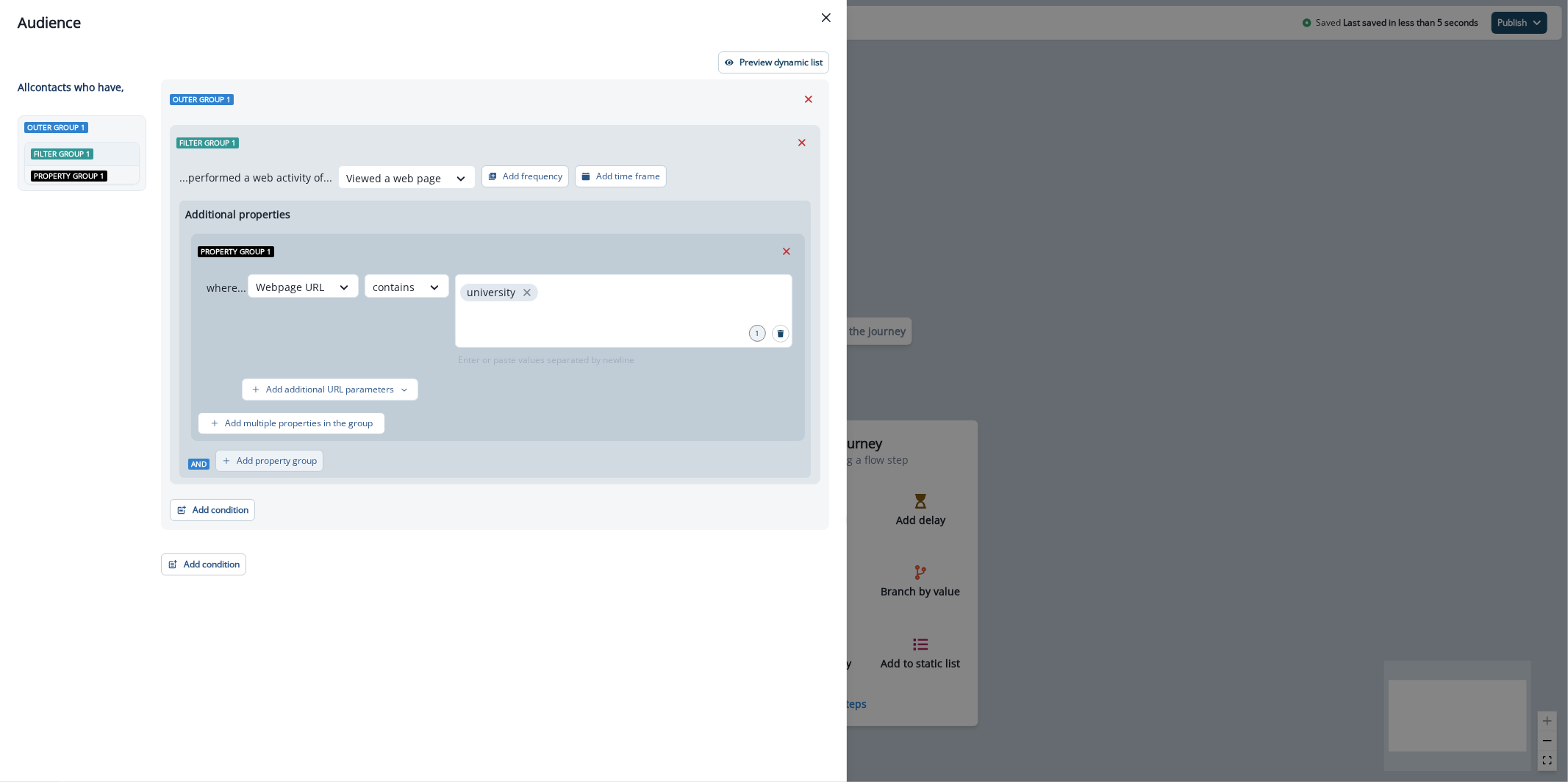
click at [304, 456] on p "Add property group" at bounding box center [276, 461] width 80 height 10
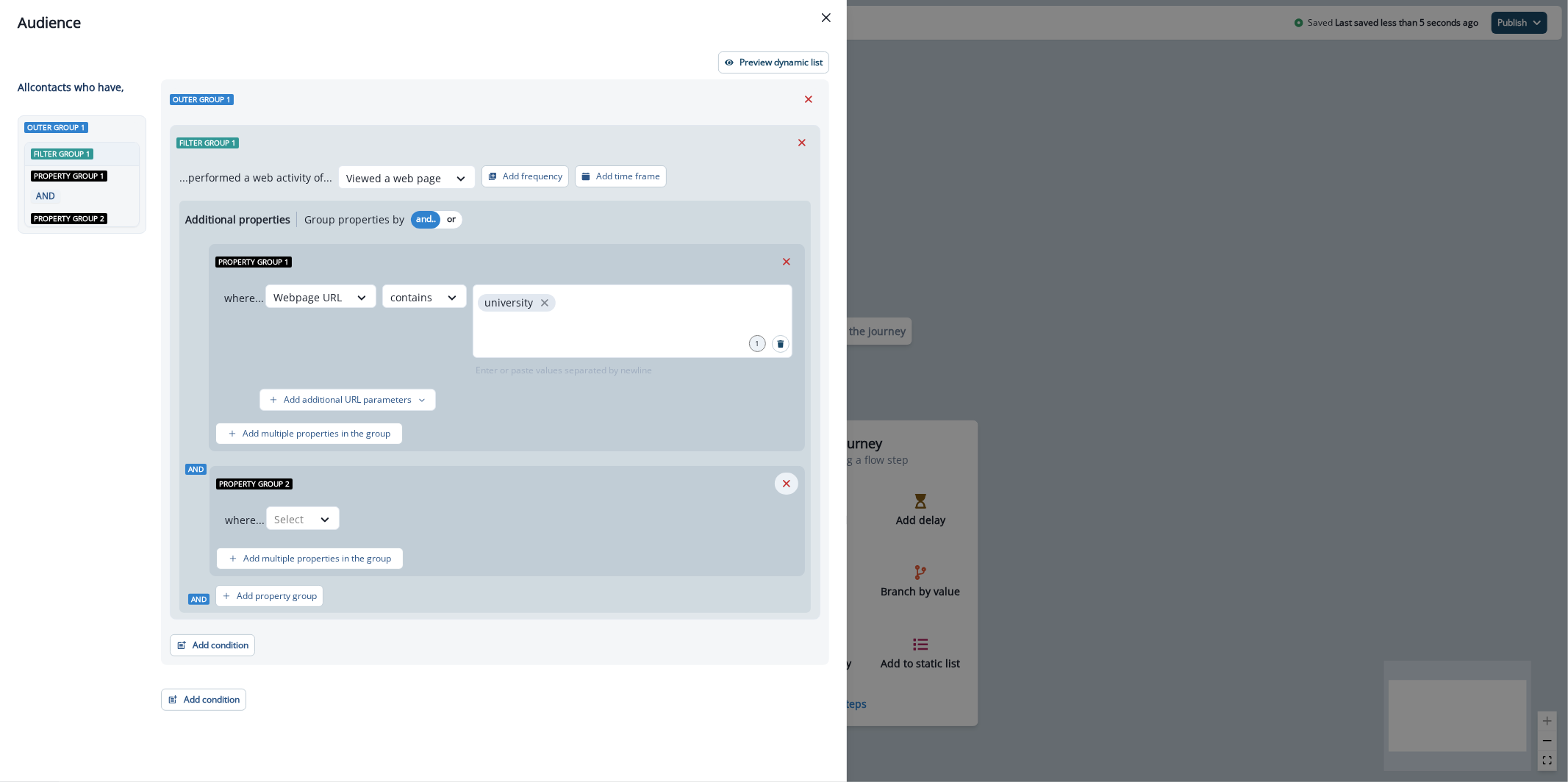
click at [785, 488] on icon "Remove" at bounding box center [787, 484] width 13 height 13
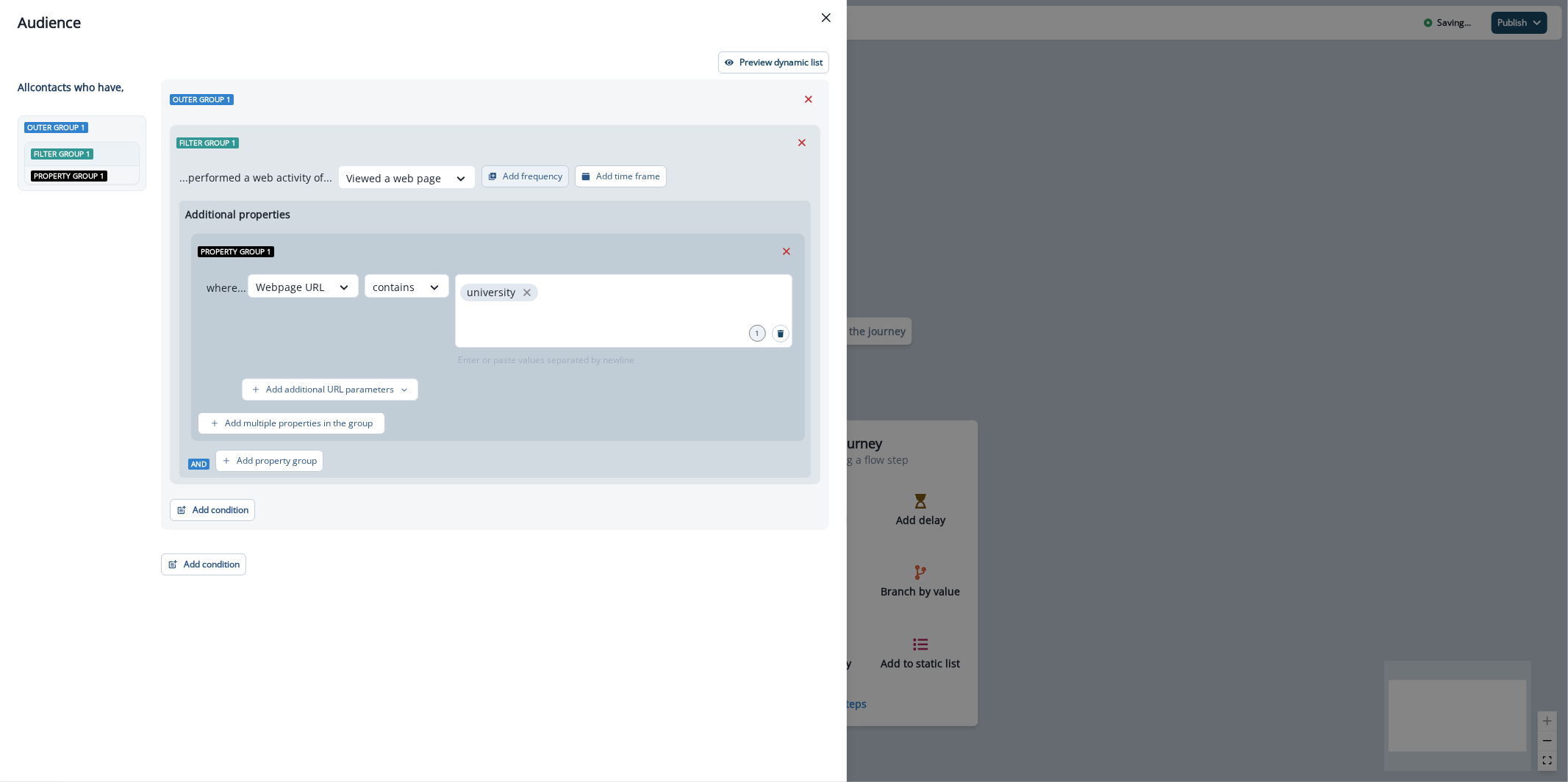
click at [528, 172] on p "Add frequency" at bounding box center [533, 176] width 59 height 10
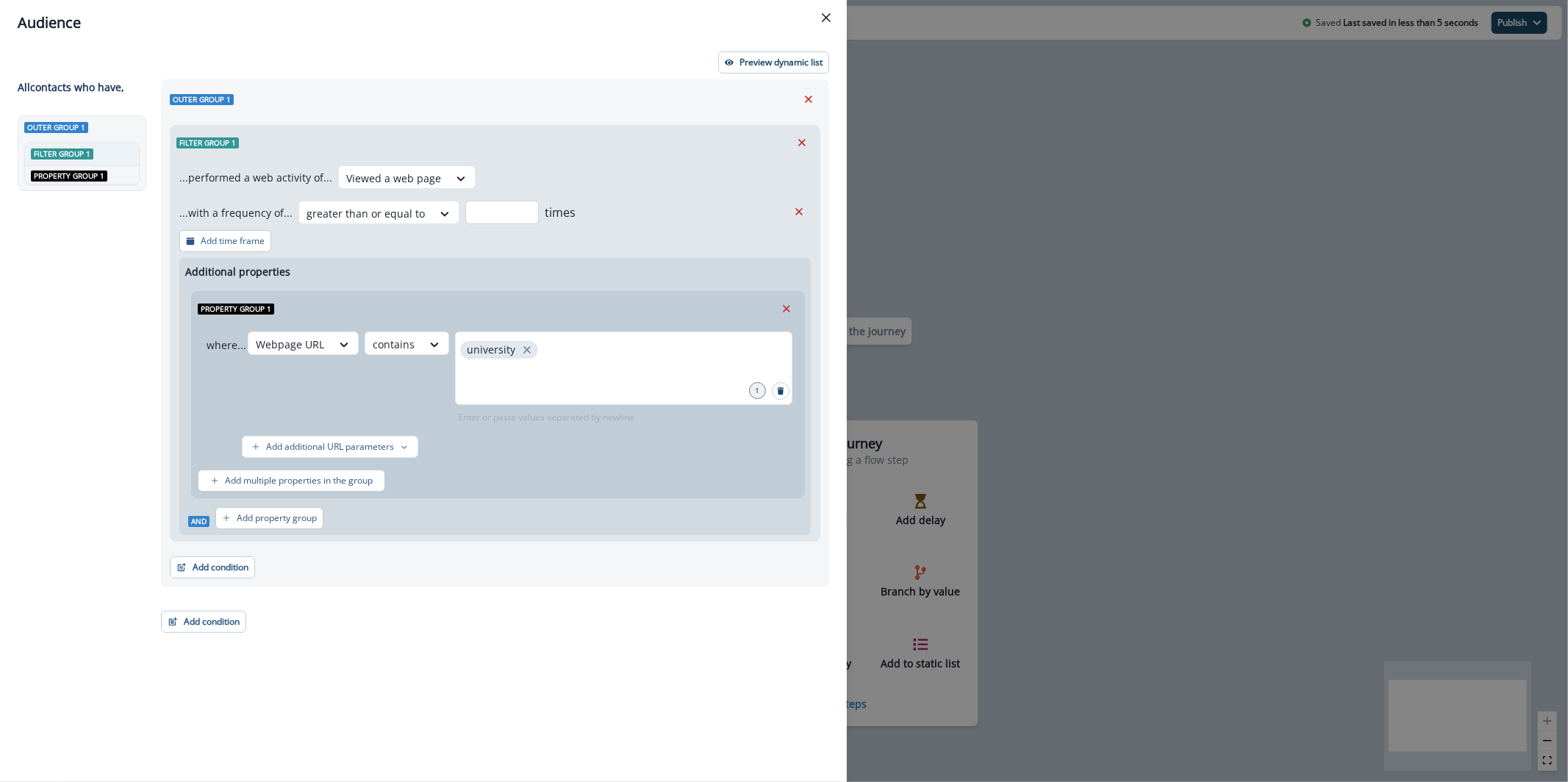
click at [489, 214] on input "number" at bounding box center [502, 211] width 74 height 23
click at [791, 210] on button "Remove" at bounding box center [799, 211] width 23 height 22
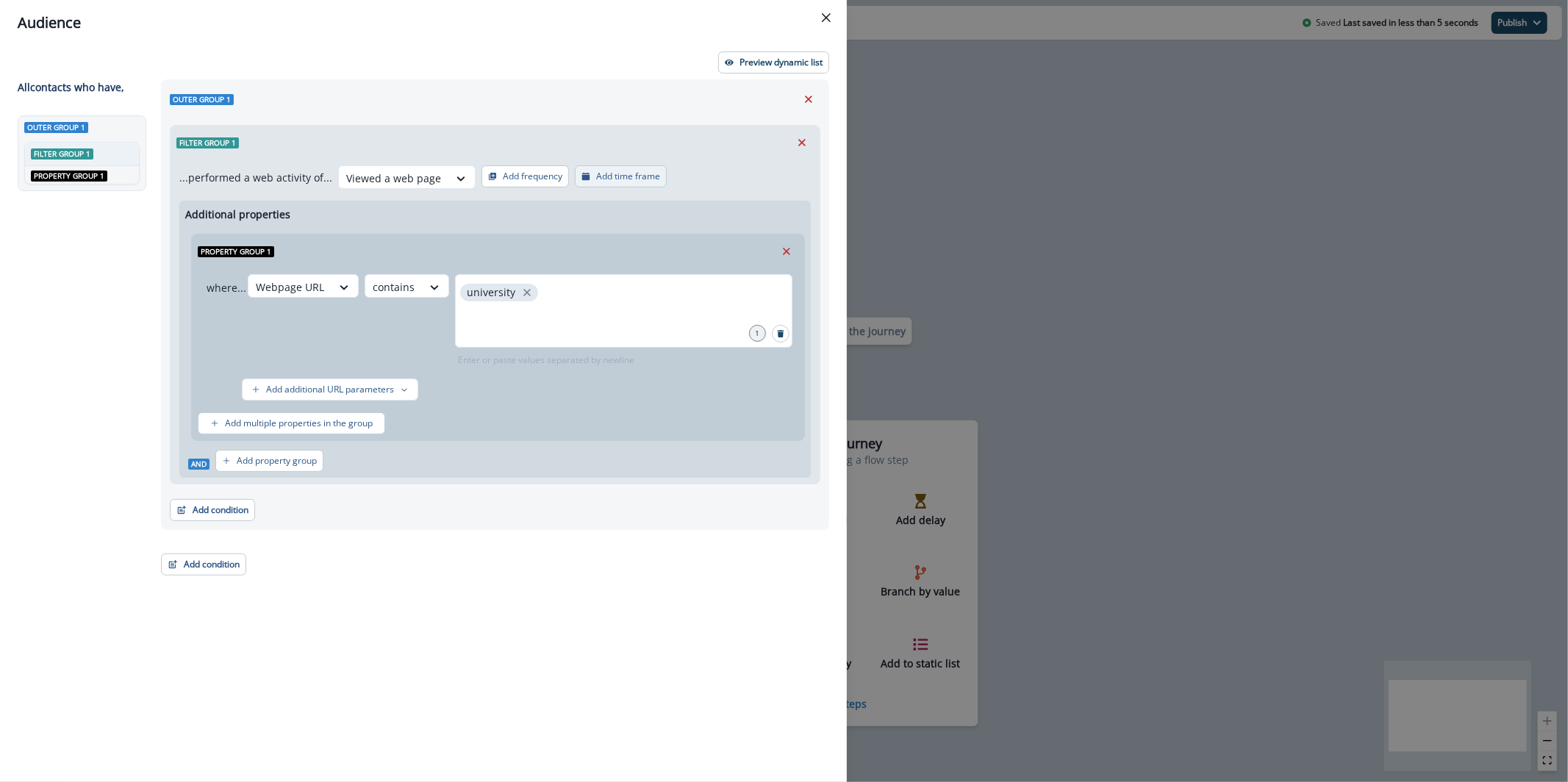
click at [641, 178] on p "Add time frame" at bounding box center [628, 176] width 64 height 10
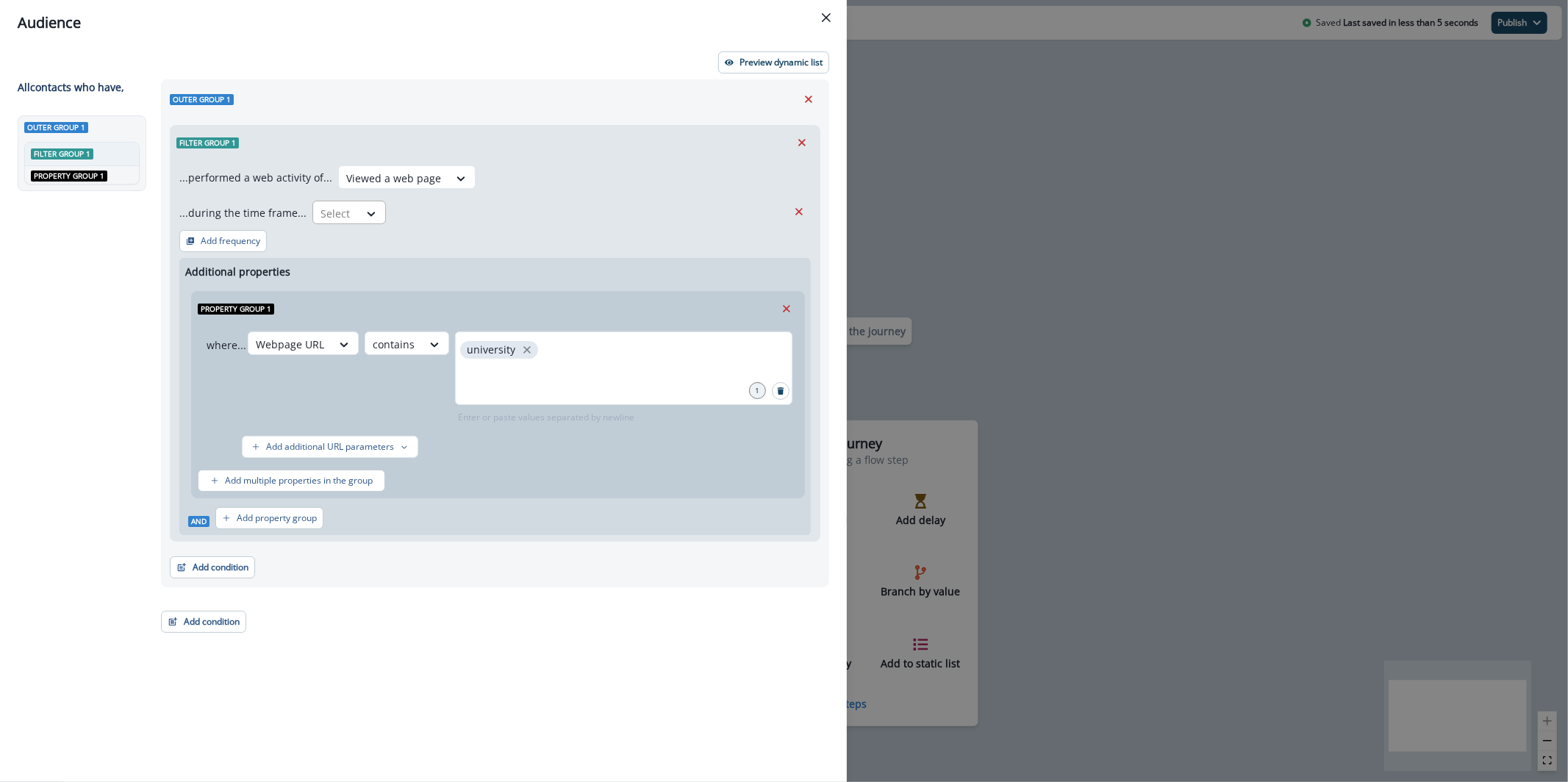
click at [338, 213] on div at bounding box center [335, 213] width 30 height 18
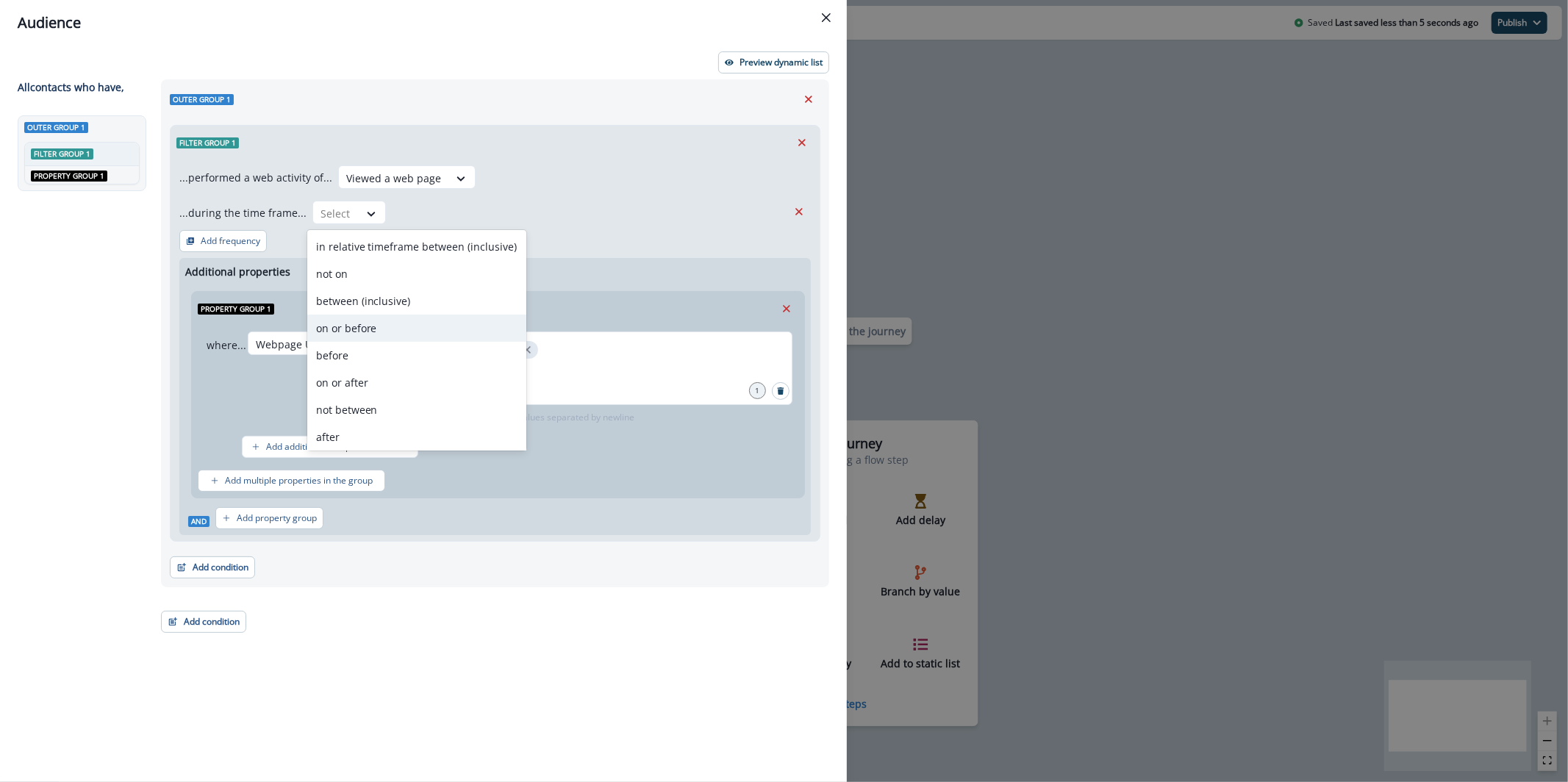
scroll to position [56, 0]
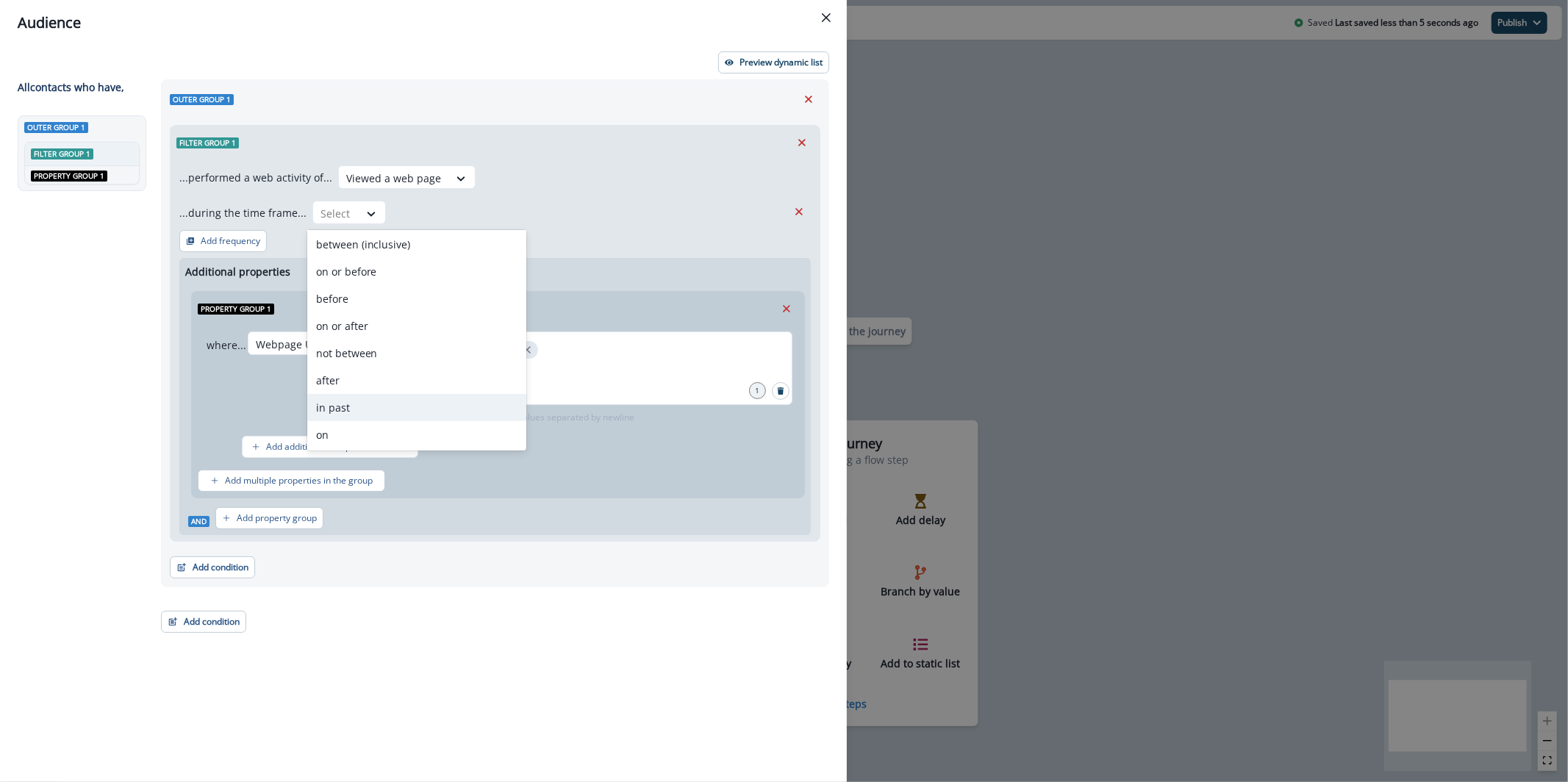
click at [424, 401] on div "in past" at bounding box center [416, 407] width 219 height 27
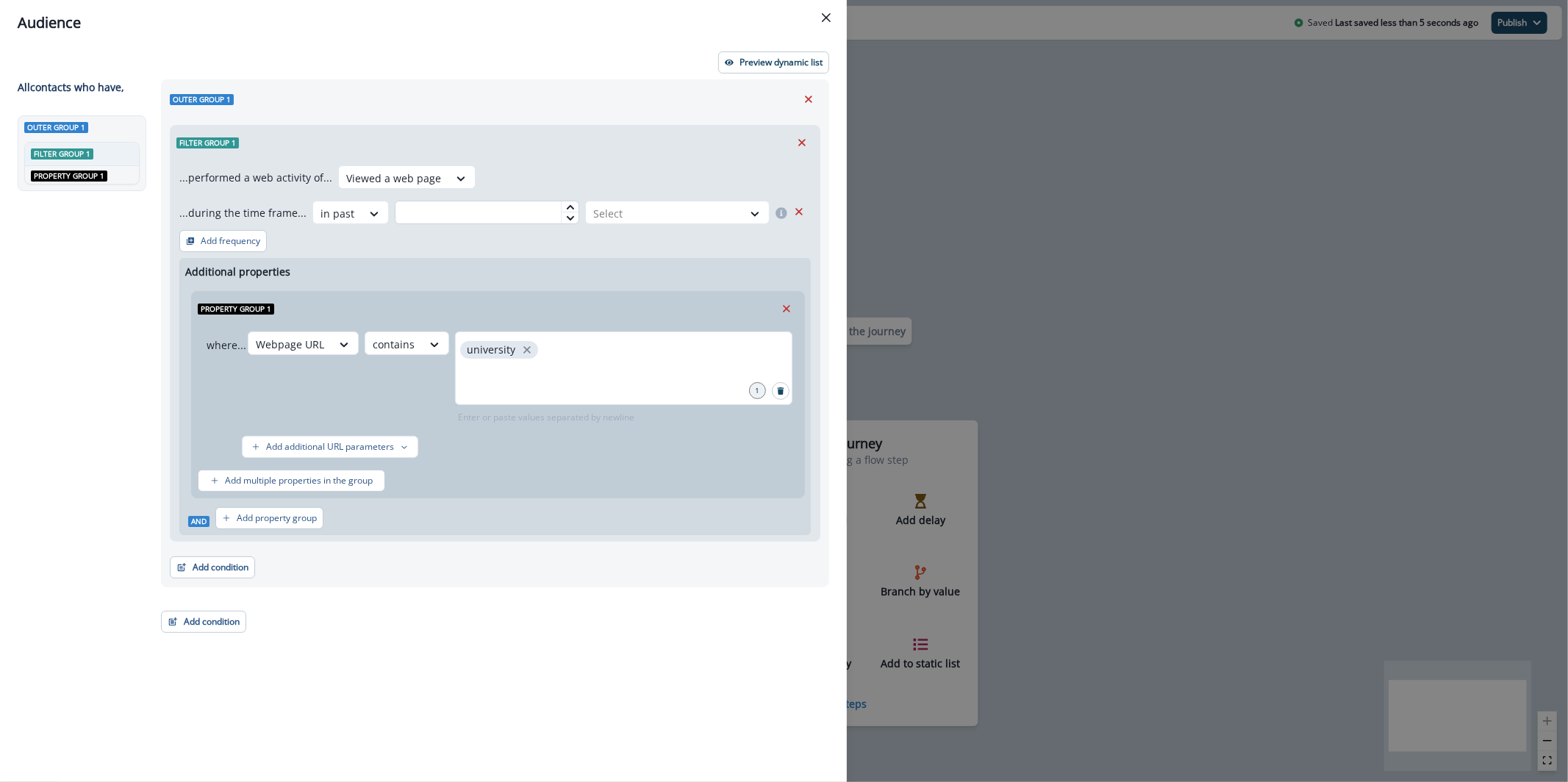
click at [505, 203] on input "text" at bounding box center [488, 211] width 185 height 23
type input "**"
click at [700, 216] on div at bounding box center [665, 213] width 142 height 18
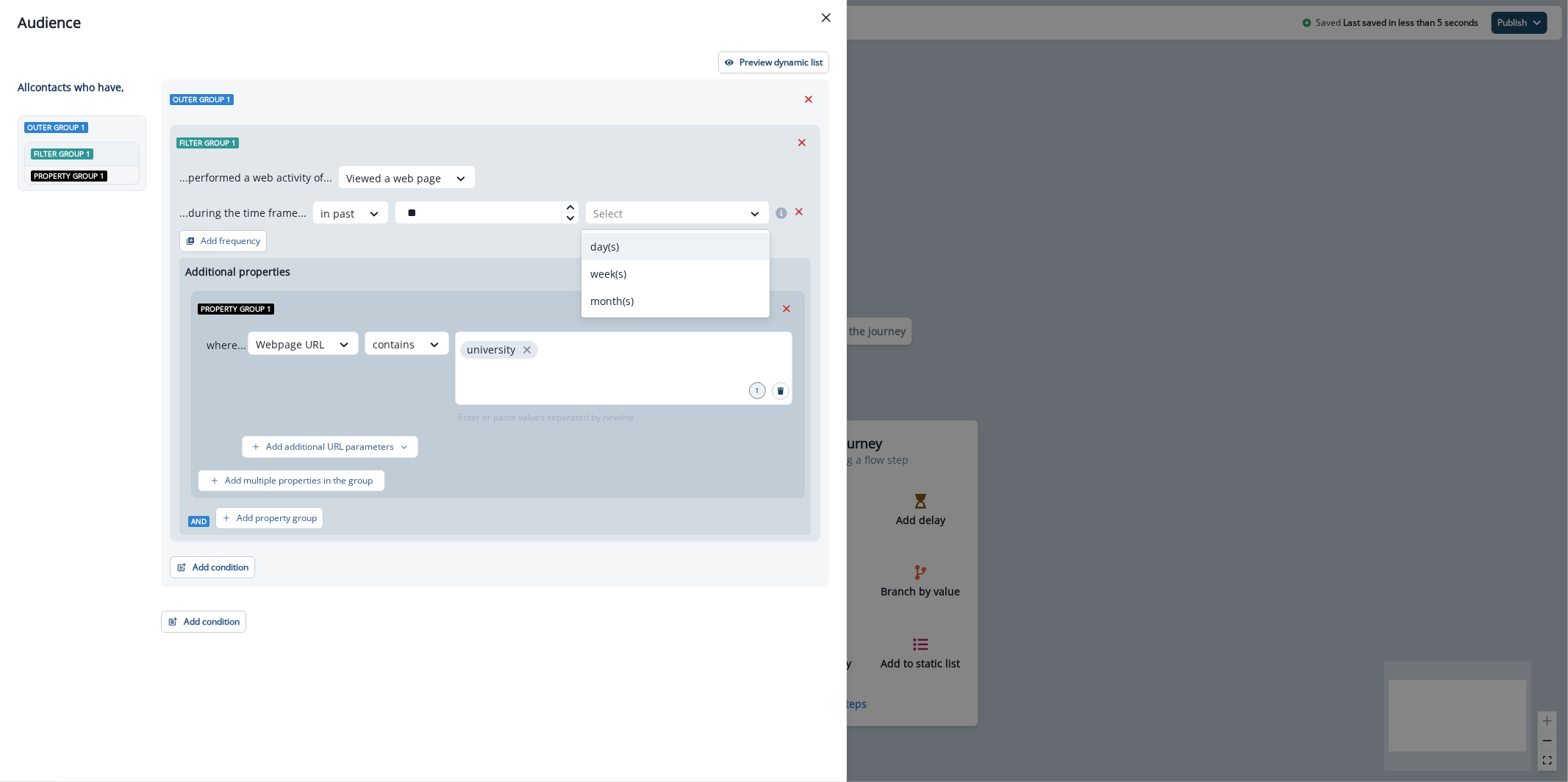
click at [670, 256] on div "day(s)" at bounding box center [676, 246] width 188 height 27
click at [741, 42] on header "Audience" at bounding box center [423, 22] width 847 height 45
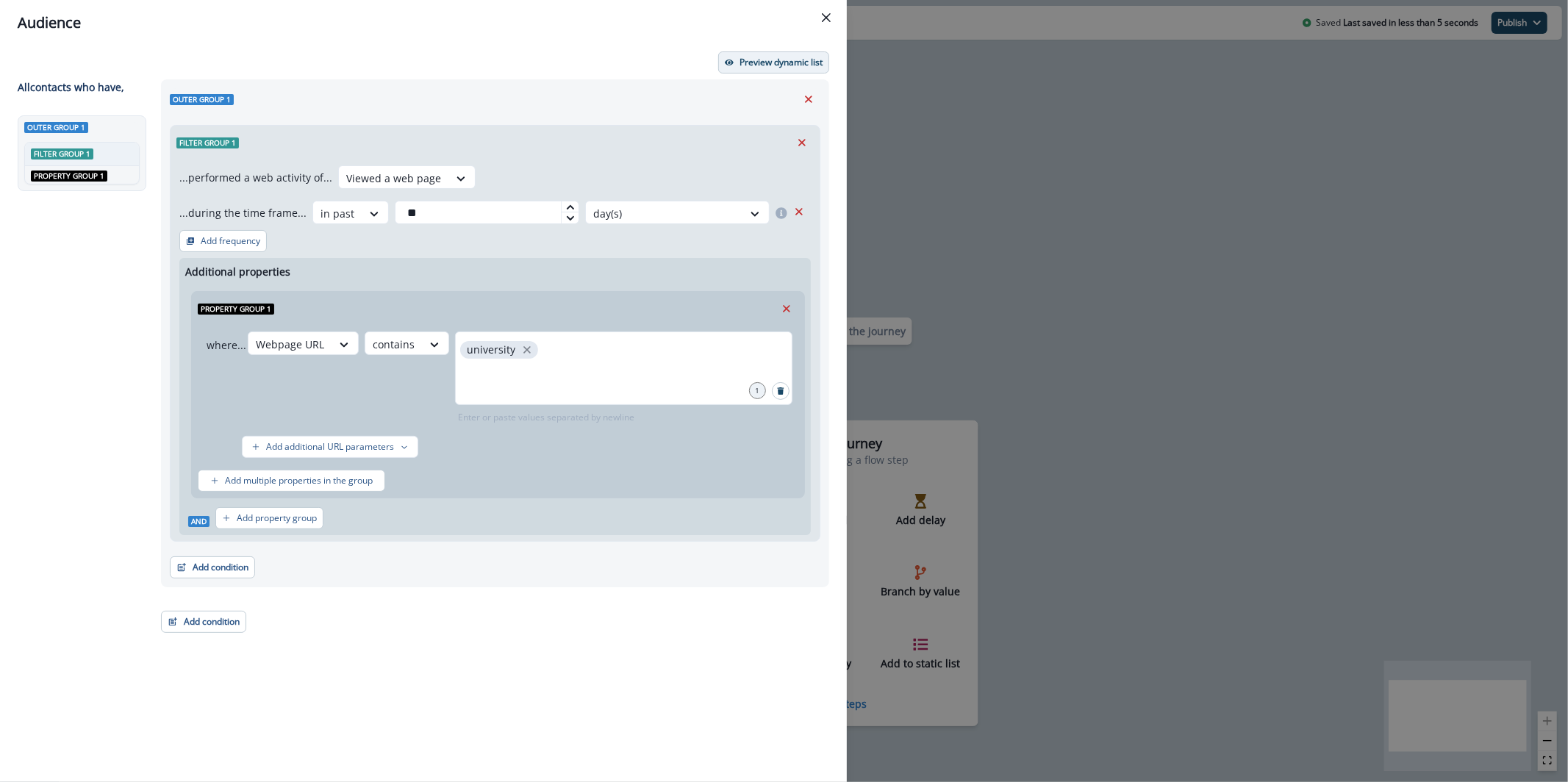
click at [753, 73] on button "Preview dynamic list" at bounding box center [774, 63] width 111 height 22
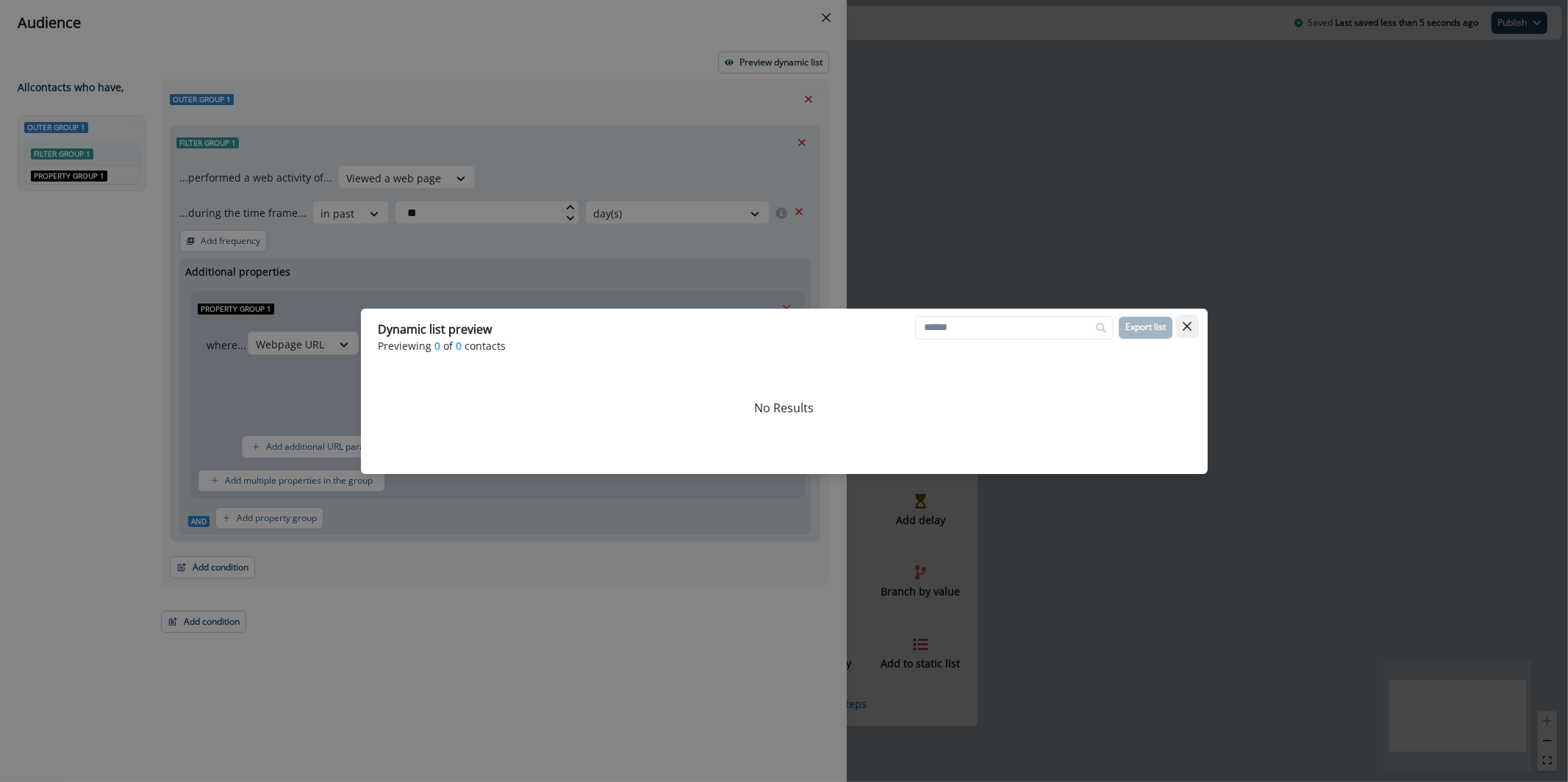
click at [1191, 328] on icon "Close" at bounding box center [1188, 327] width 9 height 9
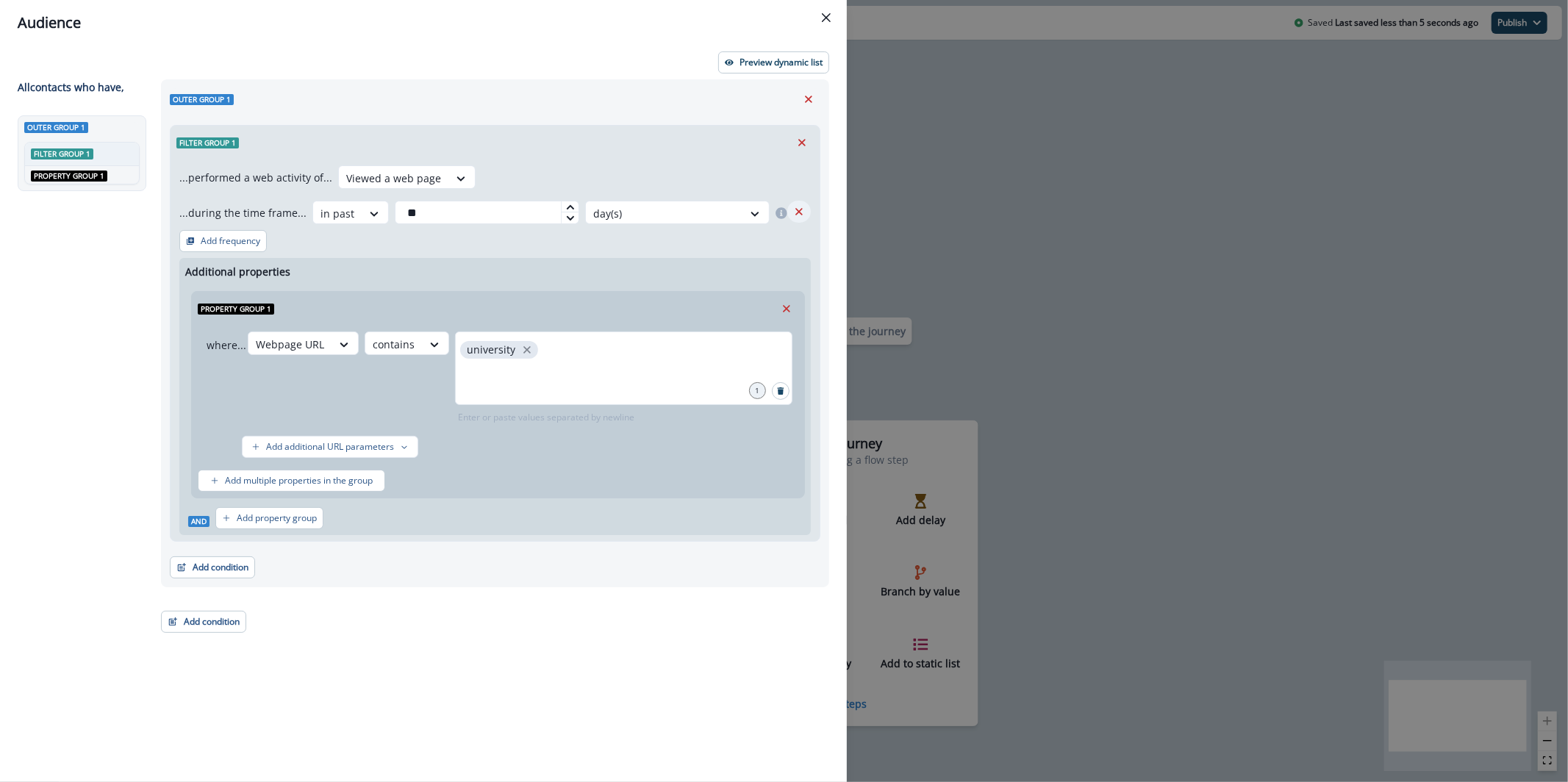
click at [798, 214] on icon "Remove" at bounding box center [799, 211] width 13 height 13
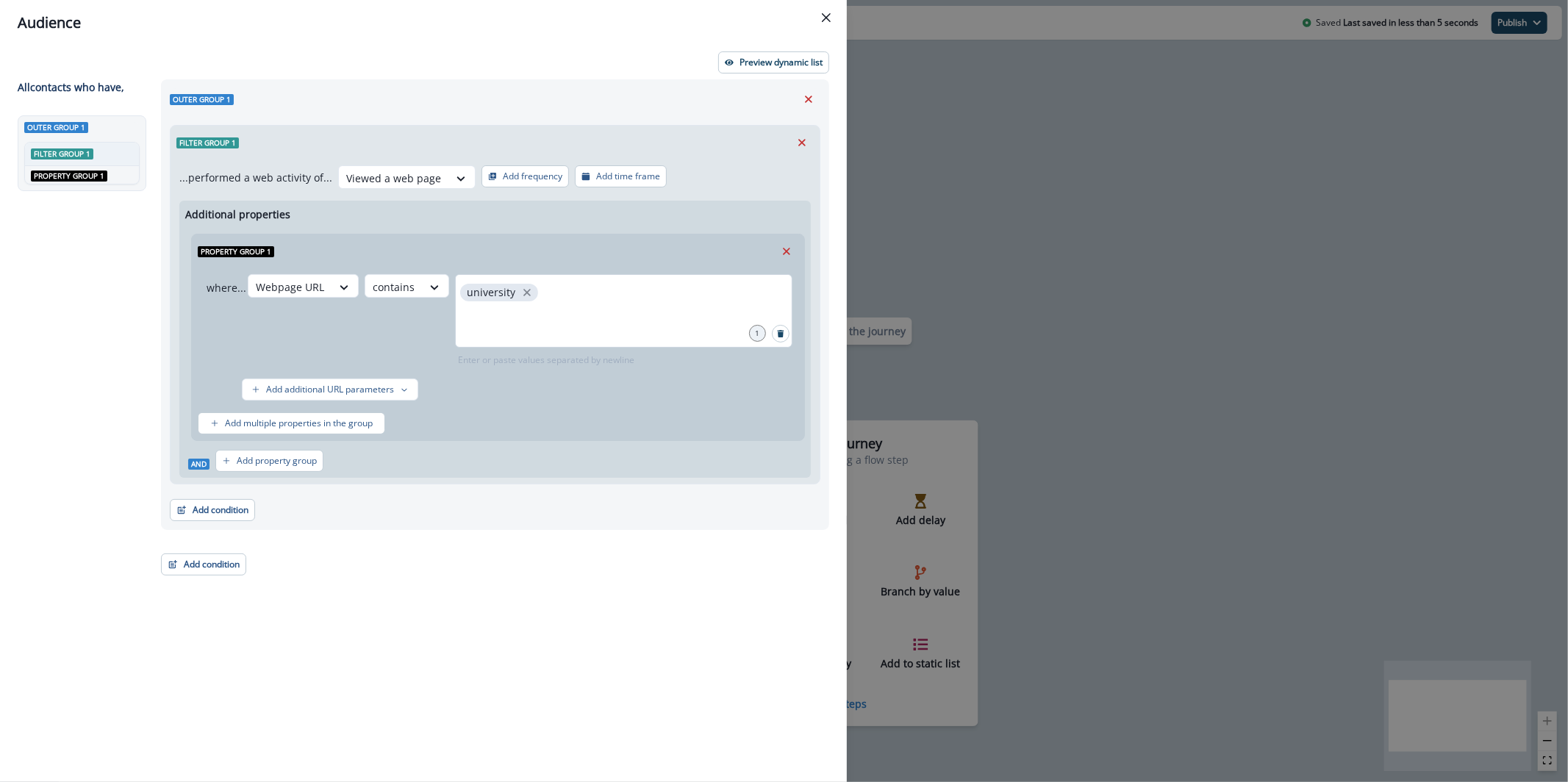
click at [600, 291] on div "university" at bounding box center [623, 311] width 337 height 74
type input "*********"
type input "****"
type input "*******"
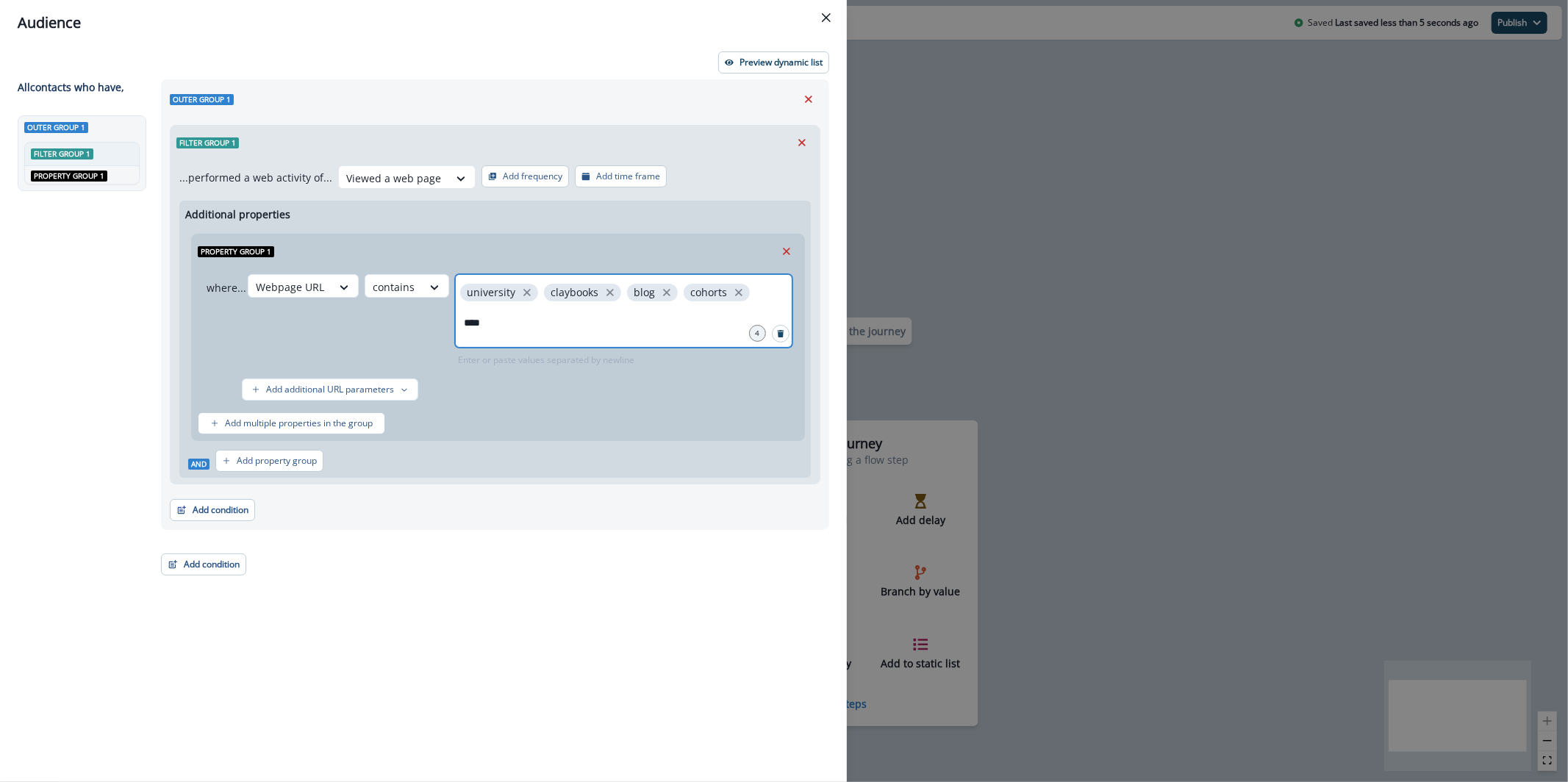
type input "*****"
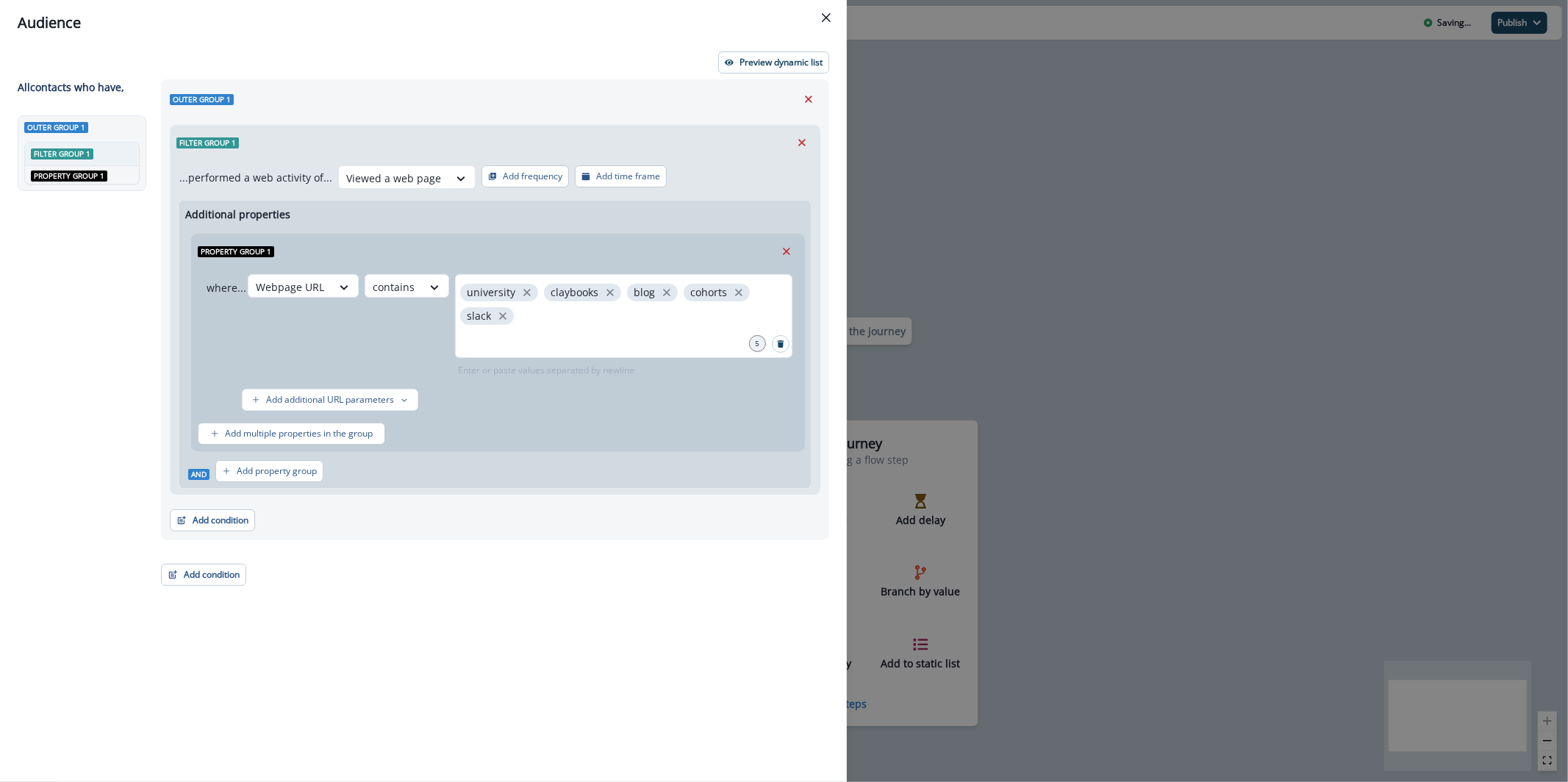
click at [763, 30] on div "Audience" at bounding box center [423, 23] width 812 height 22
click at [766, 43] on header "Audience" at bounding box center [423, 22] width 847 height 45
click at [766, 58] on p "Preview dynamic list" at bounding box center [781, 62] width 83 height 10
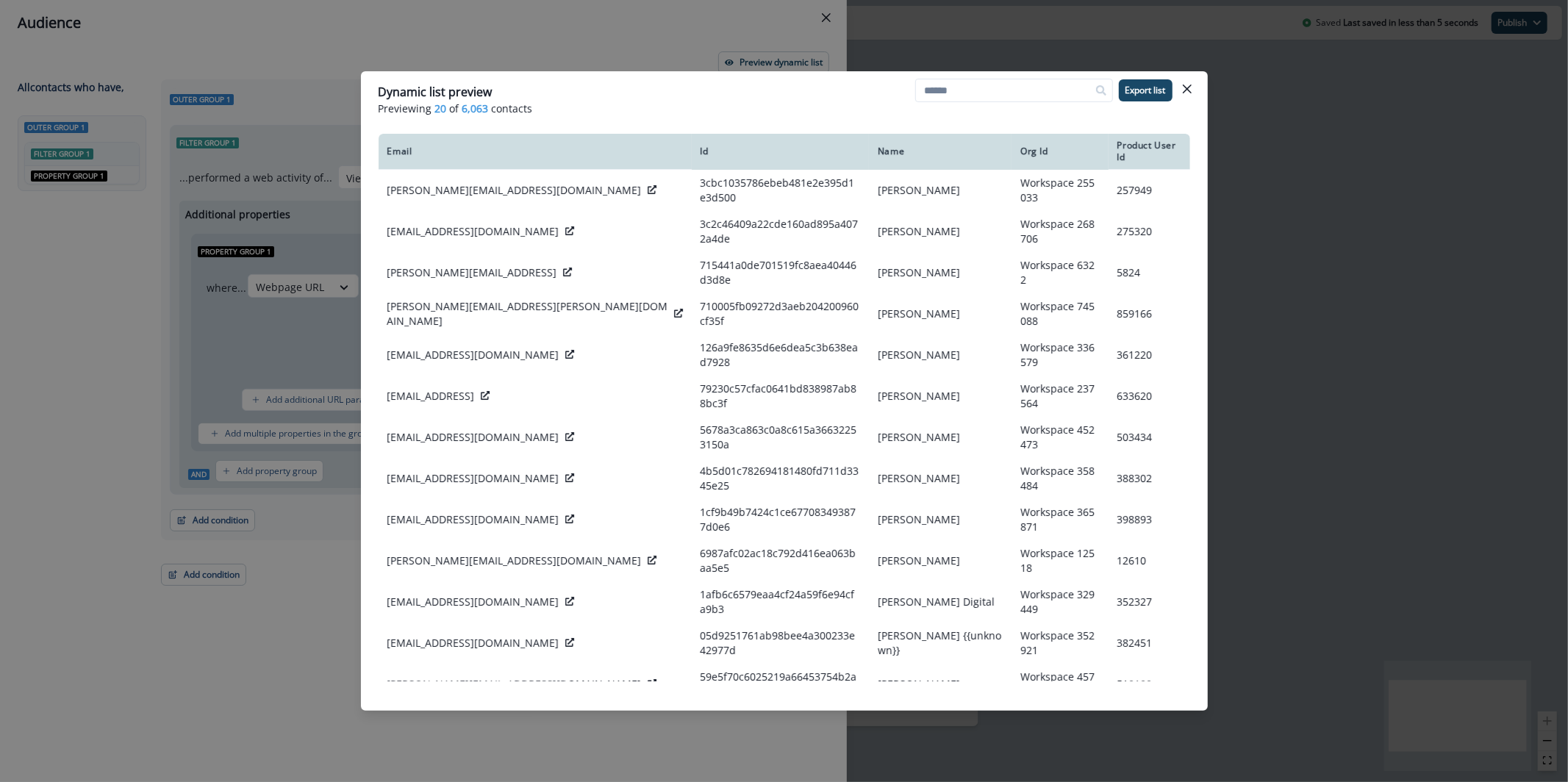
click at [626, 45] on div "Dynamic list preview Previewing 20 of 6,063 contacts Export list Email Id Name …" at bounding box center [784, 391] width 1568 height 782
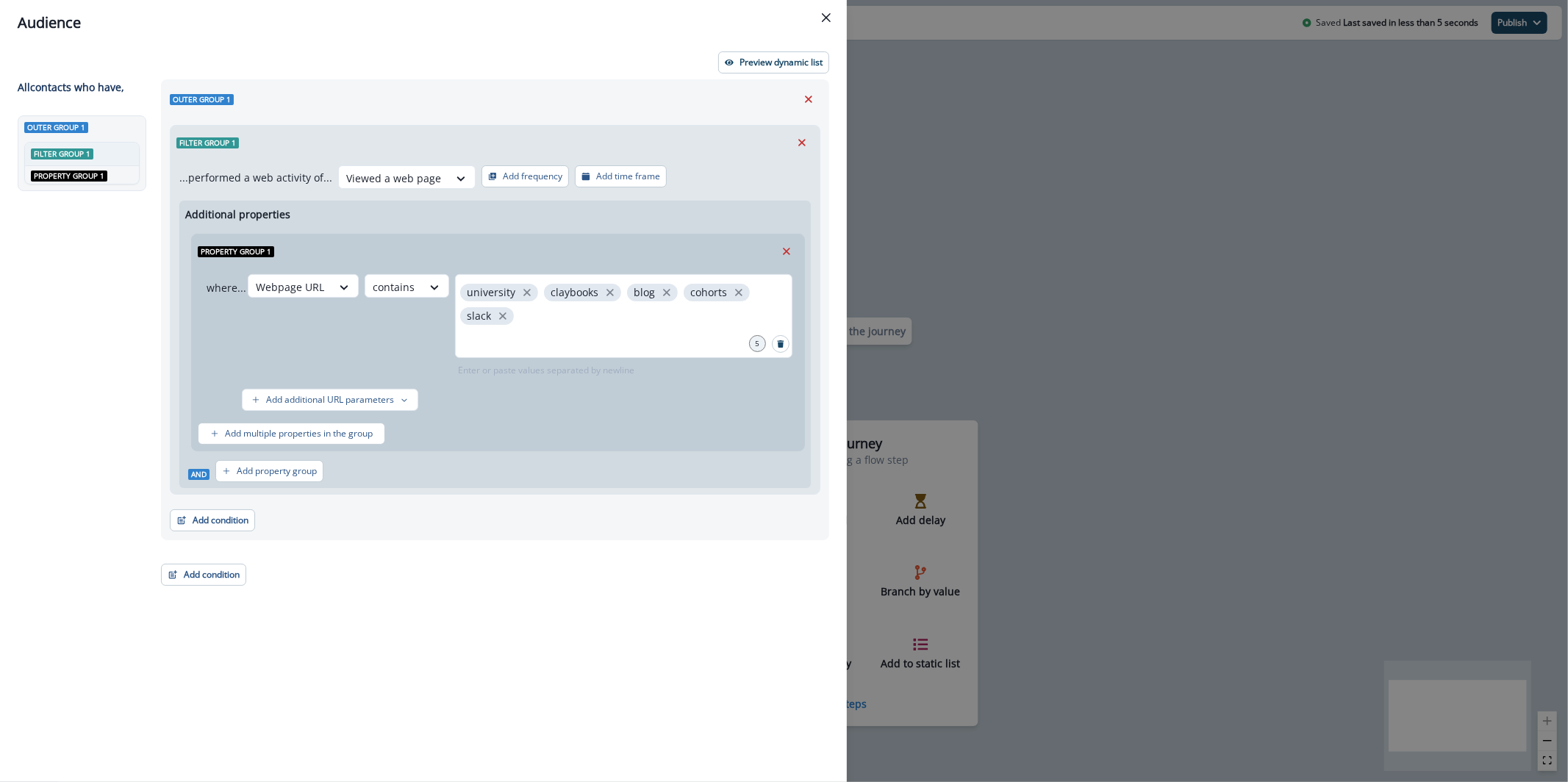
click at [655, 174] on button "Add time frame" at bounding box center [621, 176] width 92 height 22
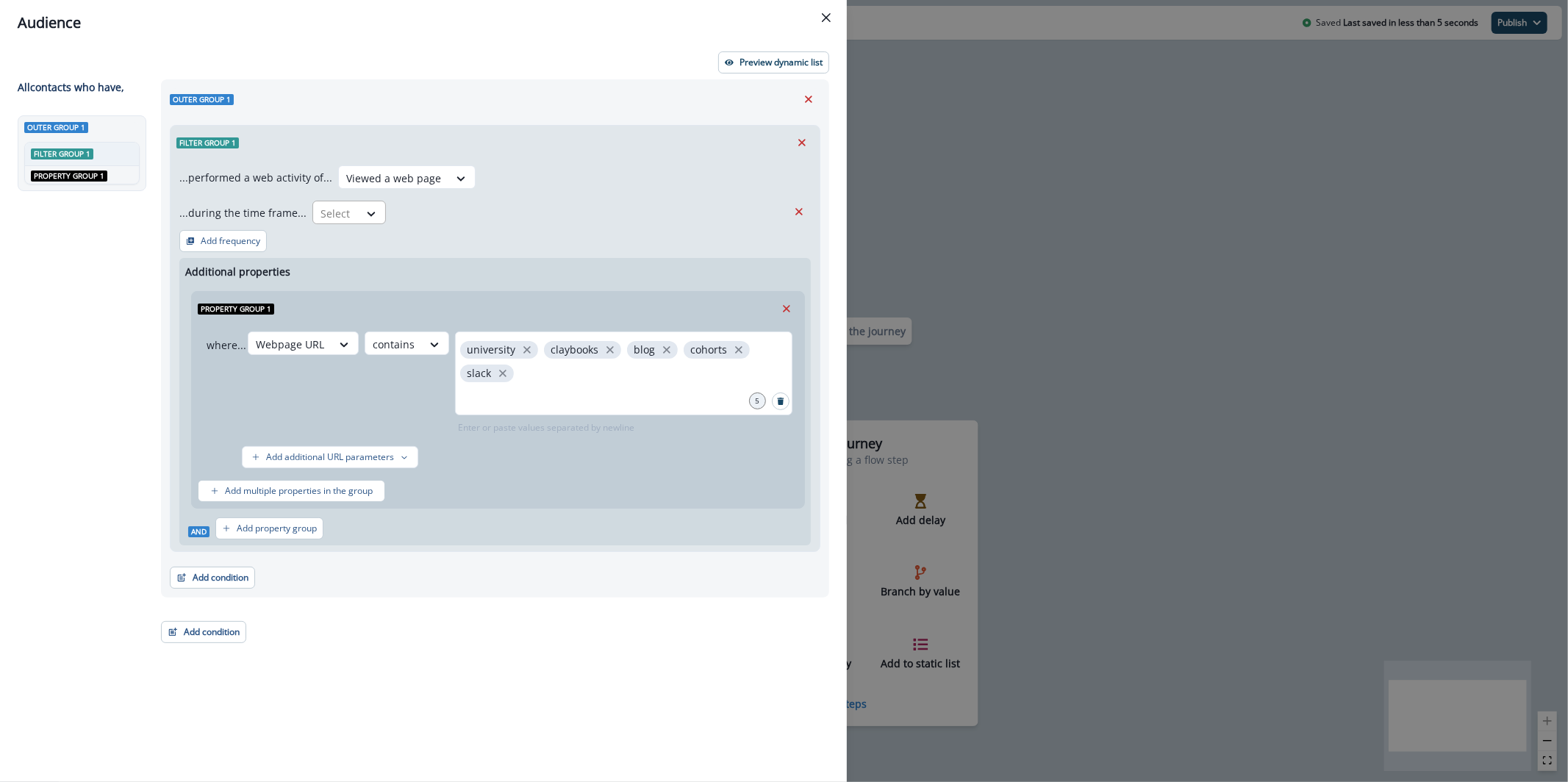
click at [333, 202] on div "Select" at bounding box center [335, 213] width 45 height 24
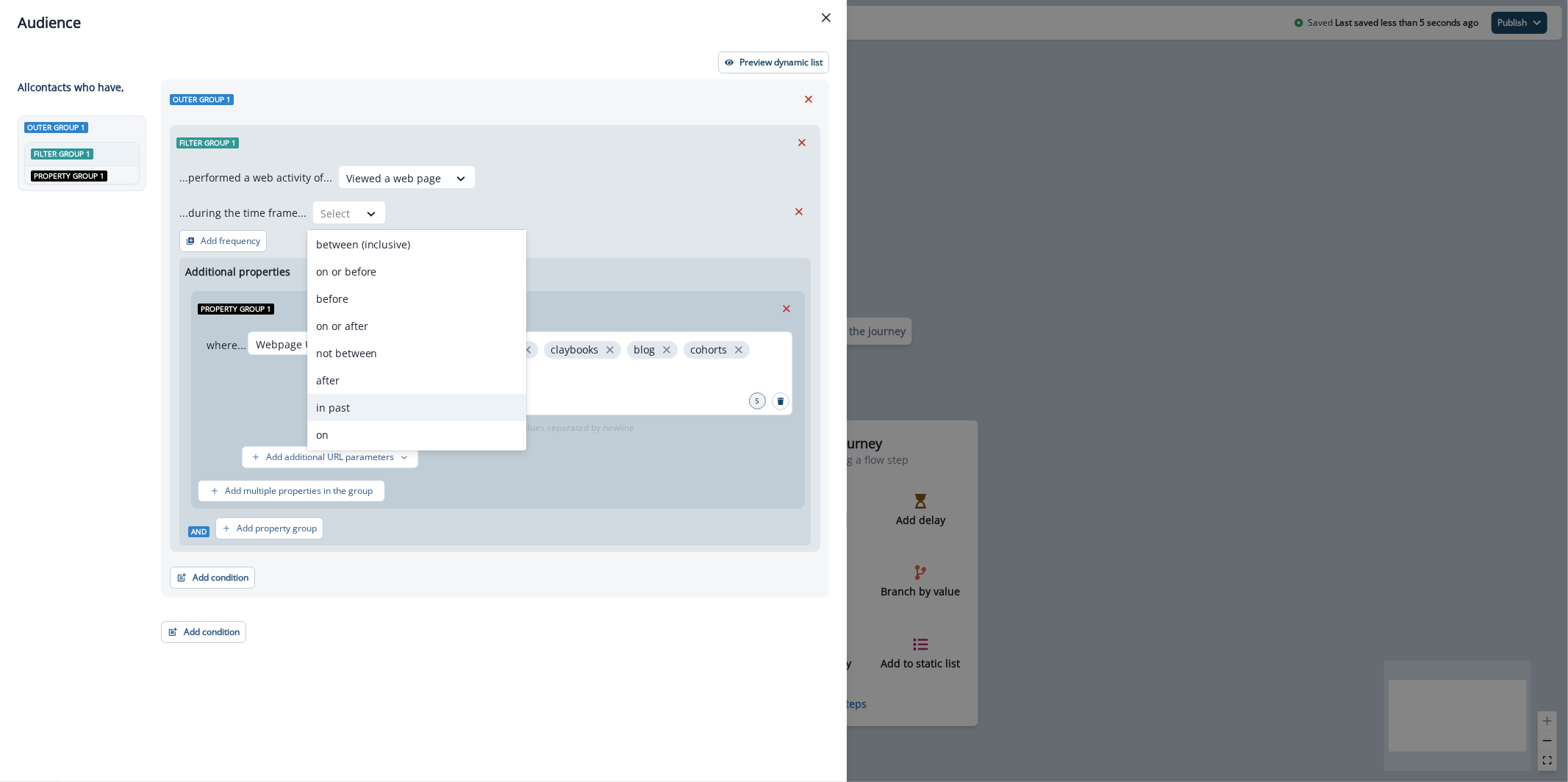
click at [459, 405] on div "in past" at bounding box center [416, 407] width 219 height 27
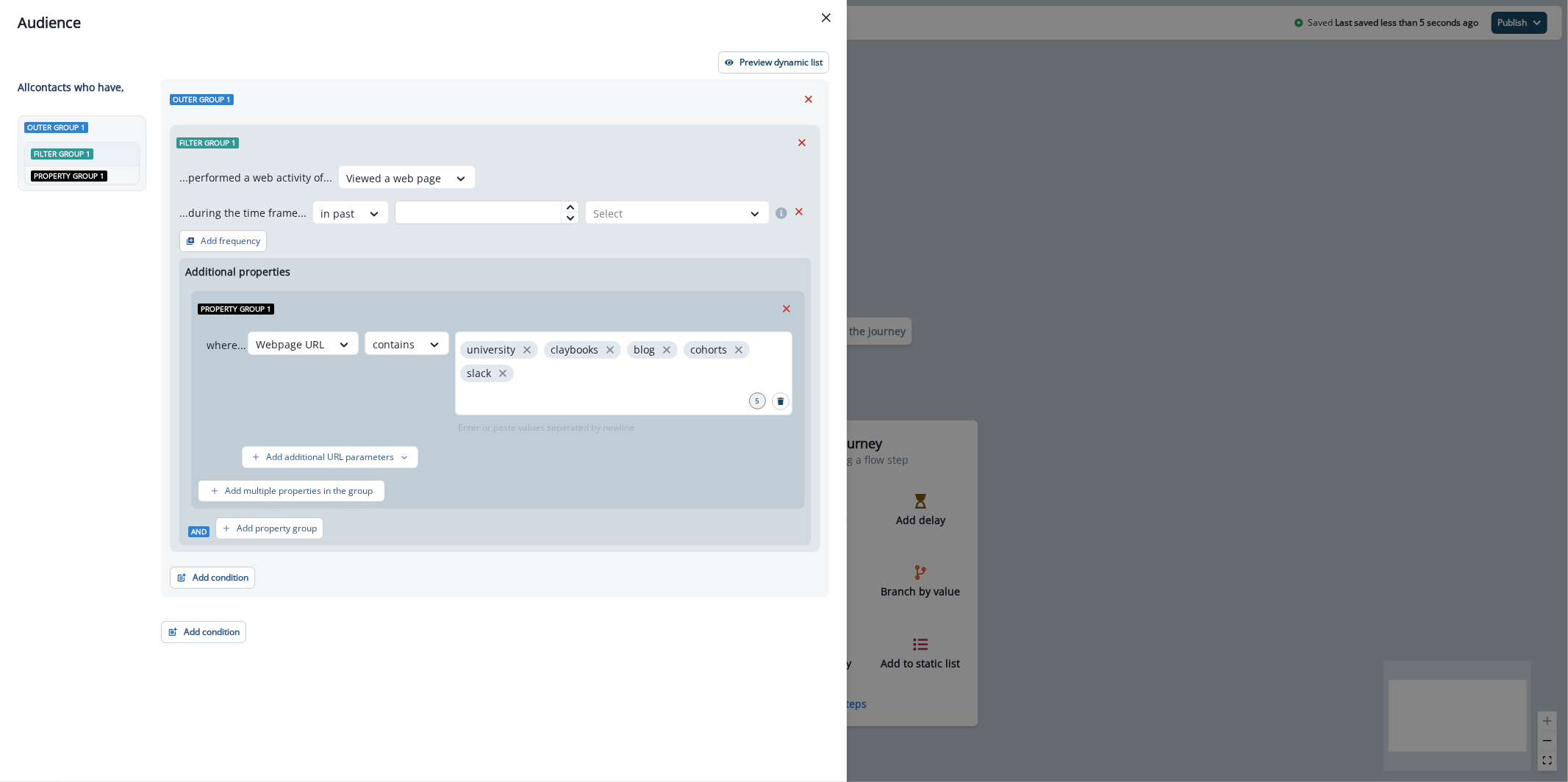
click at [470, 215] on input "text" at bounding box center [488, 211] width 185 height 23
type input "**"
click at [615, 215] on div at bounding box center [665, 213] width 142 height 18
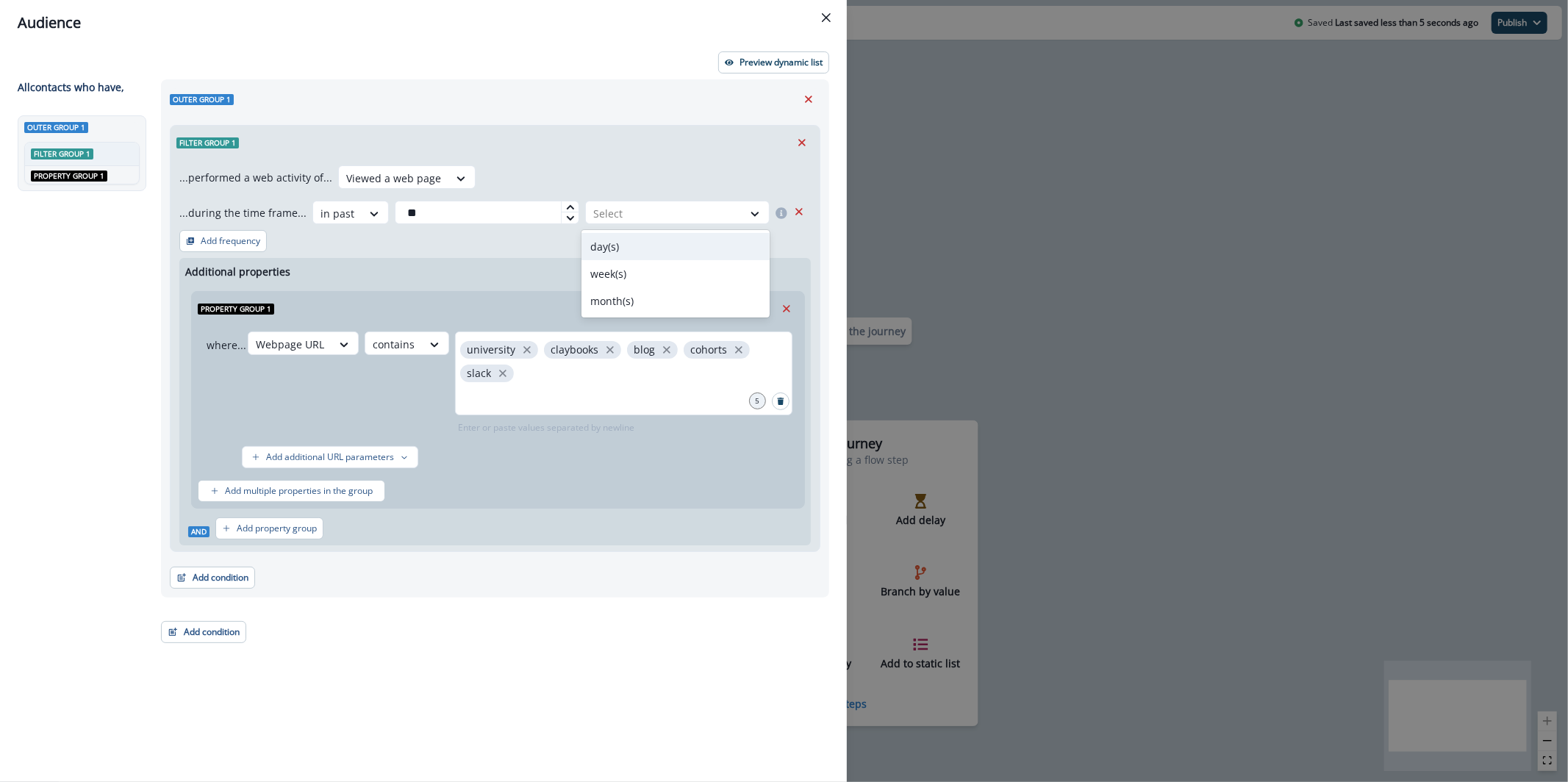
click at [619, 231] on div "day(s) week(s) month(s)" at bounding box center [676, 273] width 188 height 88
click at [619, 236] on div "day(s)" at bounding box center [676, 246] width 188 height 27
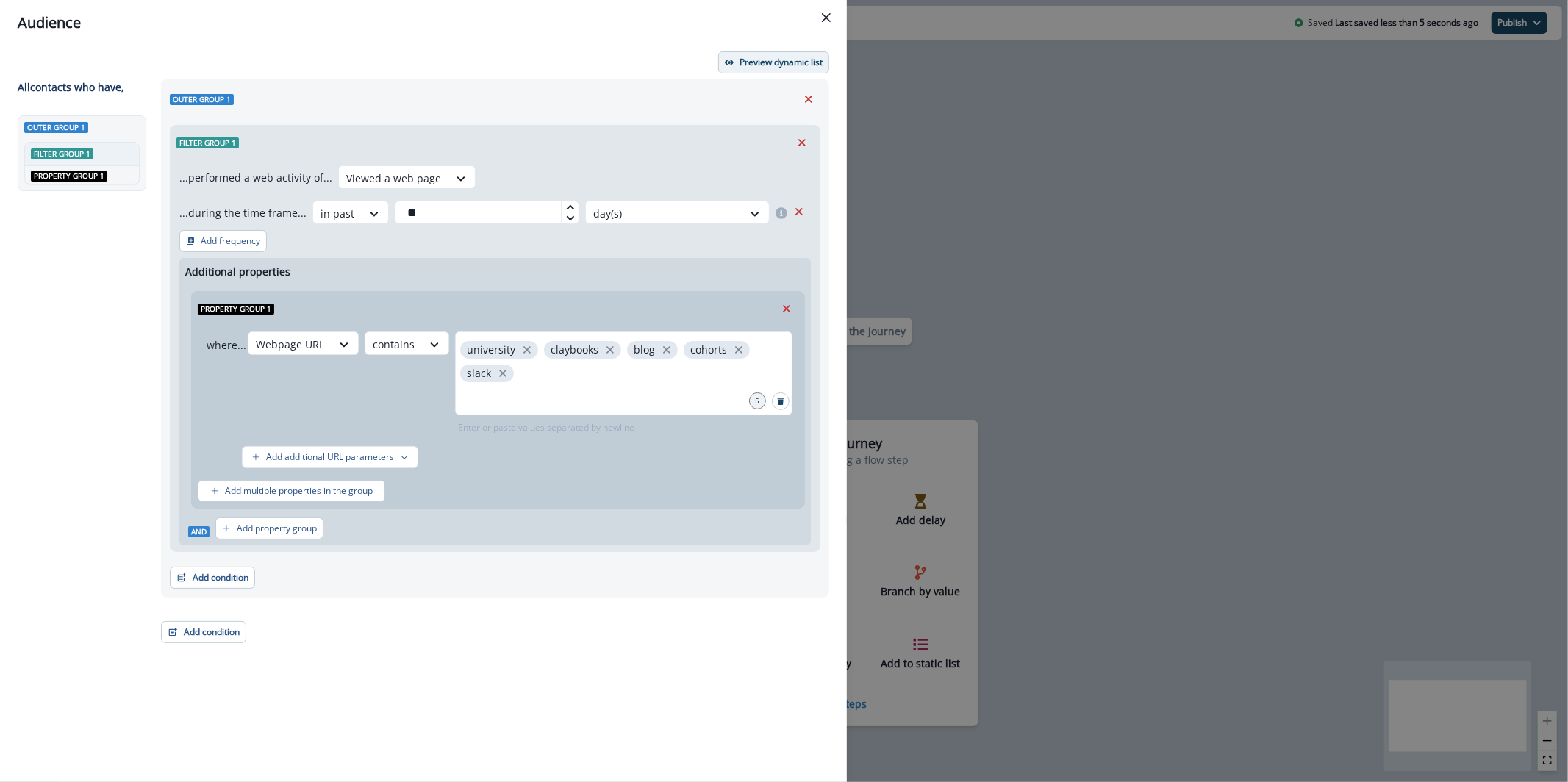
click at [795, 66] on p "Preview dynamic list" at bounding box center [781, 62] width 83 height 10
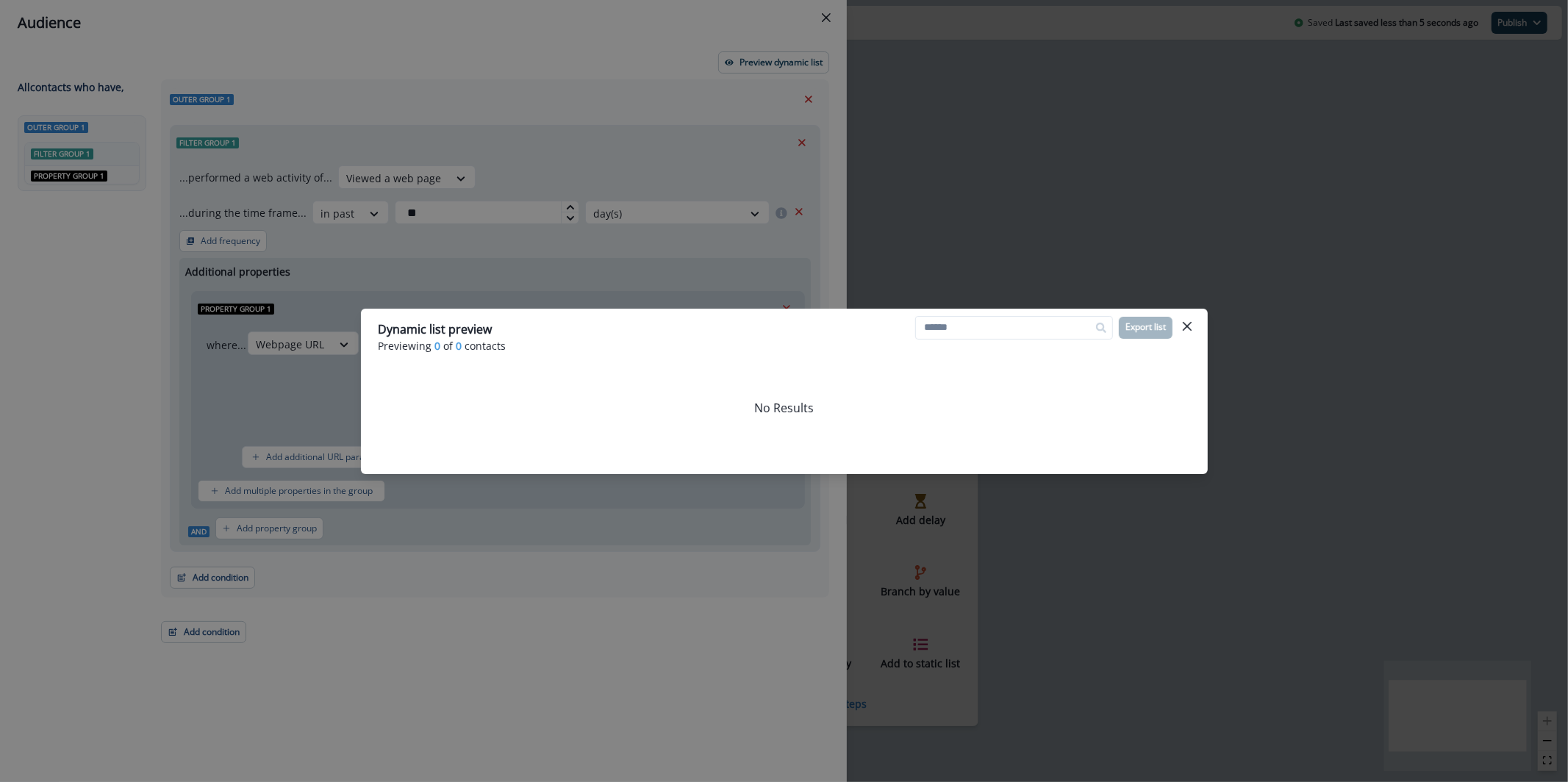
click at [711, 113] on div "Dynamic list preview Previewing 0 of 0 contacts Export list No Results" at bounding box center [784, 391] width 1568 height 782
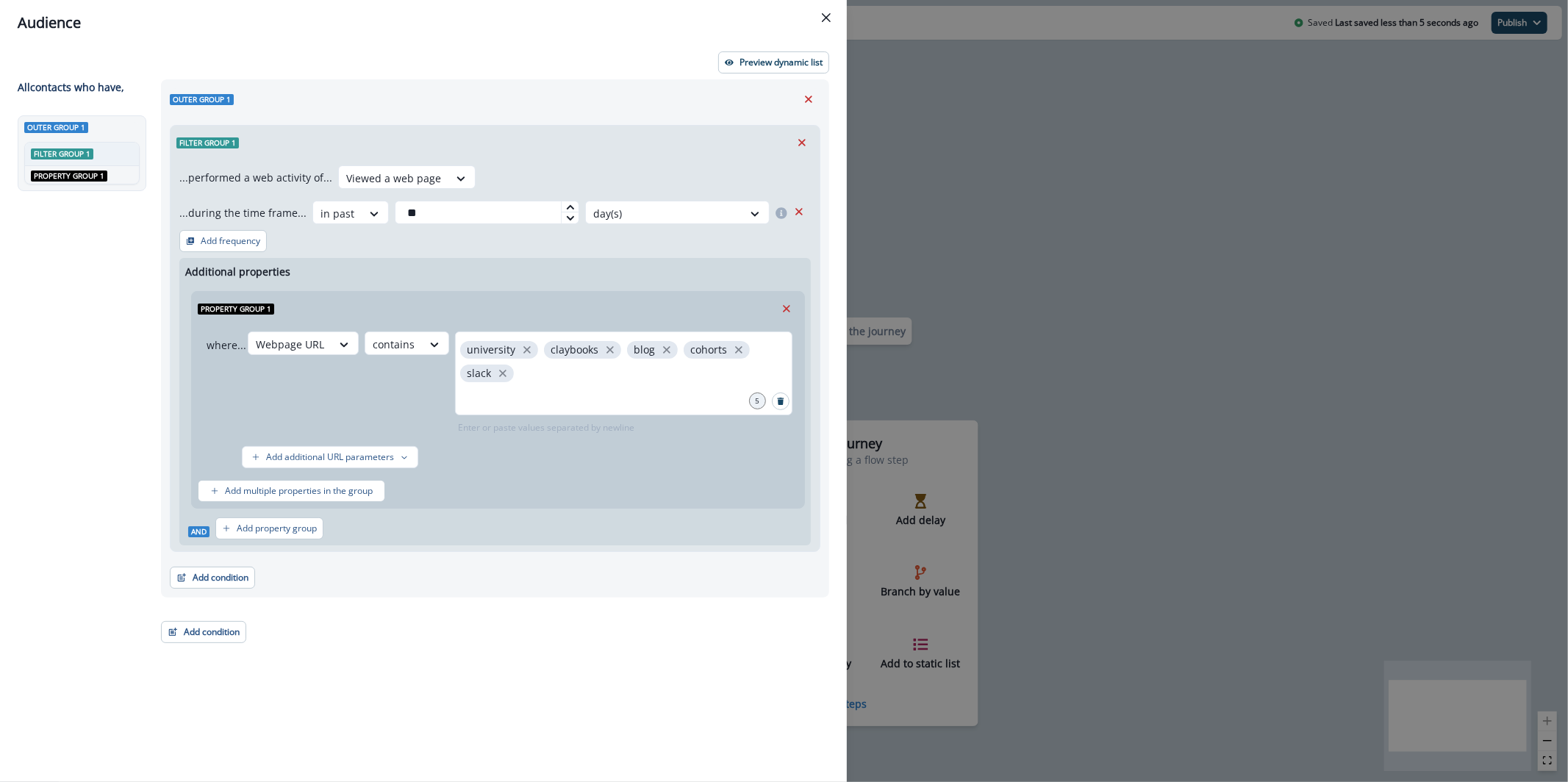
click at [951, 138] on div "Audience Preview dynamic list All contact s who have, Outer group 1 Filter grou…" at bounding box center [784, 391] width 1568 height 782
